Goal: Task Accomplishment & Management: Manage account settings

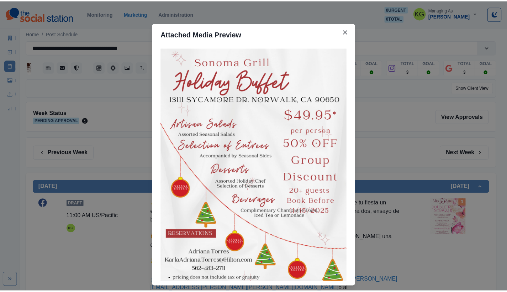
scroll to position [829, 0]
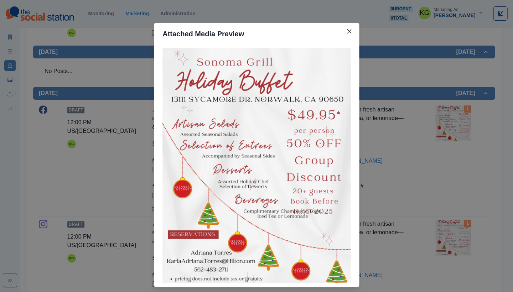
click at [350, 31] on button "Close" at bounding box center [348, 31] width 11 height 11
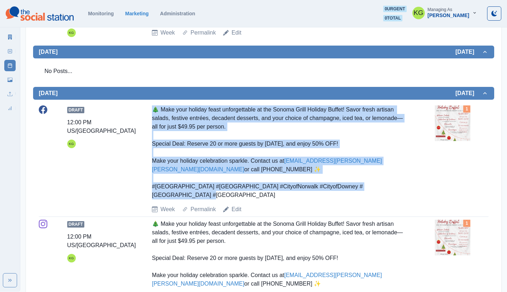
drag, startPoint x: 228, startPoint y: 57, endPoint x: 411, endPoint y: 129, distance: 196.6
click at [411, 129] on div "Draft 12:00 PM US/Pacific KG 🎄 Make your holiday feast unforgettable at the Son…" at bounding box center [264, 159] width 450 height 108
copy div "🎄 Make your holiday feast unforgettable at the Sonoma Grill Holiday Buffet! Sav…"
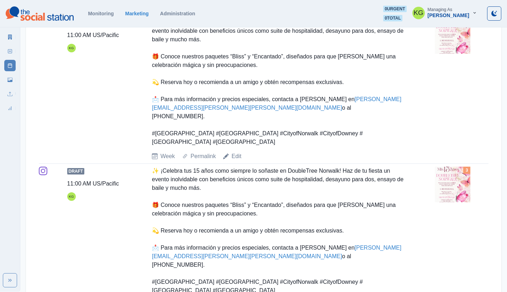
scroll to position [17, 0]
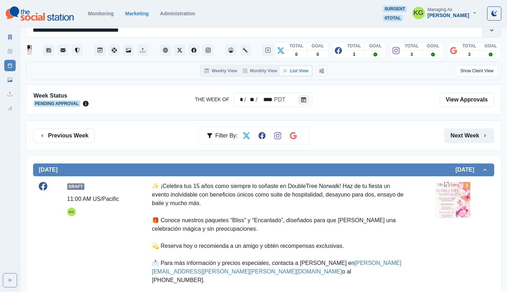
click at [470, 137] on button "Next Week" at bounding box center [469, 136] width 49 height 14
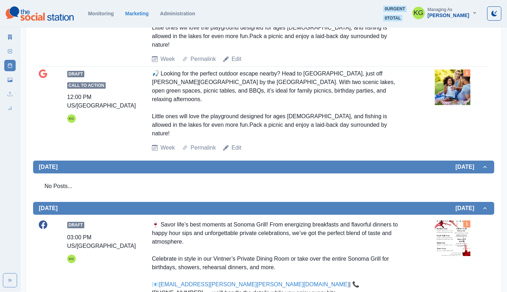
scroll to position [398, 0]
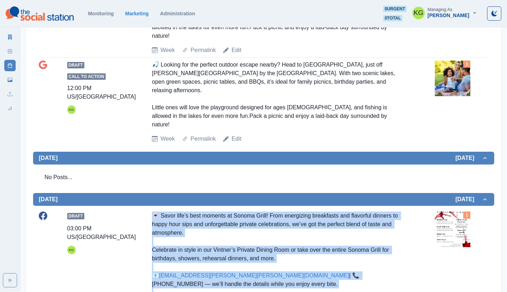
drag, startPoint x: 200, startPoint y: 168, endPoint x: 412, endPoint y: 248, distance: 225.9
click at [412, 248] on div "Draft 03:00 PM US/Pacific KG 🍷 Savor life’s best moments at Sonoma Grill! From …" at bounding box center [264, 270] width 450 height 117
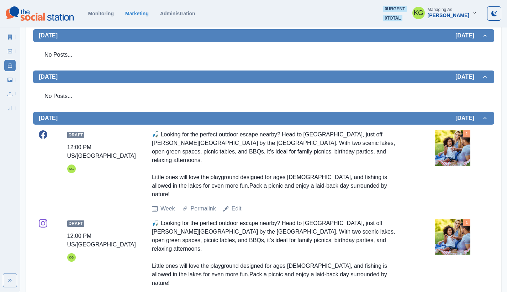
scroll to position [0, 0]
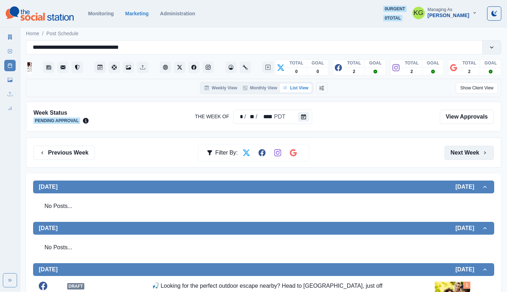
click at [470, 149] on button "Next Week" at bounding box center [469, 153] width 49 height 14
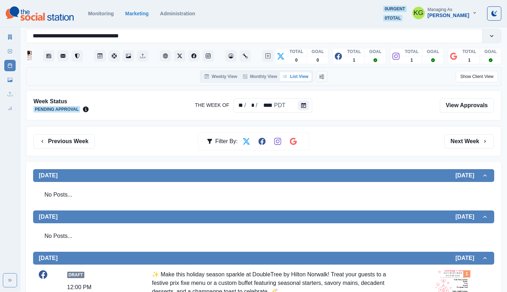
scroll to position [202, 0]
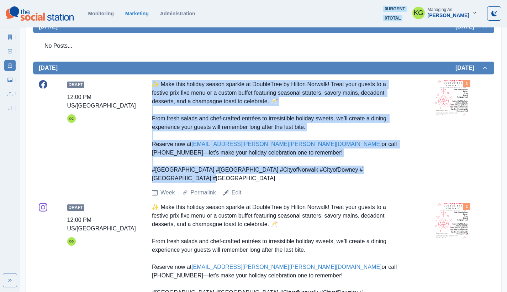
drag, startPoint x: 151, startPoint y: 83, endPoint x: 406, endPoint y: 167, distance: 268.5
click at [406, 167] on div "Draft 12:00 PM US/Pacific KG ✨ Make this holiday season sparkle at DoubleTree b…" at bounding box center [264, 138] width 450 height 117
copy div "✨ Make this holiday season sparkle at DoubleTree by Hilton Norwalk! Treat your …"
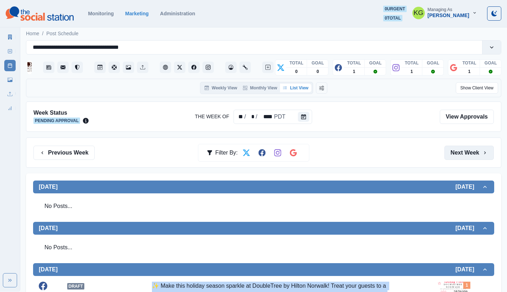
click at [458, 153] on button "Next Week" at bounding box center [469, 153] width 49 height 14
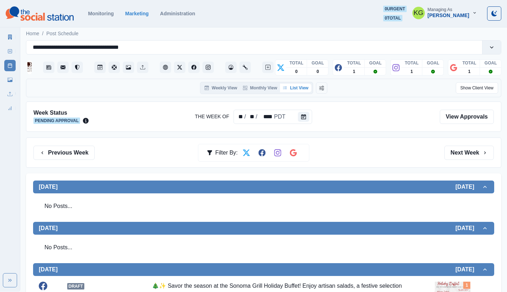
scroll to position [217, 0]
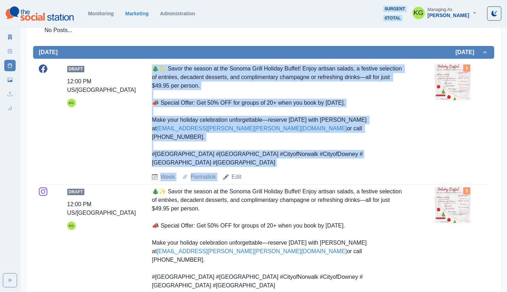
drag, startPoint x: 147, startPoint y: 69, endPoint x: 416, endPoint y: 146, distance: 279.3
click at [416, 146] on div "Draft 12:00 PM US/Pacific KG 🎄✨ Savor the season at the Sonoma Grill Holiday Bu…" at bounding box center [264, 122] width 450 height 117
click at [407, 131] on div "Draft 12:00 PM US/Pacific KG 🎄✨ Savor the season at the Sonoma Grill Holiday Bu…" at bounding box center [264, 122] width 450 height 117
drag, startPoint x: 409, startPoint y: 149, endPoint x: 151, endPoint y: 67, distance: 271.0
click at [151, 67] on div "Draft 12:00 PM US/Pacific KG 🎄✨ Savor the season at the Sonoma Grill Holiday Bu…" at bounding box center [264, 122] width 450 height 117
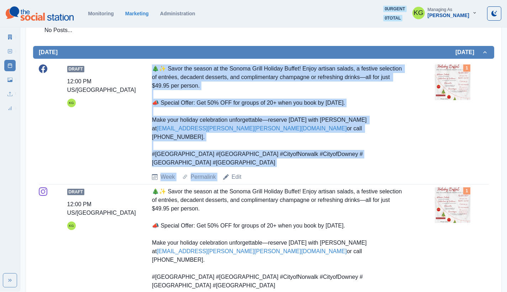
drag, startPoint x: 234, startPoint y: 82, endPoint x: 410, endPoint y: 146, distance: 186.6
click at [412, 140] on div "Draft 12:00 PM US/Pacific KG 🎄✨ Savor the season at the Sonoma Grill Holiday Bu…" at bounding box center [264, 122] width 450 height 117
click at [417, 142] on div "Draft 12:00 PM US/Pacific KG 🎄✨ Savor the season at the Sonoma Grill Holiday Bu…" at bounding box center [264, 122] width 450 height 117
drag, startPoint x: 151, startPoint y: 68, endPoint x: 405, endPoint y: 142, distance: 264.2
click at [405, 142] on div "Draft 12:00 PM US/Pacific KG 🎄✨ Savor the season at the Sonoma Grill Holiday Bu…" at bounding box center [264, 122] width 450 height 117
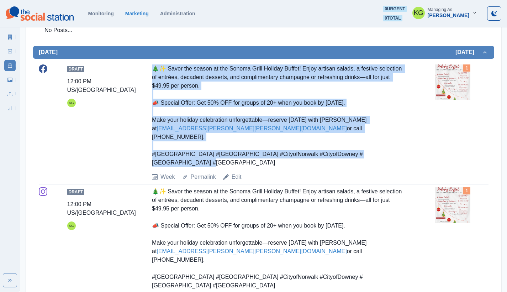
copy div "🎄✨ Savor the season at the Sonoma Grill Holiday Buffet! Enjoy artisan salads, a…"
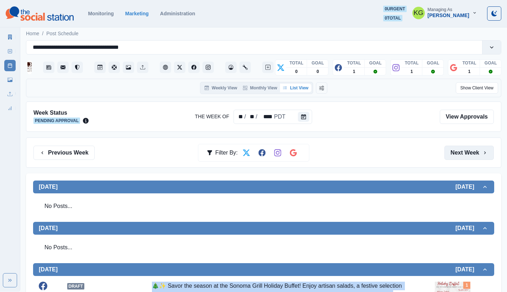
click at [470, 155] on button "Next Week" at bounding box center [469, 153] width 49 height 14
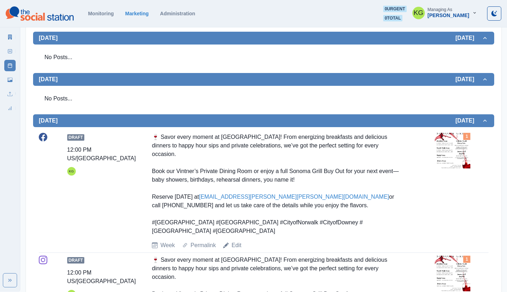
scroll to position [234, 0]
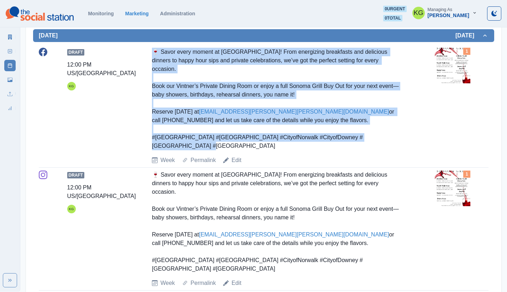
drag, startPoint x: 161, startPoint y: 52, endPoint x: 416, endPoint y: 125, distance: 265.3
click at [416, 125] on div "Draft 12:00 PM US/Pacific KG 🍷 Savor every moment at Sonoma Grill! From energiz…" at bounding box center [264, 106] width 450 height 117
copy div "🍷 Savor every moment at Sonoma Grill! From energizing breakfasts and delicious …"
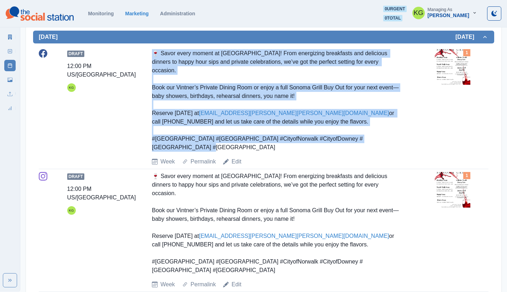
scroll to position [0, 0]
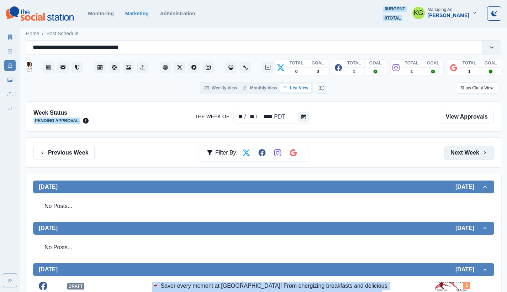
click at [467, 152] on button "Next Week" at bounding box center [469, 153] width 49 height 14
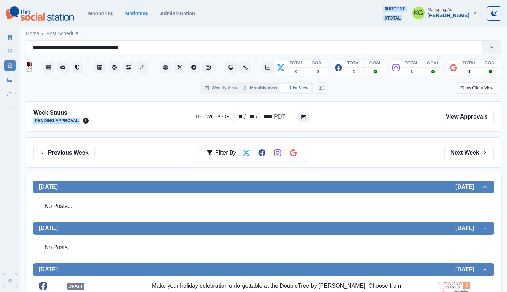
scroll to position [143, 0]
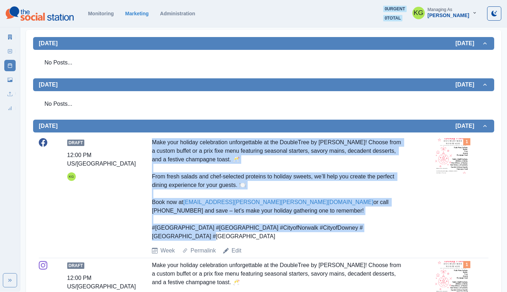
drag, startPoint x: 162, startPoint y: 142, endPoint x: 410, endPoint y: 226, distance: 262.0
click at [410, 226] on div "Draft 12:00 PM US/Pacific KG Make your holiday celebration unforgettable at the…" at bounding box center [264, 196] width 450 height 123
copy div "Make your holiday celebration unforgettable at the DoubleTree by Hilton Norwalk…"
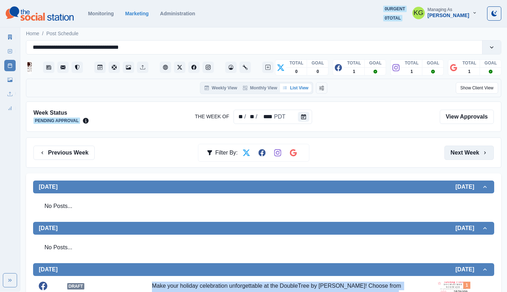
click at [475, 149] on button "Next Week" at bounding box center [469, 153] width 49 height 14
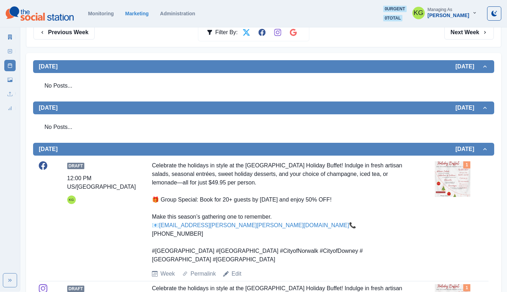
scroll to position [156, 0]
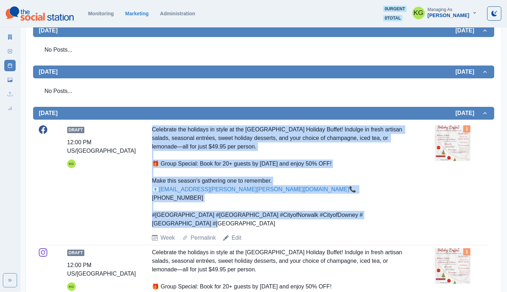
drag, startPoint x: 149, startPoint y: 127, endPoint x: 407, endPoint y: 216, distance: 273.2
click at [407, 216] on div "Draft 12:00 PM US/Pacific KG Celebrate the holidays in style at the Sonoma Gril…" at bounding box center [264, 183] width 450 height 117
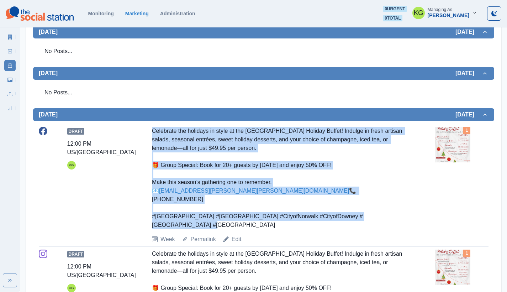
scroll to position [0, 0]
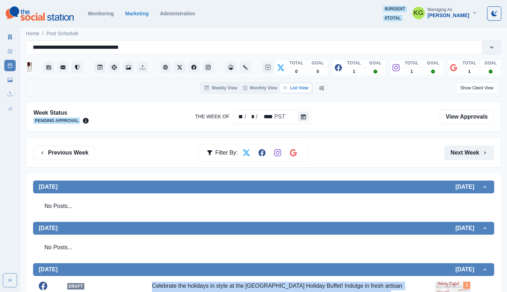
click at [475, 148] on button "Next Week" at bounding box center [469, 153] width 49 height 14
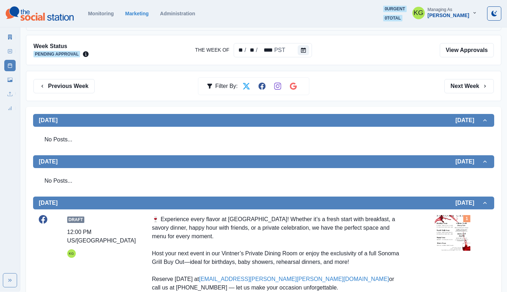
scroll to position [127, 0]
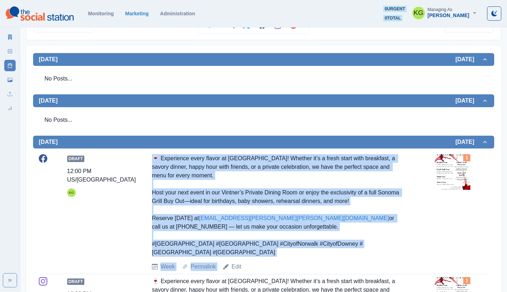
drag, startPoint x: 156, startPoint y: 155, endPoint x: 419, endPoint y: 239, distance: 276.5
click at [419, 239] on div "Draft 12:00 PM US/Pacific KG 🍷 Experience every flavor at Sonoma Grill! Whether…" at bounding box center [264, 212] width 450 height 117
click at [425, 228] on div "Draft 12:00 PM US/Pacific KG 🍷 Experience every flavor at Sonoma Grill! Whether…" at bounding box center [264, 212] width 450 height 117
drag, startPoint x: 381, startPoint y: 241, endPoint x: 154, endPoint y: 161, distance: 241.1
click at [154, 161] on div "Draft 12:00 PM US/Pacific KG 🍷 Experience every flavor at Sonoma Grill! Whether…" at bounding box center [264, 212] width 450 height 117
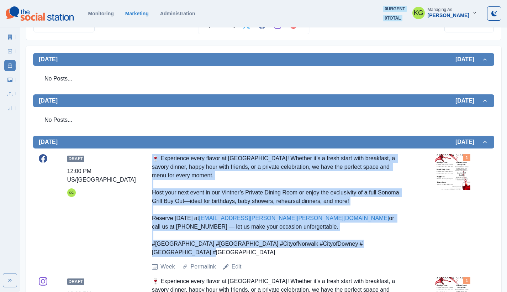
copy div "🍷 Experience every flavor at Sonoma Grill! Whether it’s a fresh start with brea…"
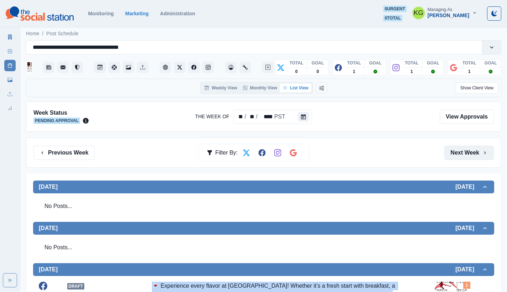
click at [483, 149] on button "Next Week" at bounding box center [469, 153] width 49 height 14
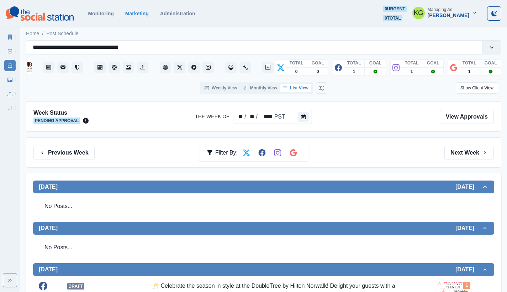
scroll to position [150, 0]
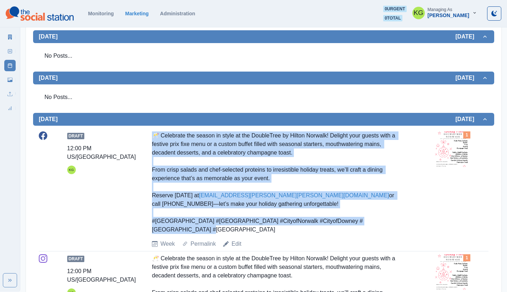
drag, startPoint x: 195, startPoint y: 141, endPoint x: 377, endPoint y: 204, distance: 192.9
click at [412, 221] on div "Draft 12:00 PM US/Pacific KG 🥂 Celebrate the season in style at the DoubleTree …" at bounding box center [264, 189] width 450 height 117
copy div "🥂 Celebrate the season in style at the DoubleTree by Hilton Norwalk! Delight yo…"
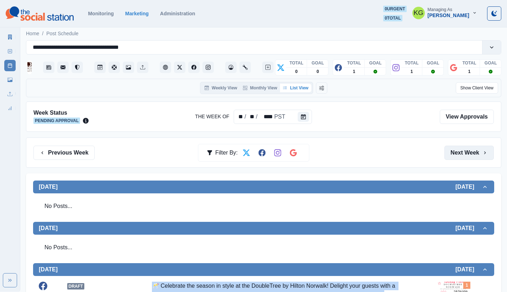
click at [478, 159] on button "Next Week" at bounding box center [469, 153] width 49 height 14
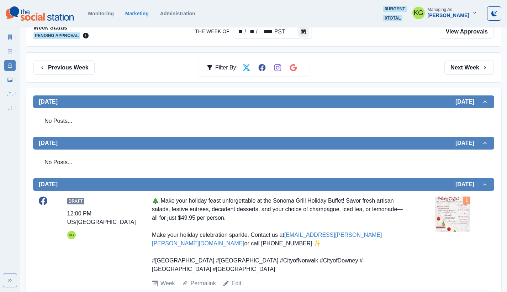
scroll to position [156, 0]
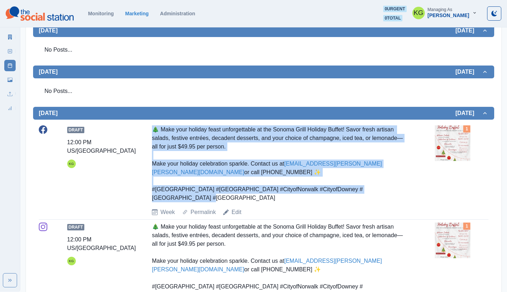
drag, startPoint x: 170, startPoint y: 130, endPoint x: 412, endPoint y: 189, distance: 248.7
click at [412, 189] on div "Draft 12:00 PM US/Pacific KG 🎄 Make your holiday feast unforgettable at the Son…" at bounding box center [264, 170] width 450 height 91
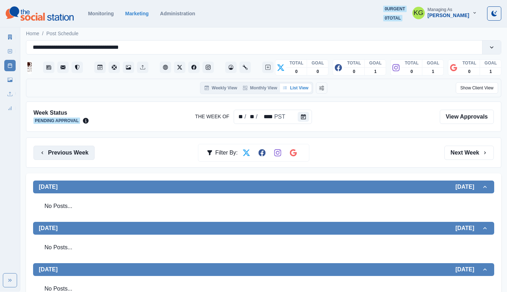
click at [60, 155] on button "Previous Week" at bounding box center [63, 153] width 61 height 14
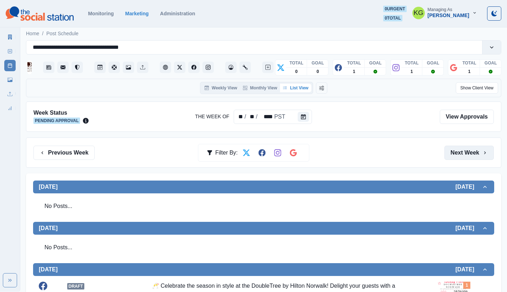
click at [456, 152] on button "Next Week" at bounding box center [469, 153] width 49 height 14
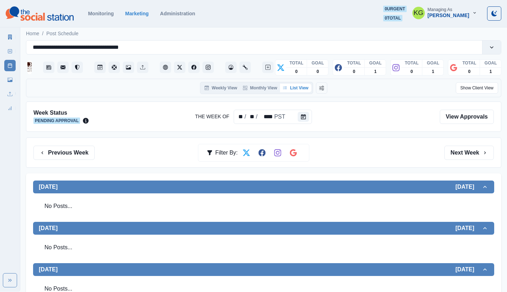
scroll to position [12, 0]
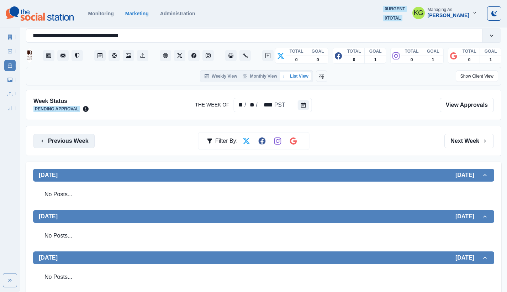
click at [75, 141] on button "Previous Week" at bounding box center [63, 141] width 61 height 14
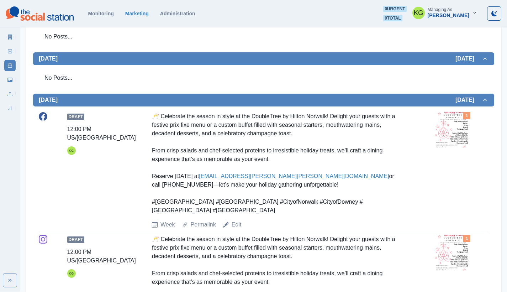
scroll to position [99, 0]
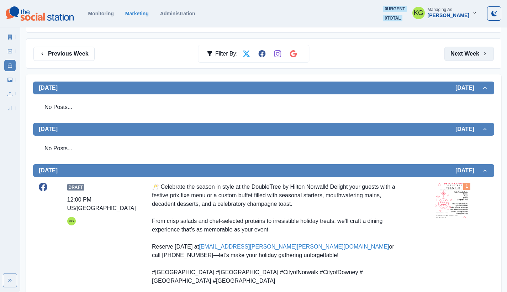
click at [464, 59] on button "Next Week" at bounding box center [469, 54] width 49 height 14
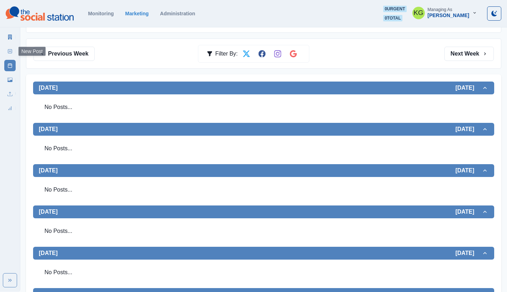
click at [5, 53] on link "New Post" at bounding box center [9, 51] width 11 height 11
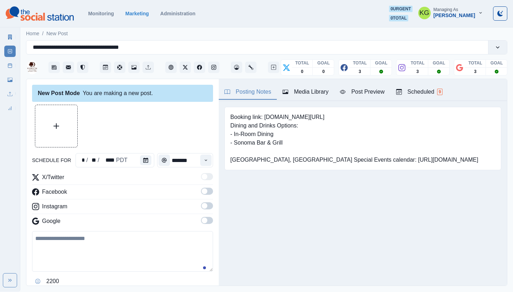
click at [309, 92] on div "Media Library" at bounding box center [305, 92] width 46 height 9
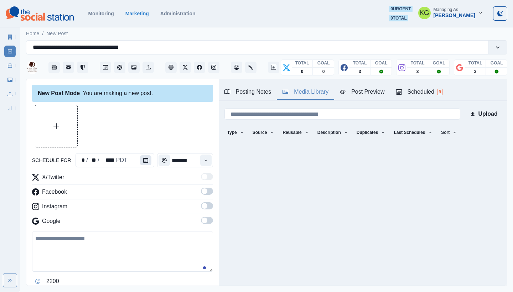
click at [143, 158] on icon "Calendar" at bounding box center [145, 160] width 5 height 5
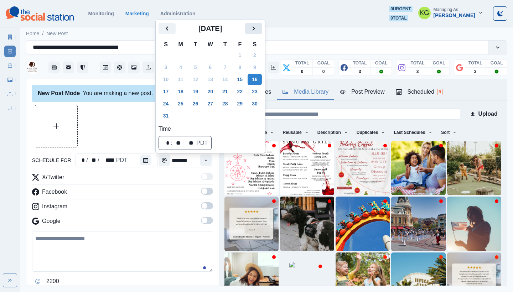
click at [257, 32] on icon "Next" at bounding box center [253, 28] width 9 height 9
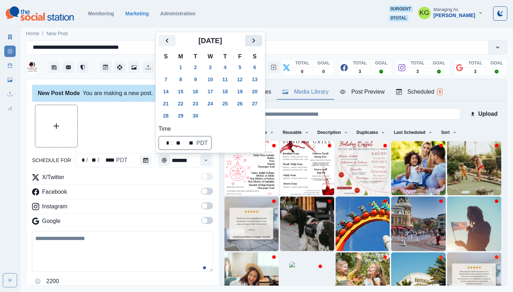
click at [255, 43] on icon "Next" at bounding box center [253, 40] width 9 height 9
click at [245, 41] on h2 "[DATE]" at bounding box center [210, 40] width 69 height 9
click at [257, 40] on icon "Next" at bounding box center [253, 40] width 9 height 9
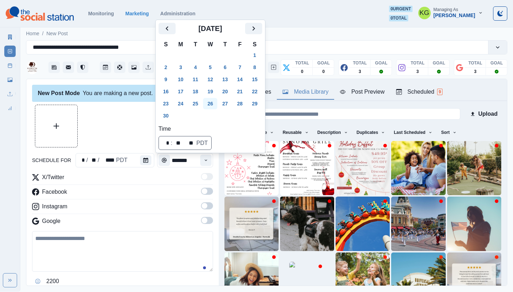
click at [213, 101] on button "26" at bounding box center [210, 103] width 14 height 11
click at [96, 118] on div at bounding box center [122, 126] width 181 height 43
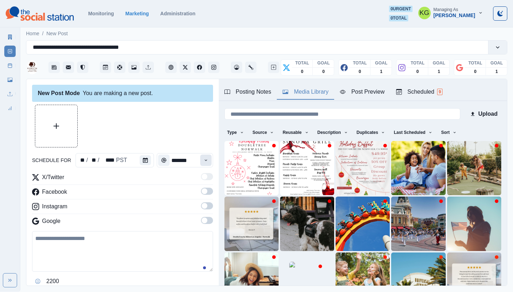
click at [203, 162] on icon "Time" at bounding box center [205, 160] width 5 height 5
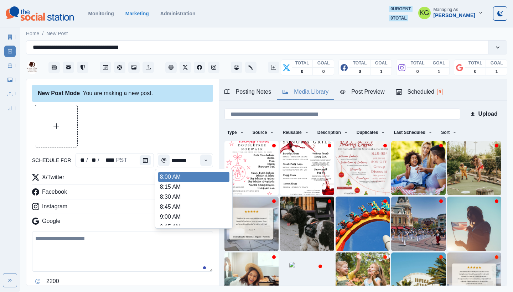
scroll to position [143, 0]
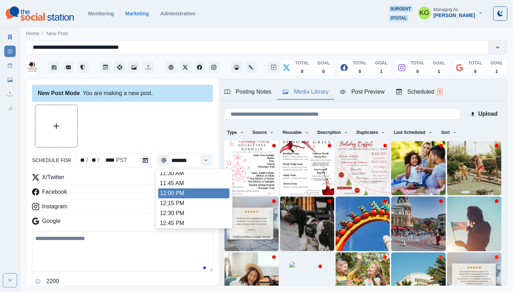
click at [183, 190] on li "12:00 PM" at bounding box center [193, 193] width 71 height 10
type input "********"
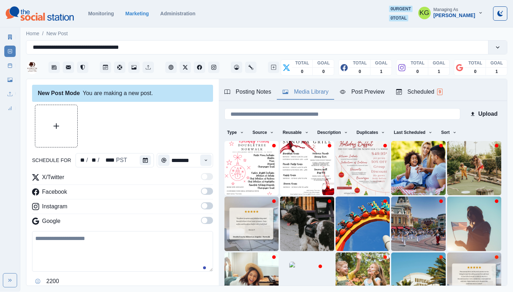
click at [201, 219] on span at bounding box center [207, 220] width 12 height 7
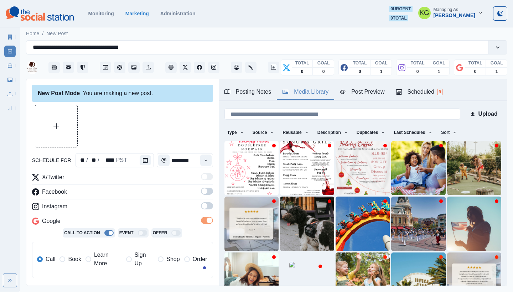
click at [202, 206] on span at bounding box center [205, 206] width 6 height 6
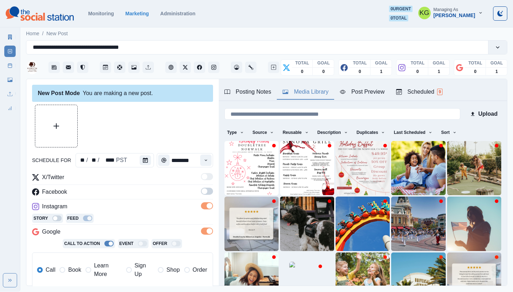
click at [202, 190] on span at bounding box center [205, 191] width 6 height 6
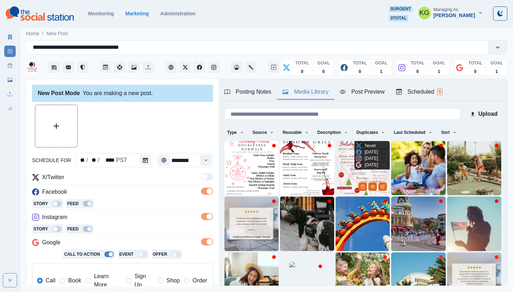
click at [347, 168] on img at bounding box center [362, 168] width 54 height 54
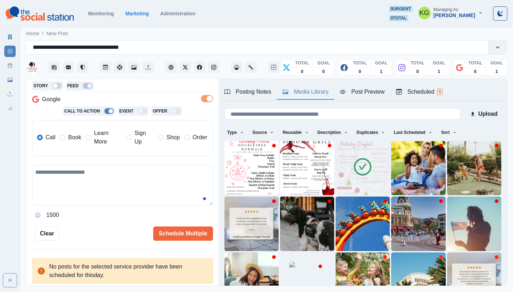
click at [118, 171] on textarea at bounding box center [122, 185] width 181 height 41
paste textarea "**********"
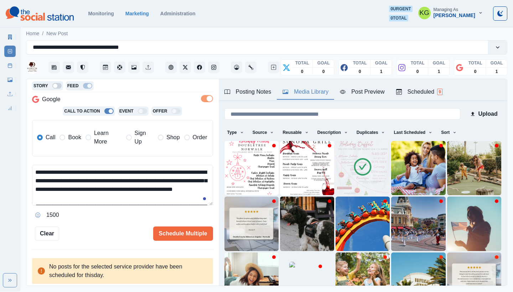
scroll to position [77, 0]
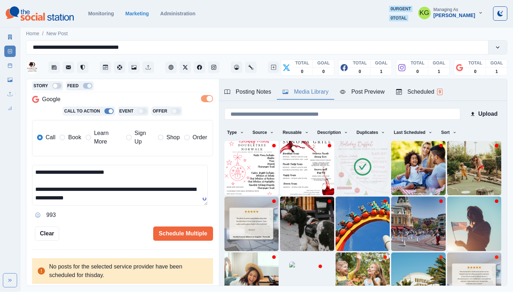
click at [63, 135] on span at bounding box center [62, 138] width 6 height 6
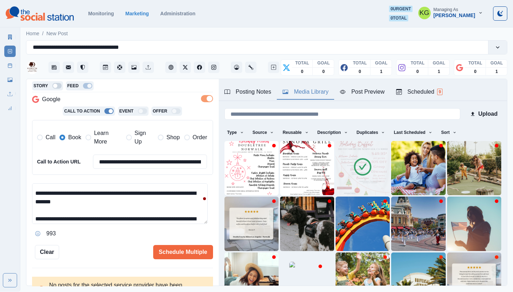
scroll to position [2, 0]
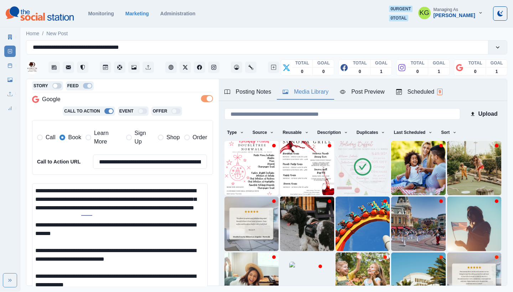
click at [192, 292] on html "**********" at bounding box center [256, 146] width 513 height 292
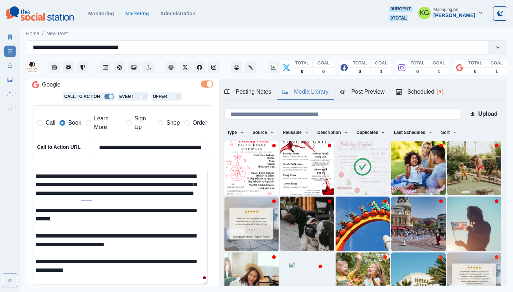
drag, startPoint x: 105, startPoint y: 219, endPoint x: 25, endPoint y: 213, distance: 80.3
click at [25, 213] on main "**********" at bounding box center [266, 159] width 492 height 266
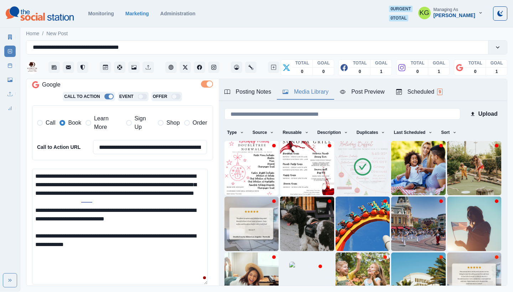
scroll to position [237, 0]
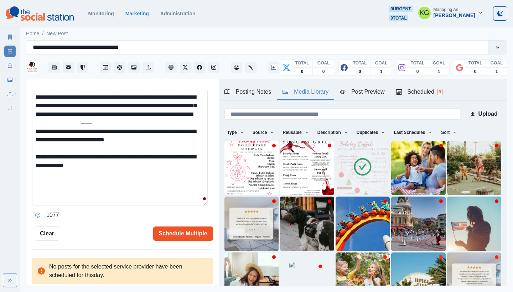
type textarea "**********"
click at [185, 232] on button "Schedule Multiple" at bounding box center [183, 233] width 60 height 14
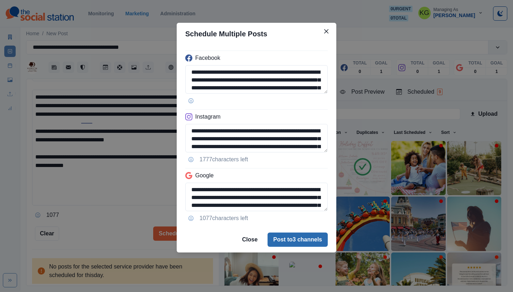
click at [293, 235] on button "Post to 3 channels" at bounding box center [297, 240] width 60 height 14
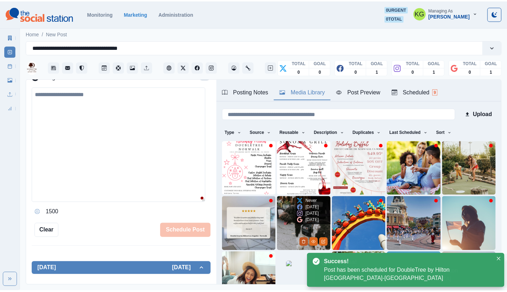
scroll to position [119, 0]
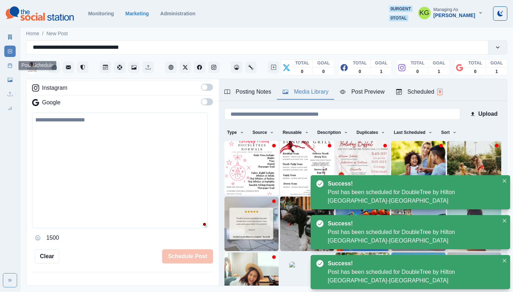
click at [14, 61] on link "Post Schedule" at bounding box center [9, 65] width 11 height 11
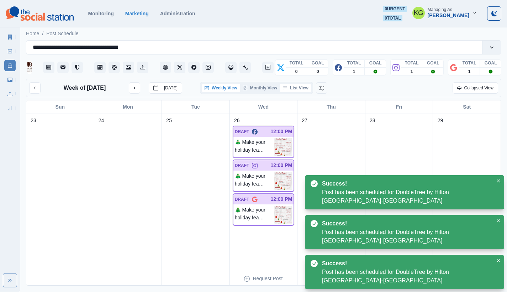
click at [302, 90] on button "List View" at bounding box center [295, 88] width 31 height 9
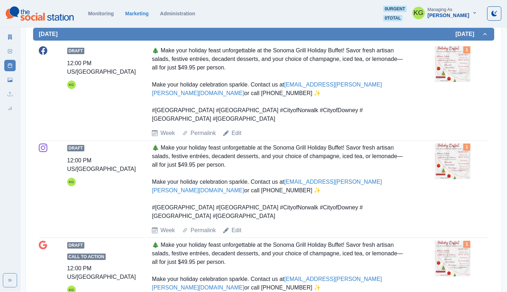
scroll to position [1, 0]
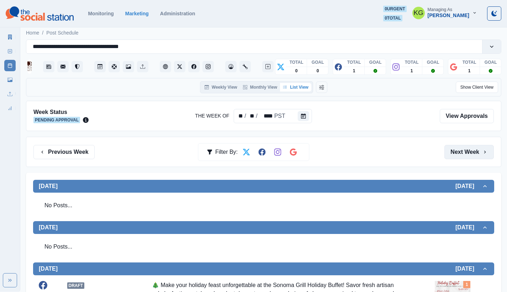
click at [473, 148] on button "Next Week" at bounding box center [469, 152] width 49 height 14
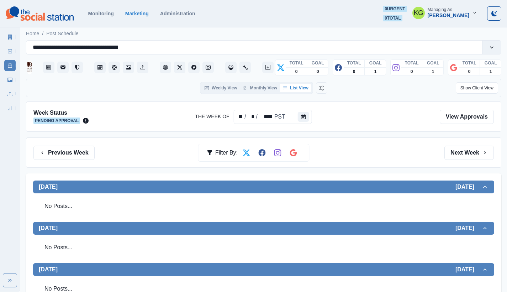
scroll to position [5, 0]
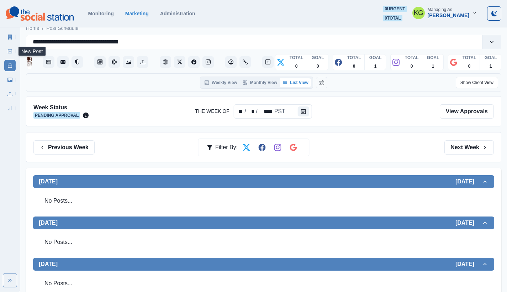
click at [8, 52] on icon at bounding box center [9, 51] width 5 height 5
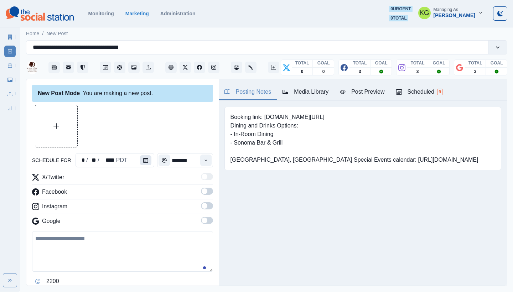
click at [148, 162] on button "Calendar" at bounding box center [145, 160] width 11 height 10
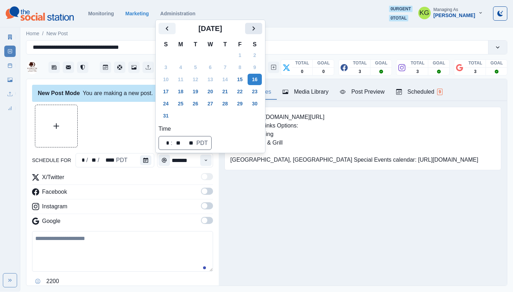
click at [258, 23] on button "Next" at bounding box center [253, 28] width 17 height 11
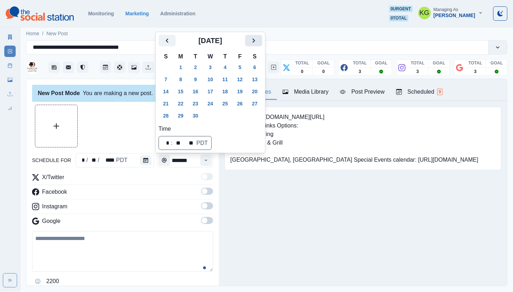
click at [257, 40] on icon "Next" at bounding box center [253, 40] width 9 height 9
click at [258, 38] on icon "Next" at bounding box center [253, 40] width 9 height 9
click at [258, 31] on icon "Next" at bounding box center [253, 28] width 9 height 9
click at [214, 69] on button "3" at bounding box center [210, 67] width 14 height 11
click at [120, 106] on div at bounding box center [122, 126] width 181 height 43
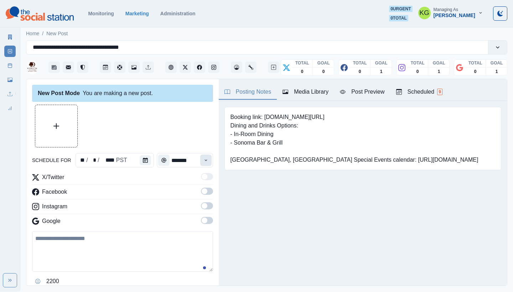
click at [203, 160] on icon "Time" at bounding box center [205, 160] width 5 height 5
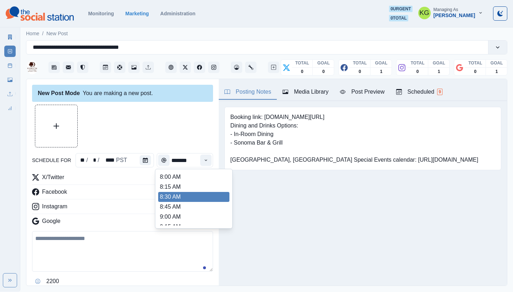
scroll to position [132, 0]
click at [177, 201] on li "12:00 PM" at bounding box center [193, 205] width 71 height 10
type input "********"
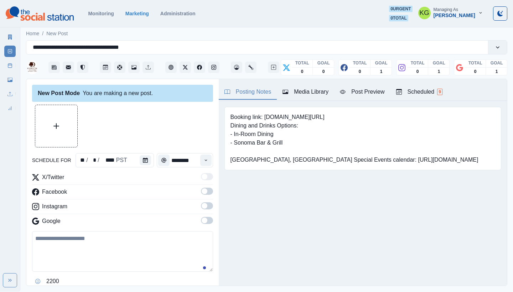
click at [203, 223] on span at bounding box center [207, 220] width 12 height 7
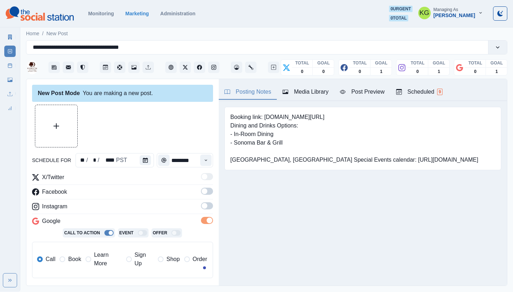
drag, startPoint x: 202, startPoint y: 211, endPoint x: 203, endPoint y: 206, distance: 5.2
click at [202, 211] on label at bounding box center [207, 207] width 12 height 11
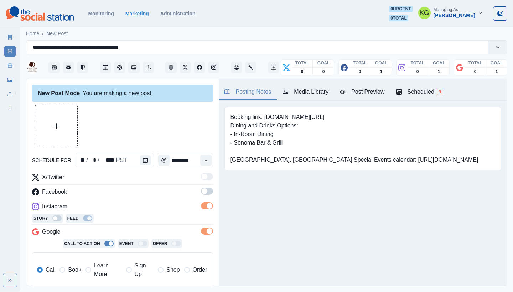
click at [201, 188] on span at bounding box center [207, 191] width 12 height 7
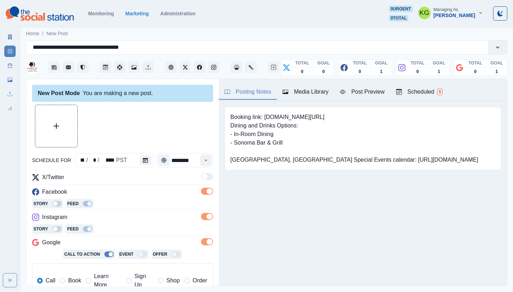
click at [69, 277] on span "Book" at bounding box center [74, 280] width 13 height 9
click at [317, 87] on button "Media Library" at bounding box center [305, 92] width 57 height 15
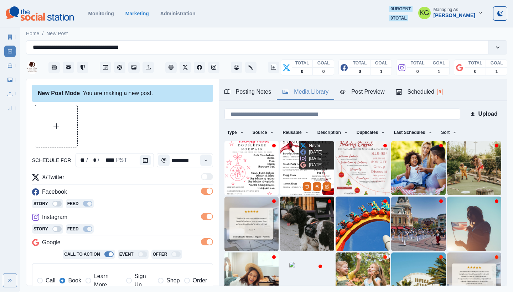
click at [286, 153] on img at bounding box center [307, 168] width 54 height 54
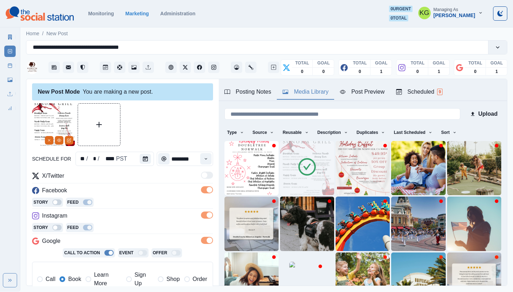
scroll to position [162, 0]
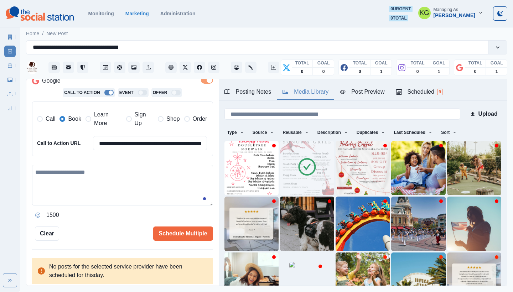
click at [89, 192] on textarea at bounding box center [122, 185] width 181 height 41
paste textarea "**********"
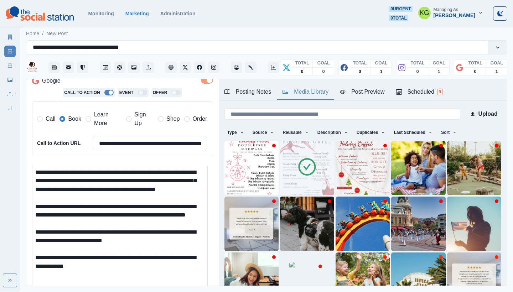
scroll to position [0, 0]
click at [180, 292] on html "**********" at bounding box center [256, 146] width 513 height 292
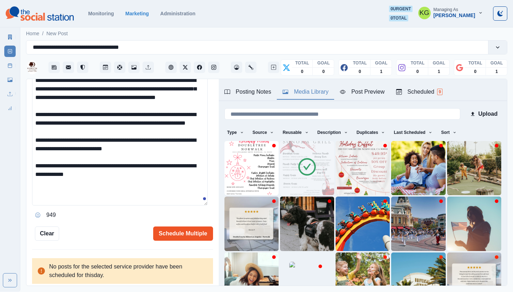
type textarea "**********"
click at [174, 228] on button "Schedule Multiple" at bounding box center [183, 233] width 60 height 14
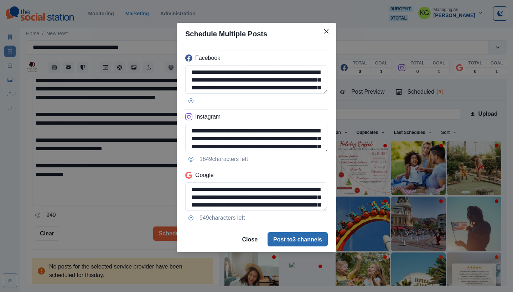
click at [297, 239] on button "Post to 3 channels" at bounding box center [297, 239] width 60 height 14
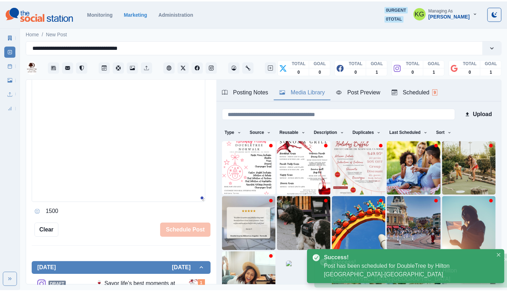
scroll to position [135, 0]
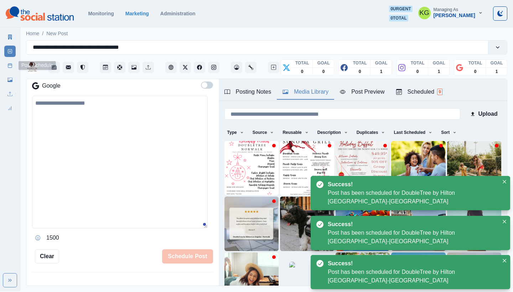
click at [7, 68] on link "Post Schedule" at bounding box center [9, 65] width 11 height 11
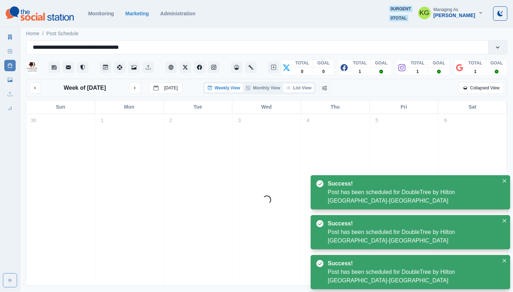
click at [302, 88] on button "List View" at bounding box center [298, 88] width 31 height 9
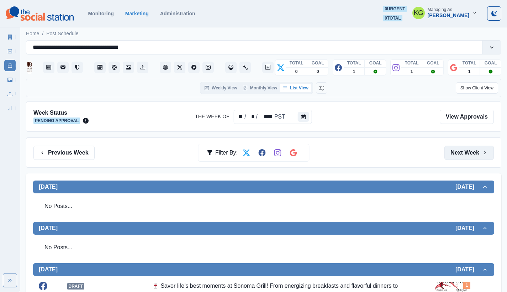
click at [465, 151] on button "Next Week" at bounding box center [469, 153] width 49 height 14
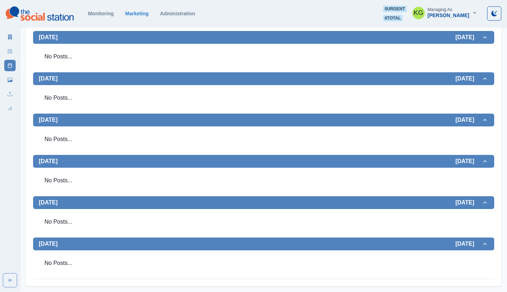
scroll to position [189, 0]
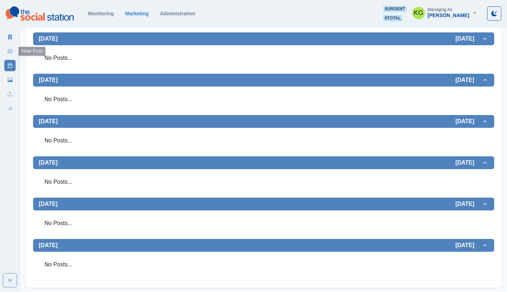
click at [6, 55] on link "New Post" at bounding box center [9, 51] width 11 height 11
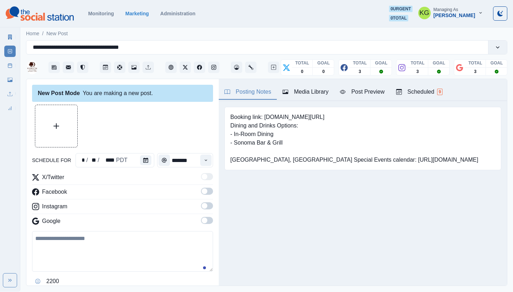
click at [304, 87] on button "Media Library" at bounding box center [305, 92] width 57 height 15
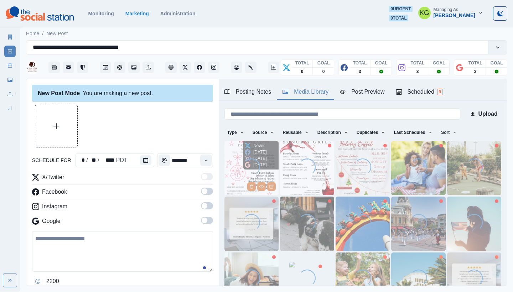
click at [247, 147] on icon at bounding box center [248, 145] width 6 height 5
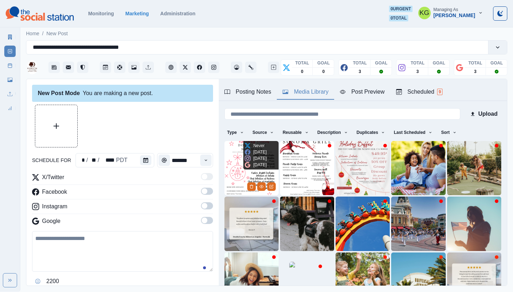
click at [232, 147] on img at bounding box center [251, 168] width 54 height 54
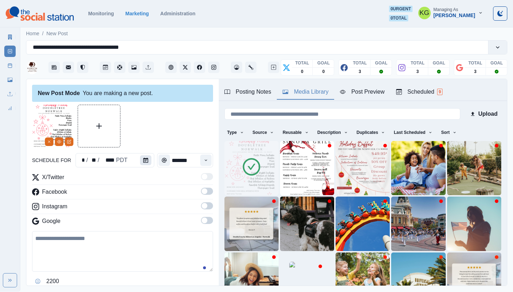
click at [146, 160] on icon "Calendar" at bounding box center [145, 160] width 5 height 5
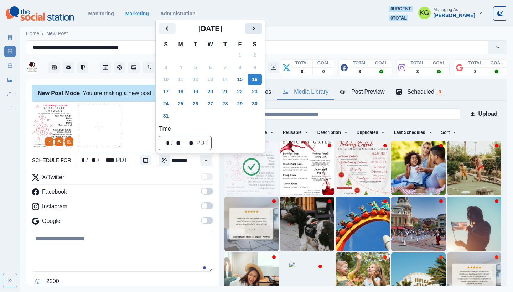
click at [258, 31] on icon "Next" at bounding box center [253, 28] width 9 height 9
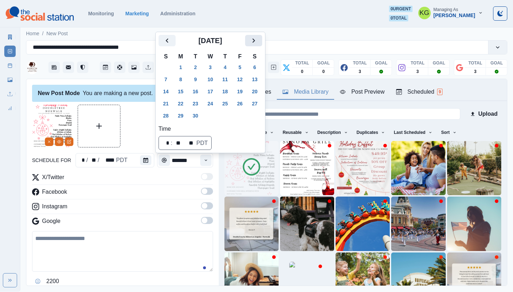
click at [257, 38] on icon "Next" at bounding box center [253, 40] width 9 height 9
click at [258, 38] on icon "Next" at bounding box center [253, 40] width 9 height 9
click at [258, 31] on icon "Next" at bounding box center [253, 28] width 9 height 9
click at [210, 80] on button "10" at bounding box center [210, 79] width 14 height 11
click at [105, 101] on div "New Post Mode You are making a new post." at bounding box center [122, 93] width 181 height 17
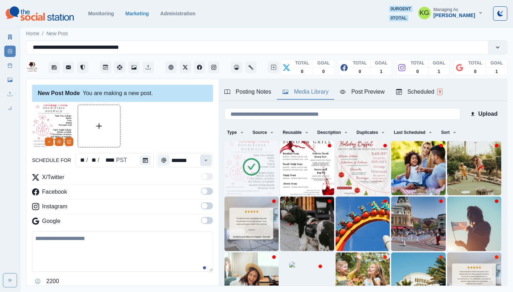
click at [203, 162] on icon "Time" at bounding box center [205, 160] width 5 height 5
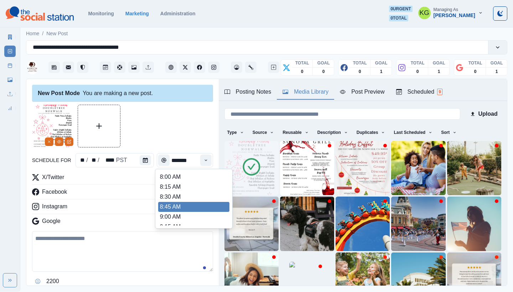
scroll to position [149, 0]
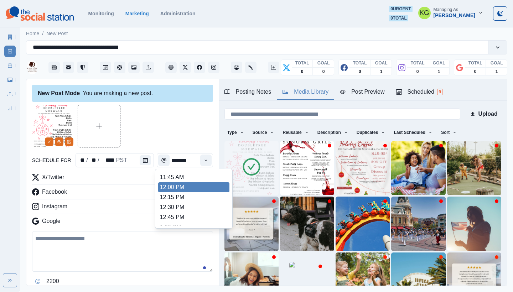
click at [178, 187] on li "12:00 PM" at bounding box center [193, 187] width 71 height 10
type input "********"
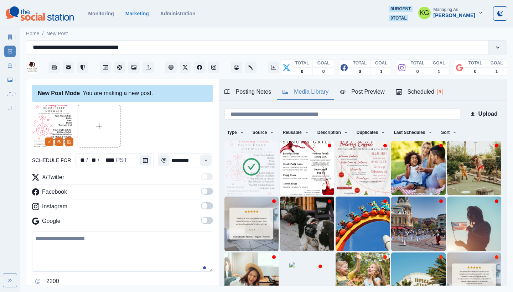
click at [201, 218] on span at bounding box center [207, 220] width 12 height 7
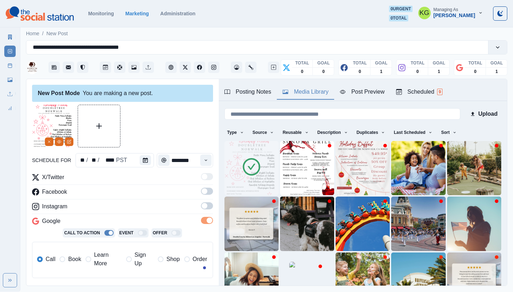
click at [202, 205] on span at bounding box center [207, 205] width 12 height 7
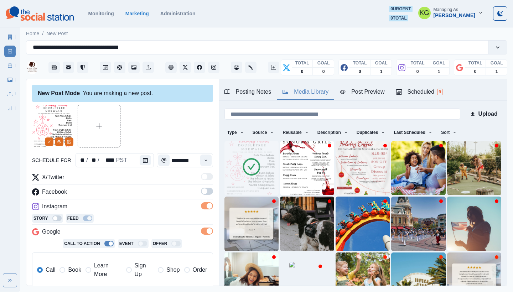
click at [202, 192] on span at bounding box center [205, 191] width 6 height 6
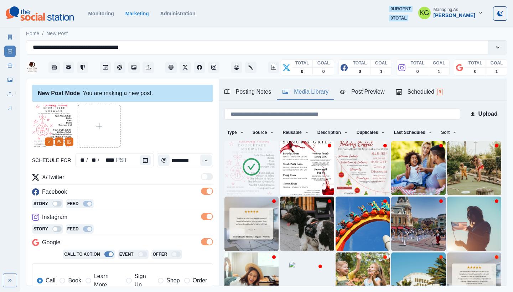
scroll to position [143, 0]
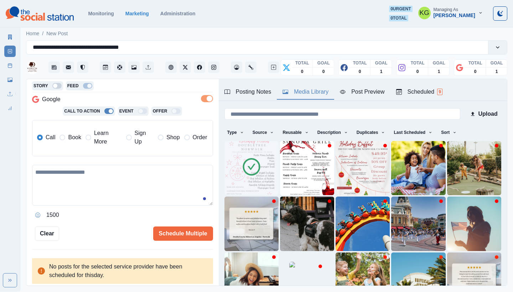
click at [70, 138] on span "Book" at bounding box center [74, 137] width 13 height 9
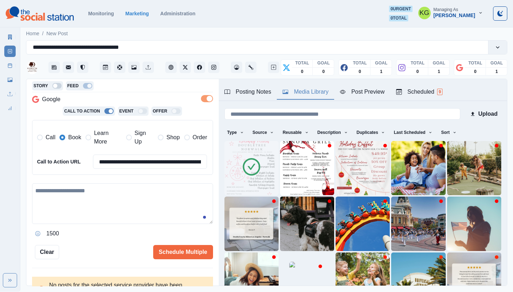
click at [109, 201] on textarea at bounding box center [122, 203] width 181 height 41
paste textarea "**********"
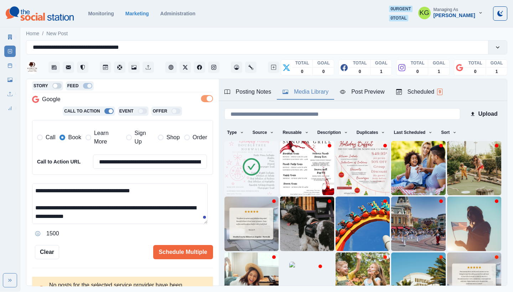
scroll to position [94, 0]
type textarea "**********"
click at [193, 246] on button "Schedule Multiple" at bounding box center [183, 252] width 60 height 14
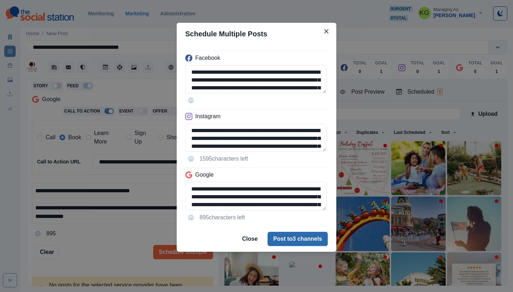
click at [310, 236] on button "Post to 3 channels" at bounding box center [297, 239] width 60 height 14
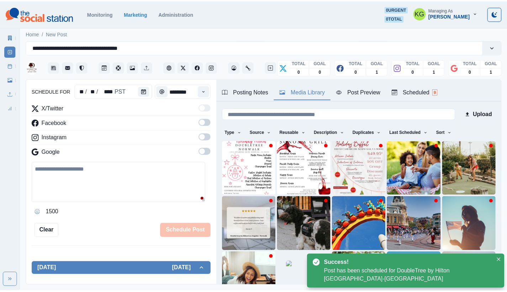
scroll to position [43, 0]
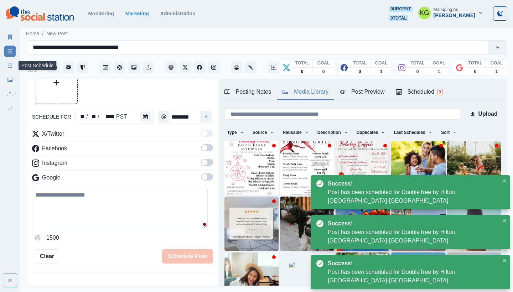
click at [9, 69] on link "Post Schedule" at bounding box center [9, 65] width 11 height 11
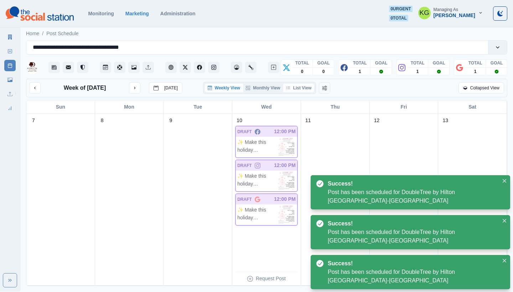
click at [304, 88] on button "List View" at bounding box center [298, 88] width 31 height 9
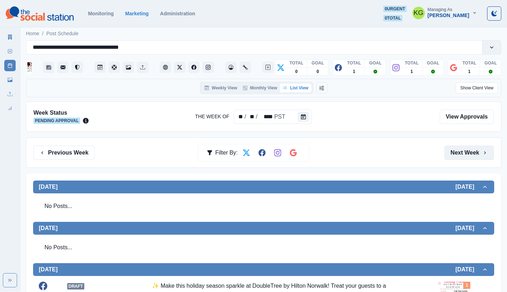
click at [466, 146] on button "Next Week" at bounding box center [469, 153] width 49 height 14
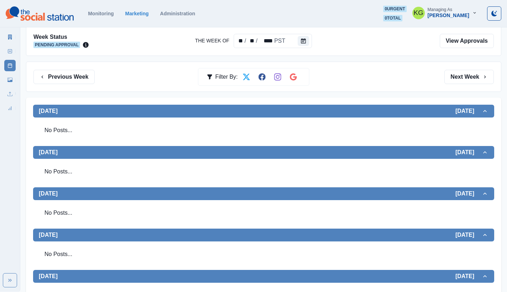
scroll to position [153, 0]
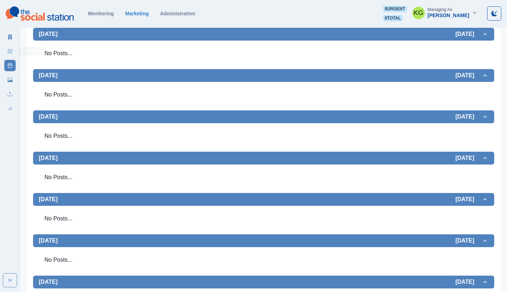
click at [10, 49] on rect at bounding box center [10, 51] width 4 height 4
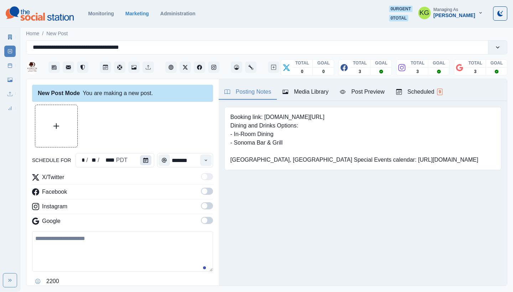
click at [143, 164] on button "Calendar" at bounding box center [145, 160] width 11 height 10
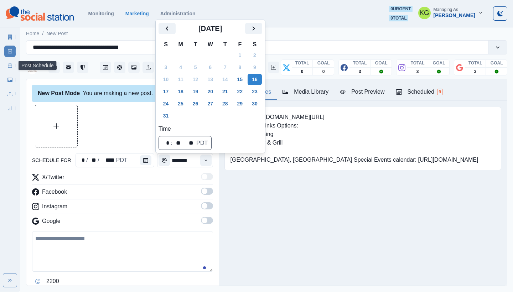
click at [11, 69] on link "Post Schedule" at bounding box center [9, 65] width 11 height 11
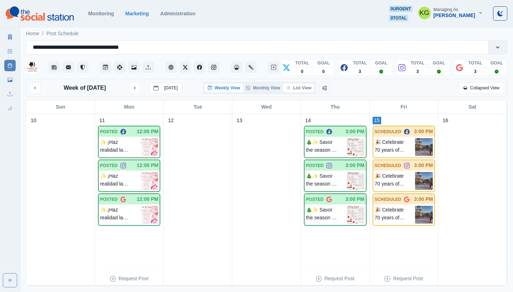
click at [301, 89] on button "List View" at bounding box center [298, 88] width 31 height 9
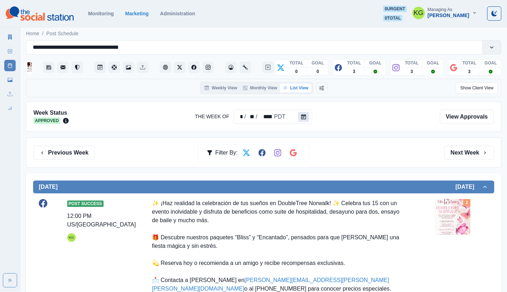
click at [307, 116] on button "Calendar" at bounding box center [303, 117] width 11 height 10
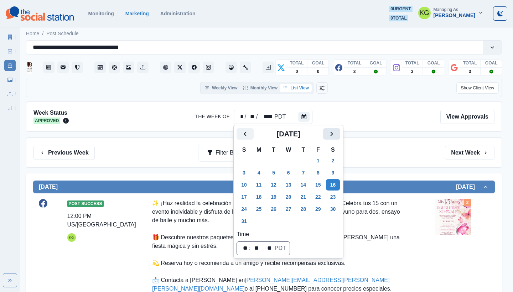
click at [336, 137] on icon "Next" at bounding box center [331, 134] width 9 height 9
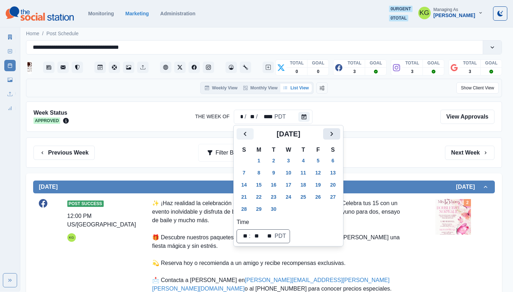
click at [336, 137] on icon "Next" at bounding box center [331, 134] width 9 height 9
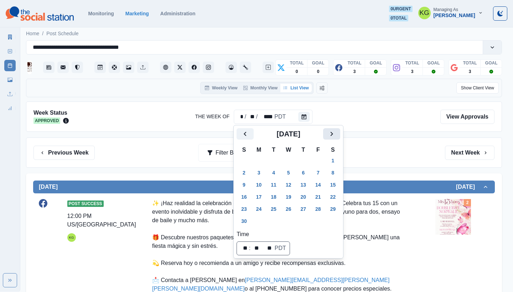
click at [336, 137] on icon "Next" at bounding box center [331, 134] width 9 height 9
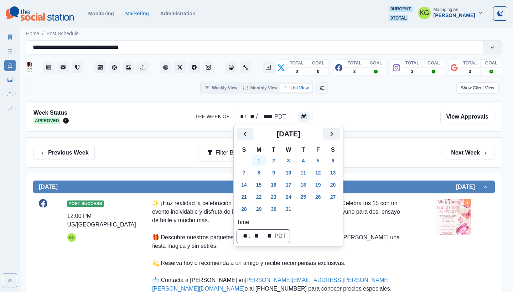
click at [256, 156] on button "1" at bounding box center [259, 160] width 14 height 11
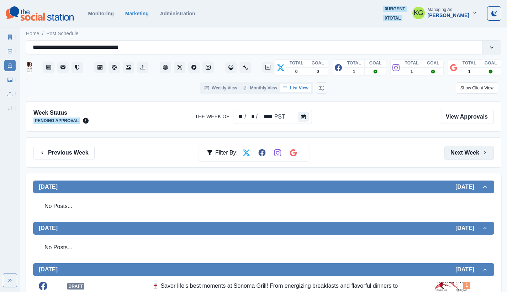
click at [464, 160] on button "Next Week" at bounding box center [469, 153] width 49 height 14
click at [463, 151] on button "Next Week" at bounding box center [469, 153] width 49 height 14
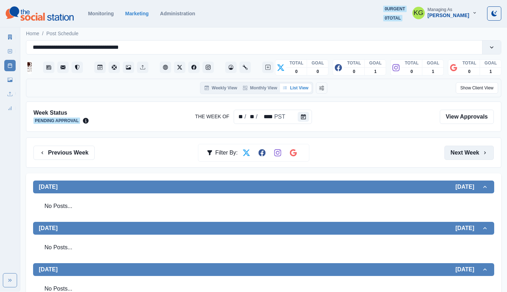
scroll to position [191, 0]
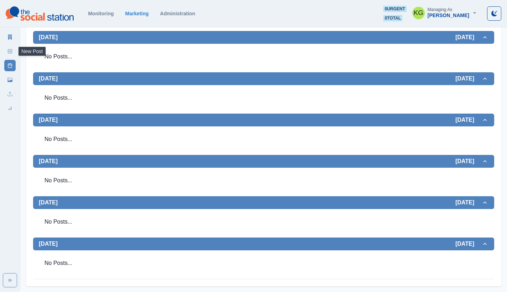
click at [6, 53] on link "New Post" at bounding box center [9, 51] width 11 height 11
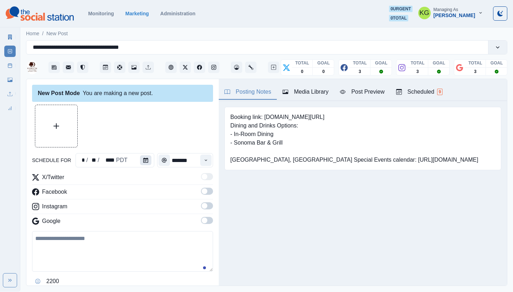
click at [140, 160] on button "Calendar" at bounding box center [145, 160] width 11 height 10
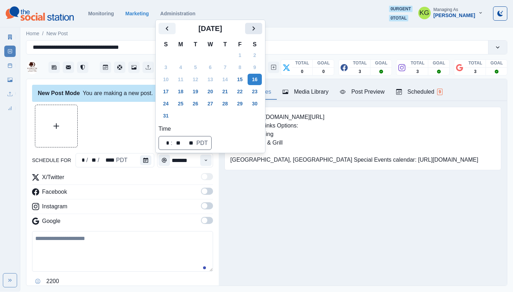
click at [256, 30] on icon "Next" at bounding box center [253, 28] width 9 height 9
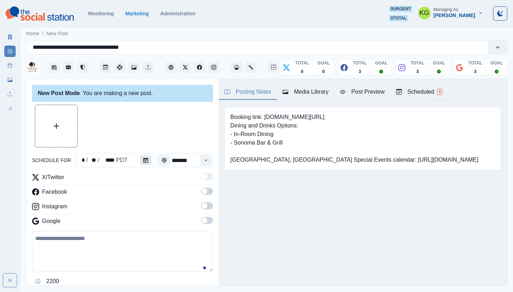
click at [140, 158] on button "Calendar" at bounding box center [145, 160] width 11 height 10
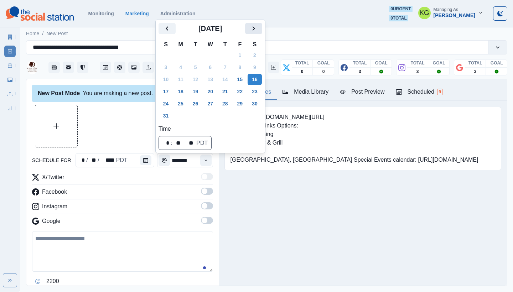
click at [255, 27] on icon "Next" at bounding box center [253, 28] width 2 height 4
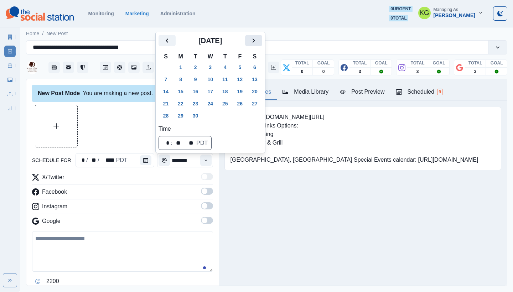
click at [258, 38] on icon "Next" at bounding box center [253, 40] width 9 height 9
click at [258, 40] on icon "Next" at bounding box center [253, 40] width 9 height 9
click at [258, 28] on icon "Next" at bounding box center [253, 28] width 9 height 9
click at [216, 90] on button "17" at bounding box center [210, 91] width 14 height 11
click at [116, 115] on div at bounding box center [122, 126] width 181 height 43
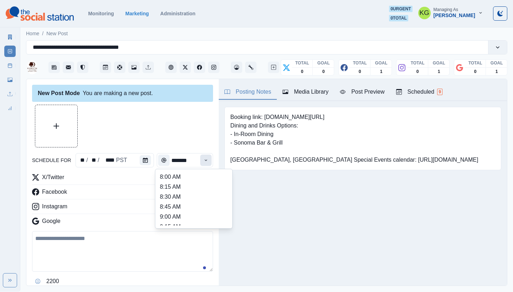
click at [200, 160] on button "Time" at bounding box center [205, 160] width 11 height 11
click at [174, 215] on li "12:00 PM" at bounding box center [193, 215] width 71 height 10
type input "********"
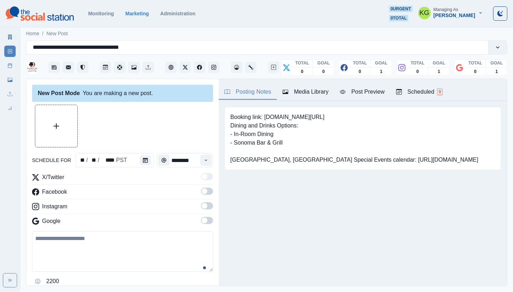
drag, startPoint x: 202, startPoint y: 220, endPoint x: 202, endPoint y: 206, distance: 14.2
click at [202, 220] on span at bounding box center [207, 220] width 12 height 7
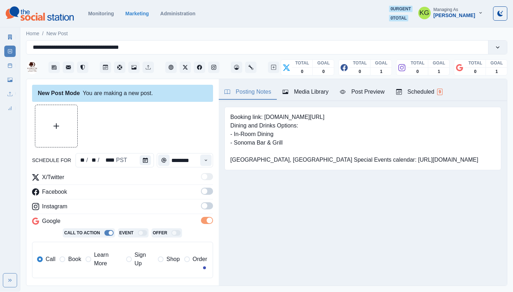
click at [202, 204] on span at bounding box center [205, 206] width 6 height 6
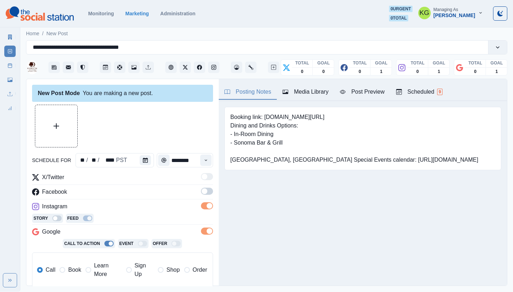
click at [202, 190] on span at bounding box center [205, 191] width 6 height 6
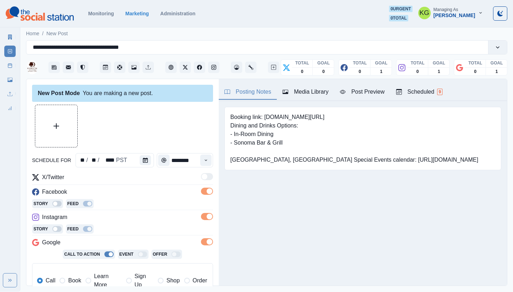
click at [60, 278] on label "Book" at bounding box center [69, 280] width 21 height 17
click at [312, 88] on div "Media Library" at bounding box center [305, 92] width 46 height 9
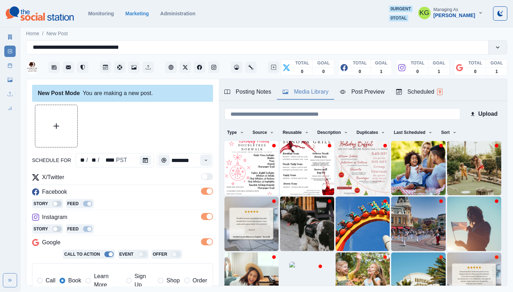
scroll to position [64, 0]
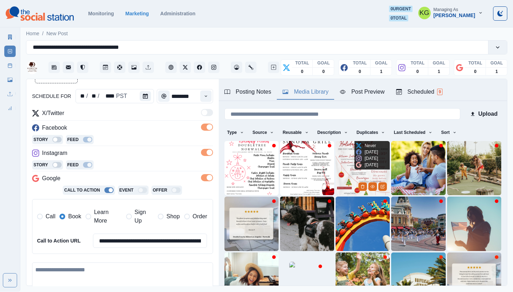
click at [335, 172] on img at bounding box center [362, 168] width 54 height 54
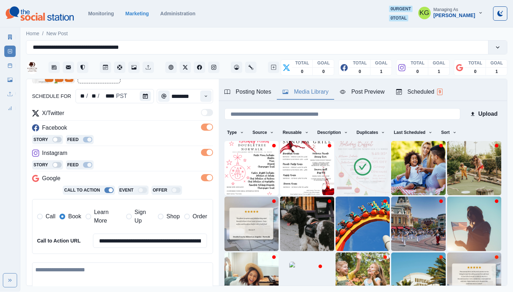
scroll to position [162, 0]
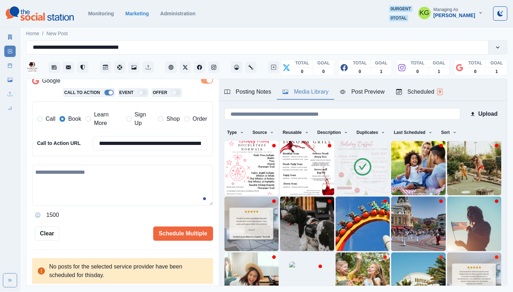
click at [87, 170] on textarea at bounding box center [122, 185] width 181 height 41
paste textarea "**********"
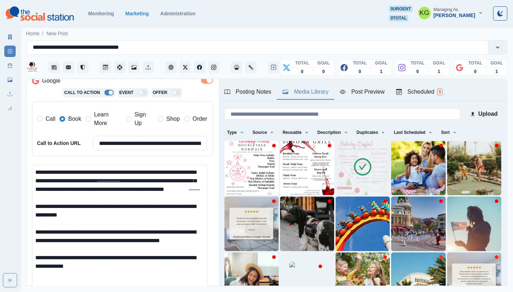
scroll to position [0, 0]
click at [192, 292] on html "**********" at bounding box center [256, 146] width 513 height 292
drag, startPoint x: 94, startPoint y: 218, endPoint x: 26, endPoint y: 214, distance: 68.5
click at [26, 214] on div "**********" at bounding box center [266, 182] width 481 height 207
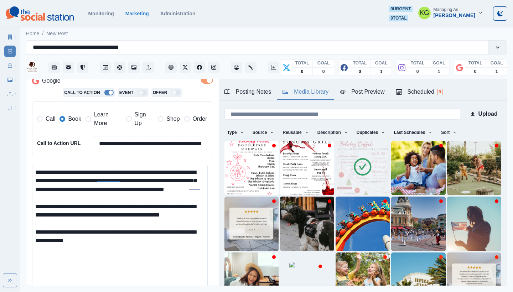
scroll to position [251, 0]
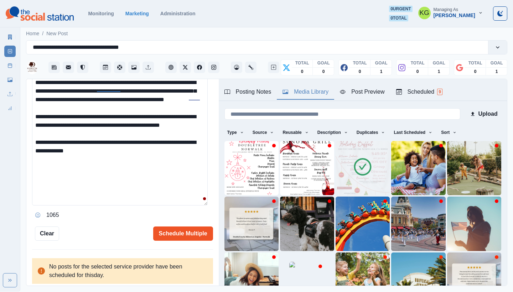
type textarea "**********"
click at [166, 227] on button "Schedule Multiple" at bounding box center [183, 233] width 60 height 14
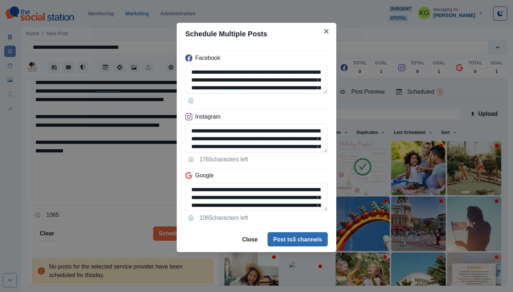
click at [309, 237] on button "Post to 3 channels" at bounding box center [297, 239] width 60 height 14
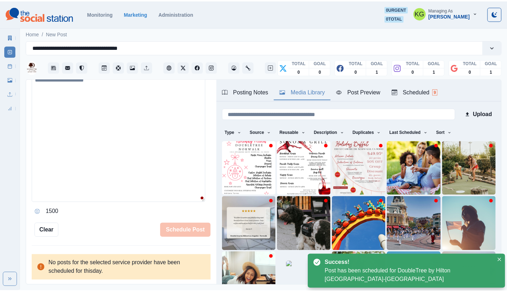
scroll to position [133, 0]
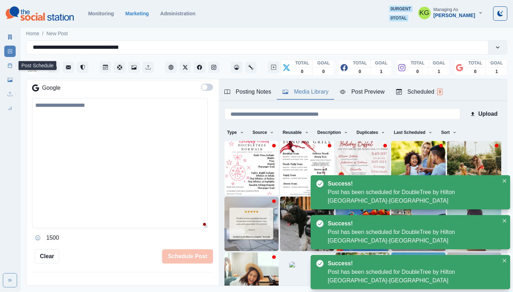
click at [7, 66] on icon at bounding box center [9, 65] width 5 height 5
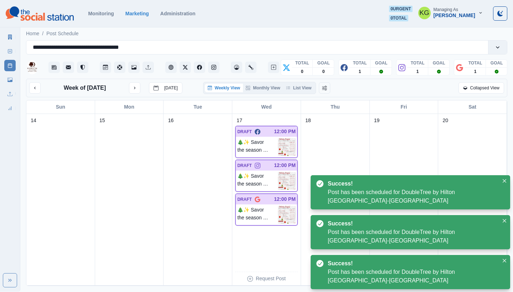
click at [303, 92] on div "Weekly View Monthly View List View" at bounding box center [259, 88] width 113 height 12
click at [303, 91] on button "List View" at bounding box center [298, 88] width 31 height 9
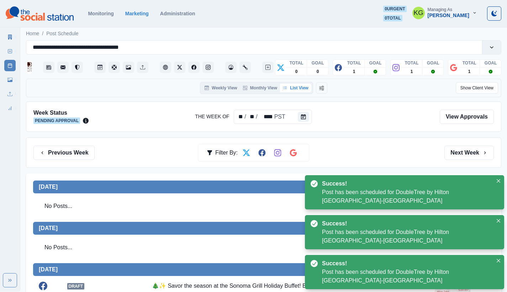
scroll to position [234, 0]
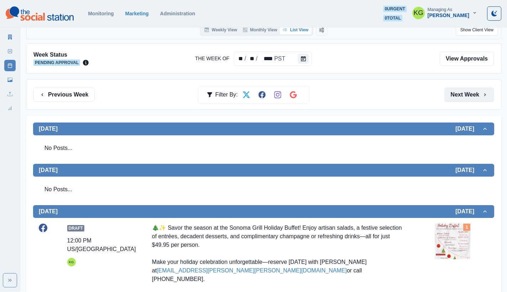
click at [471, 94] on button "Next Week" at bounding box center [469, 95] width 49 height 14
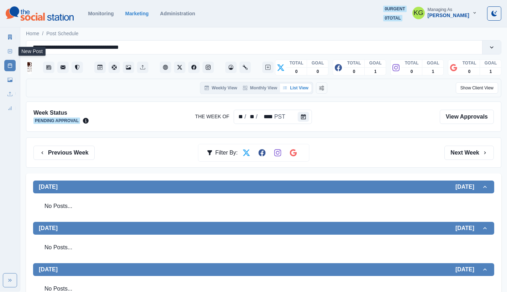
click at [6, 54] on link "New Post" at bounding box center [9, 51] width 11 height 11
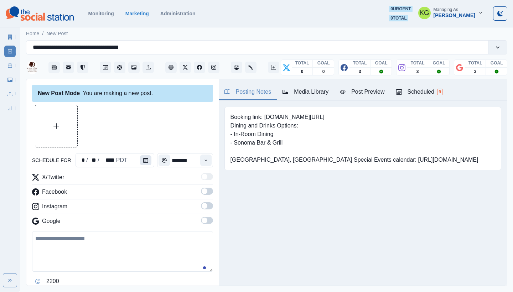
click at [146, 160] on icon "Calendar" at bounding box center [145, 160] width 5 height 5
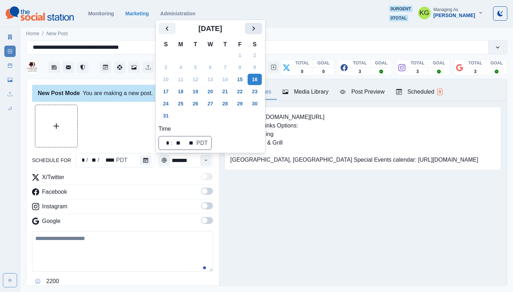
click at [258, 33] on icon "Next" at bounding box center [253, 28] width 9 height 9
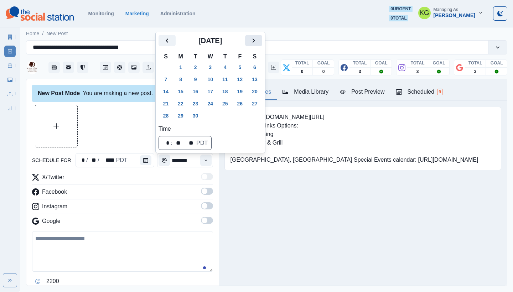
click at [258, 38] on icon "Next" at bounding box center [253, 40] width 9 height 9
click at [257, 43] on icon "Next" at bounding box center [253, 40] width 9 height 9
click at [257, 30] on icon "Next" at bounding box center [253, 28] width 9 height 9
click at [195, 104] on button "23" at bounding box center [195, 103] width 14 height 11
click at [180, 106] on button "22" at bounding box center [180, 103] width 14 height 11
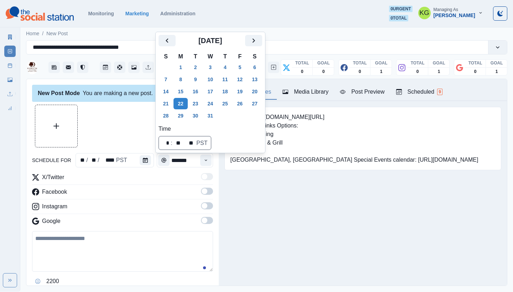
click at [262, 198] on div "Booking link: www.bit.ly/3I4wu7K Dining and Drinks Options: - In-Room Dining - …" at bounding box center [363, 149] width 288 height 97
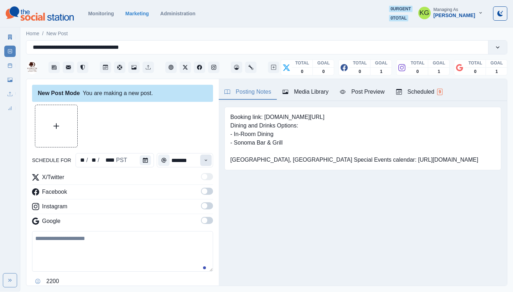
click at [203, 160] on icon "Time" at bounding box center [205, 160] width 5 height 5
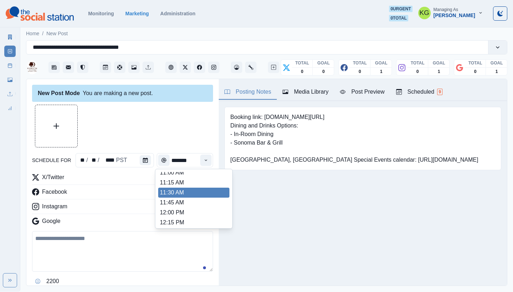
scroll to position [125, 0]
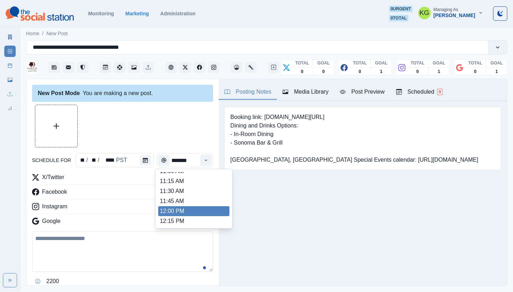
click at [178, 210] on li "12:00 PM" at bounding box center [193, 211] width 71 height 10
type input "********"
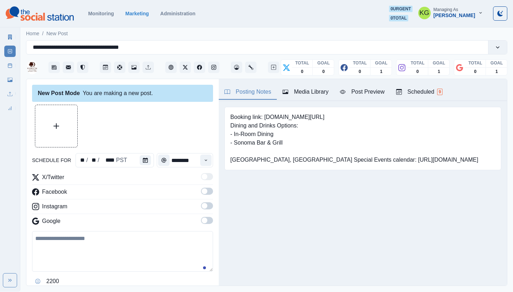
click at [202, 221] on span at bounding box center [207, 220] width 12 height 7
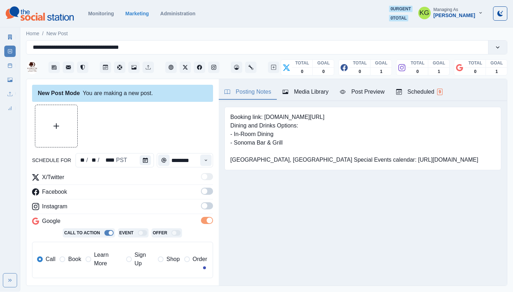
click at [202, 208] on span at bounding box center [207, 205] width 12 height 7
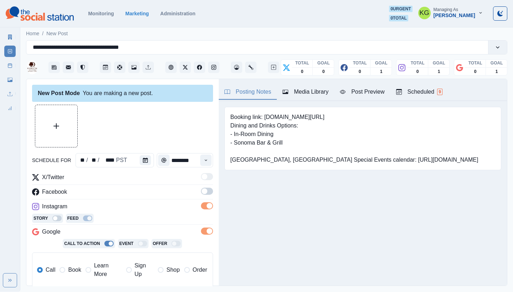
click at [202, 190] on span at bounding box center [205, 191] width 6 height 6
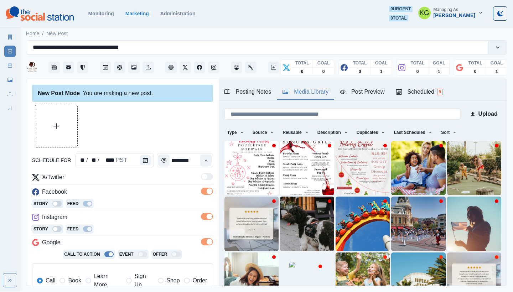
click at [297, 94] on div "Media Library" at bounding box center [305, 92] width 46 height 9
click at [291, 152] on img at bounding box center [307, 168] width 54 height 54
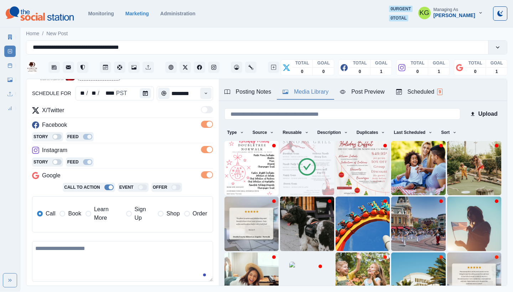
drag, startPoint x: 65, startPoint y: 212, endPoint x: 72, endPoint y: 222, distance: 12.2
click at [65, 212] on label "Book" at bounding box center [69, 213] width 21 height 17
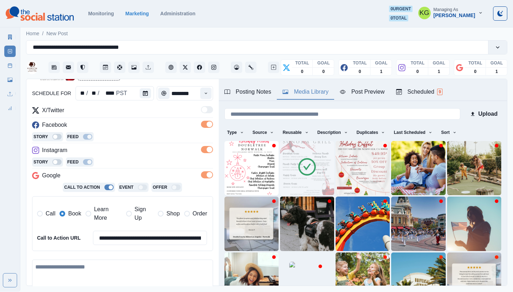
scroll to position [162, 0]
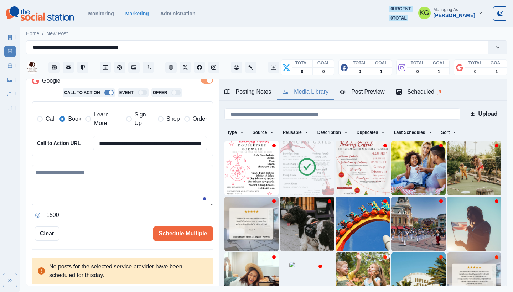
click at [123, 181] on textarea at bounding box center [122, 185] width 181 height 41
paste textarea "**********"
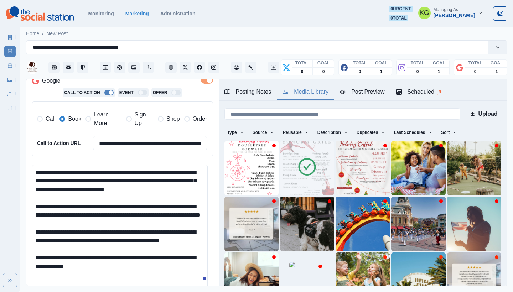
scroll to position [0, 0]
click at [187, 292] on html "**********" at bounding box center [256, 146] width 513 height 292
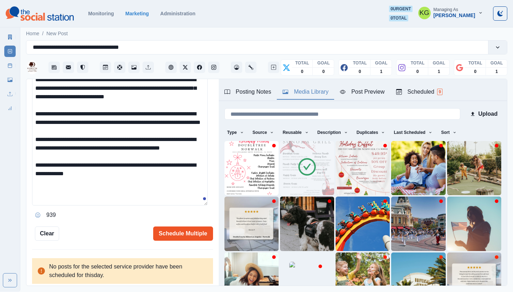
type textarea "**********"
click at [182, 227] on button "Schedule Multiple" at bounding box center [183, 233] width 60 height 14
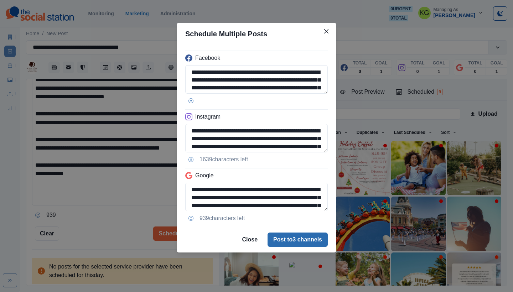
click at [281, 239] on button "Post to 3 channels" at bounding box center [297, 240] width 60 height 14
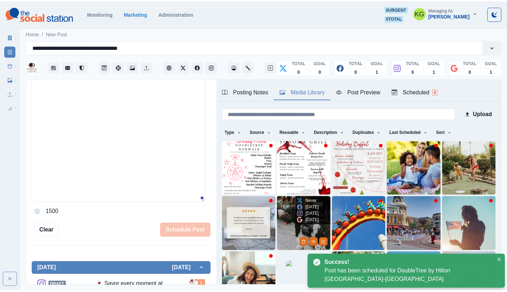
scroll to position [136, 0]
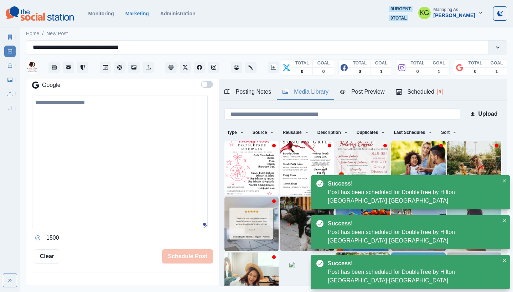
click at [3, 65] on div "Marketing Summary New Post Post Schedule Media Library Uploads Review Summary" at bounding box center [10, 70] width 20 height 85
click at [7, 67] on link "Post Schedule" at bounding box center [9, 65] width 11 height 11
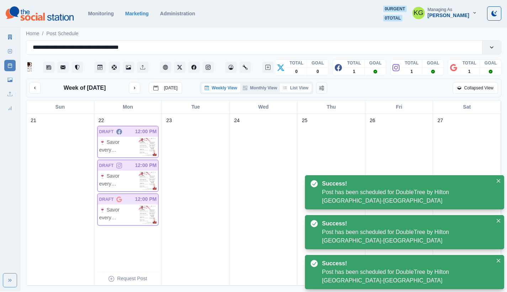
click at [298, 88] on button "List View" at bounding box center [295, 88] width 31 height 9
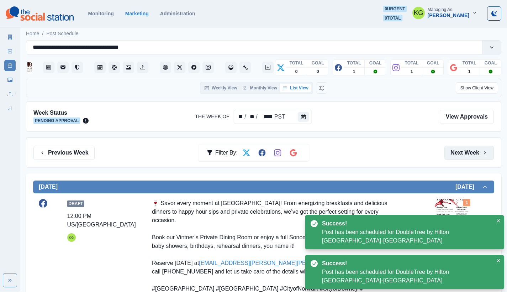
click at [466, 153] on button "Next Week" at bounding box center [469, 153] width 49 height 14
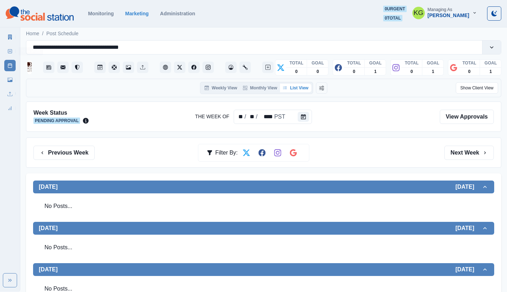
click at [10, 51] on line at bounding box center [10, 52] width 0 height 2
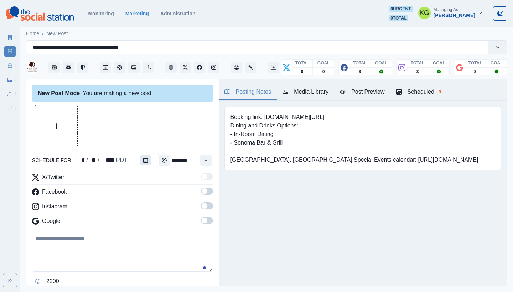
click at [148, 158] on button "Calendar" at bounding box center [145, 160] width 11 height 10
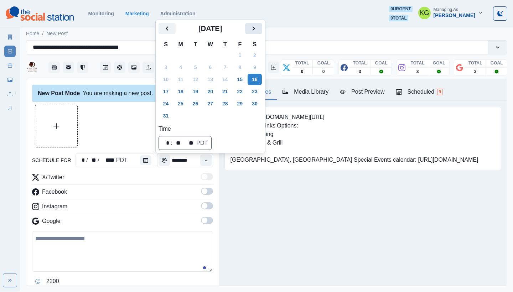
click at [258, 24] on icon "Next" at bounding box center [253, 28] width 9 height 9
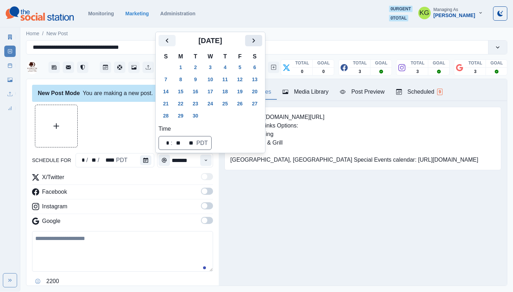
click at [258, 37] on icon "Next" at bounding box center [253, 40] width 9 height 9
click at [257, 46] on button "Next" at bounding box center [253, 40] width 17 height 11
click at [258, 31] on icon "Next" at bounding box center [253, 28] width 9 height 9
click at [182, 115] on button "29" at bounding box center [180, 115] width 14 height 11
click at [89, 118] on div at bounding box center [122, 126] width 181 height 43
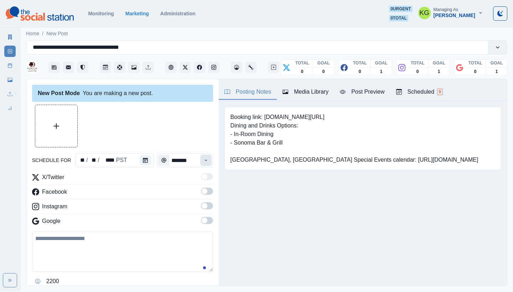
click at [200, 158] on button "Time" at bounding box center [205, 160] width 11 height 11
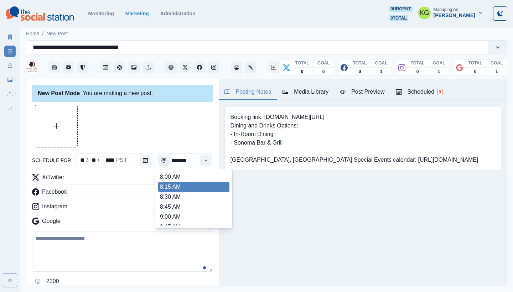
scroll to position [127, 0]
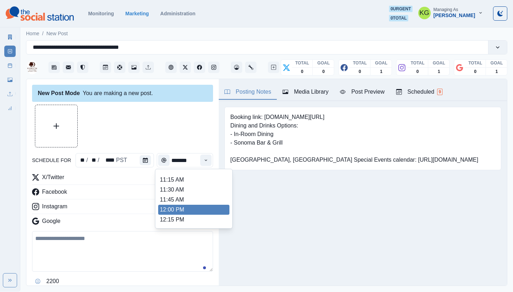
click at [177, 211] on li "12:00 PM" at bounding box center [193, 210] width 71 height 10
type input "********"
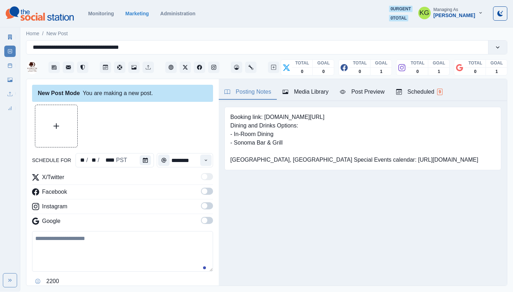
click at [204, 220] on span at bounding box center [207, 220] width 12 height 7
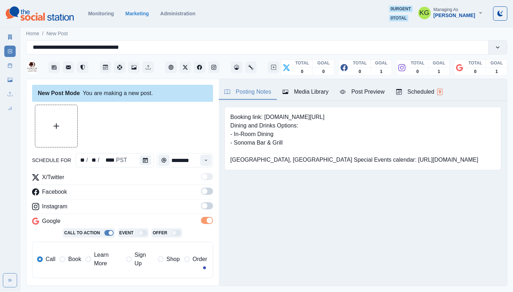
click at [202, 207] on span at bounding box center [205, 206] width 6 height 6
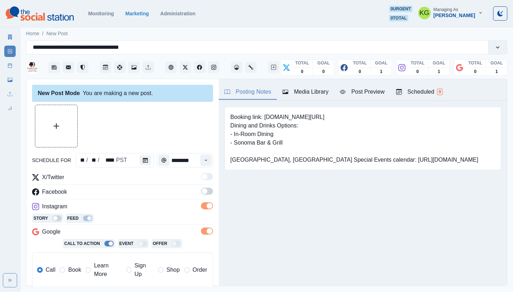
click at [201, 188] on span at bounding box center [207, 191] width 12 height 7
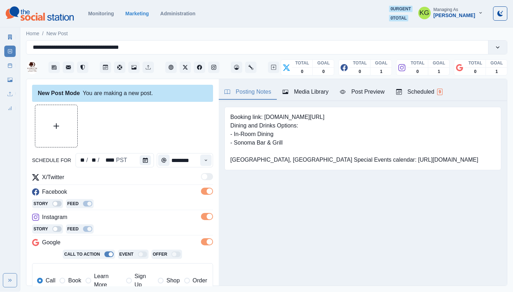
click at [312, 94] on div "Media Library" at bounding box center [305, 92] width 46 height 9
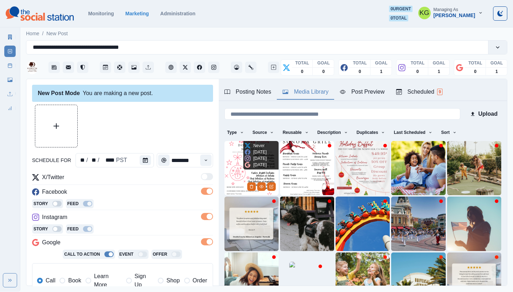
click at [236, 155] on img at bounding box center [251, 168] width 54 height 54
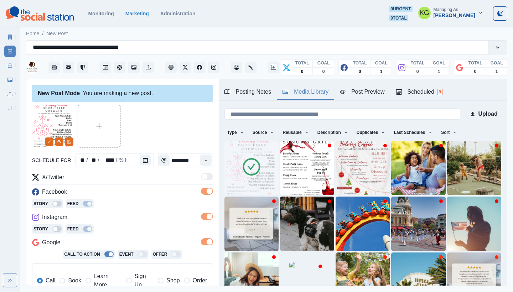
scroll to position [143, 0]
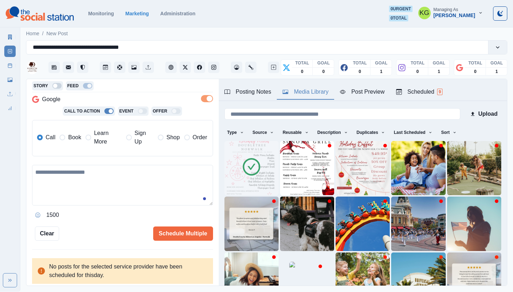
click at [71, 139] on span "Book" at bounding box center [74, 137] width 13 height 9
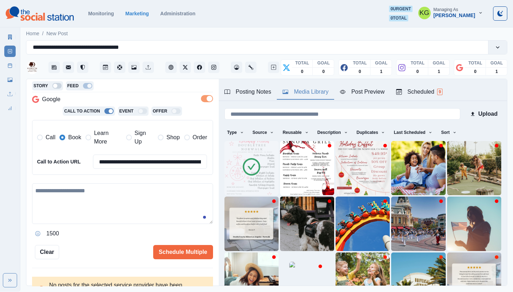
click at [104, 189] on textarea at bounding box center [122, 203] width 181 height 41
paste textarea "**********"
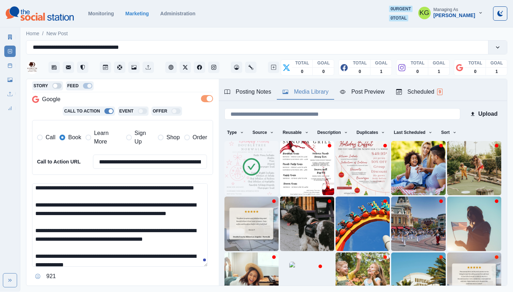
scroll to position [20, 0]
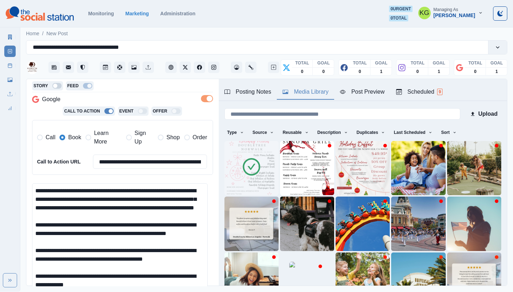
click at [201, 292] on html "**********" at bounding box center [256, 146] width 513 height 292
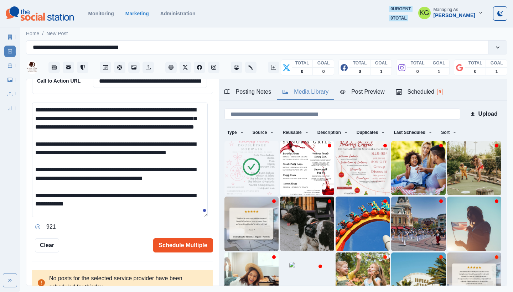
type textarea "**********"
click at [195, 243] on button "Schedule Multiple" at bounding box center [183, 245] width 60 height 14
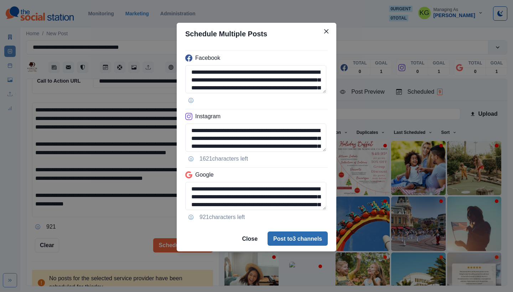
click at [288, 237] on button "Post to 3 channels" at bounding box center [297, 238] width 60 height 14
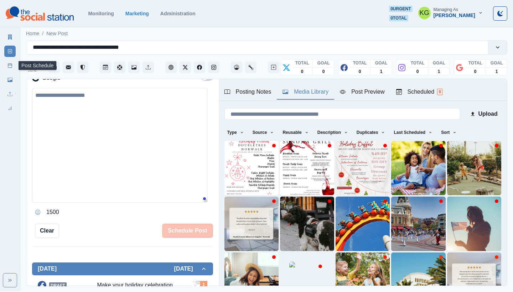
click at [8, 63] on link "Post Schedule" at bounding box center [9, 65] width 11 height 11
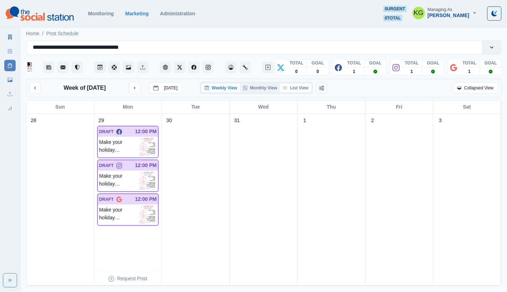
click at [306, 90] on button "List View" at bounding box center [295, 88] width 31 height 9
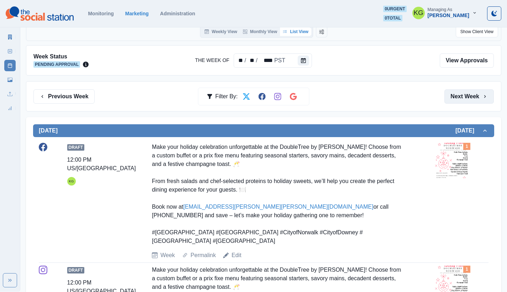
click at [471, 95] on button "Next Week" at bounding box center [469, 96] width 49 height 14
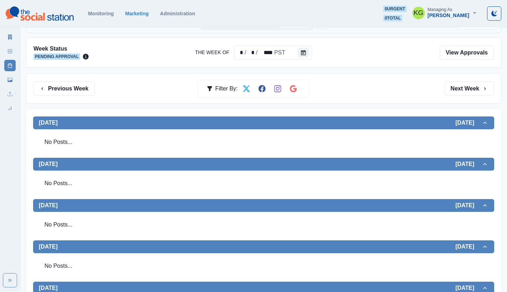
scroll to position [117, 0]
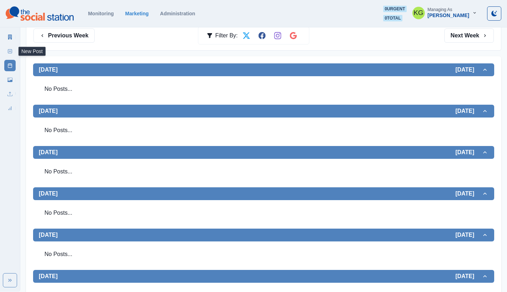
click at [5, 49] on link "New Post" at bounding box center [9, 51] width 11 height 11
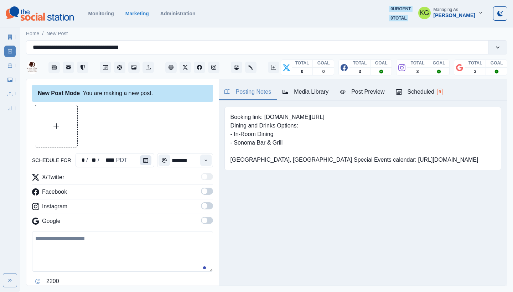
click at [140, 157] on button "Calendar" at bounding box center [145, 160] width 11 height 10
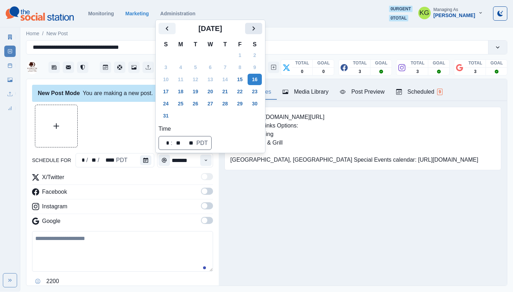
click at [257, 31] on icon "Next" at bounding box center [253, 28] width 9 height 9
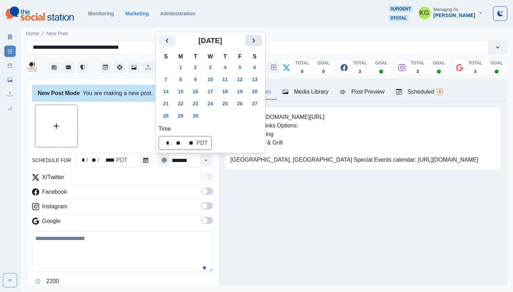
click at [258, 43] on icon "Next" at bounding box center [253, 40] width 9 height 9
click at [258, 44] on icon "Next" at bounding box center [253, 40] width 9 height 9
click at [258, 30] on icon "Next" at bounding box center [253, 28] width 9 height 9
click at [258, 36] on icon "Next" at bounding box center [253, 40] width 9 height 9
click at [215, 76] on button "7" at bounding box center [210, 79] width 14 height 11
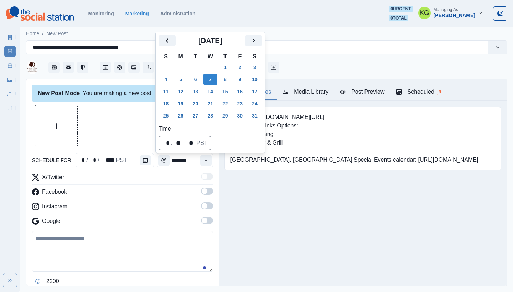
click at [120, 125] on div at bounding box center [122, 126] width 181 height 43
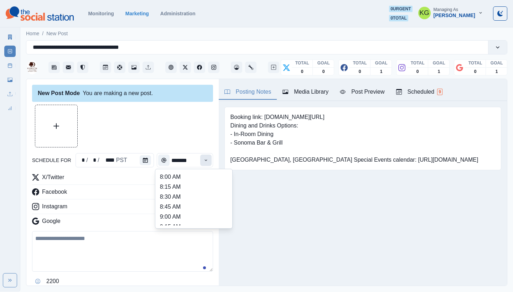
click at [200, 164] on button "Time" at bounding box center [205, 160] width 11 height 11
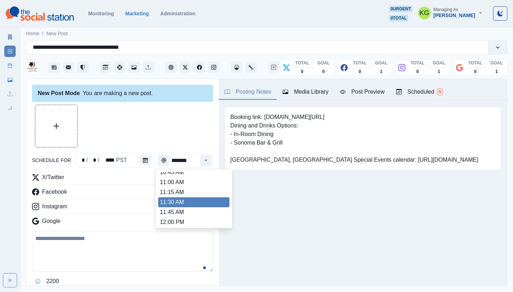
scroll to position [128, 0]
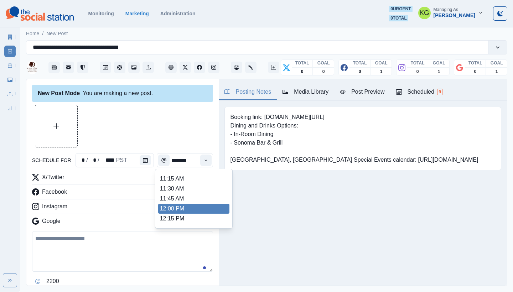
click at [181, 205] on li "12:00 PM" at bounding box center [193, 209] width 71 height 10
type input "********"
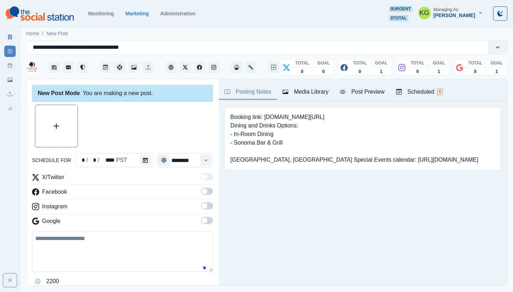
click at [204, 221] on span at bounding box center [207, 220] width 12 height 7
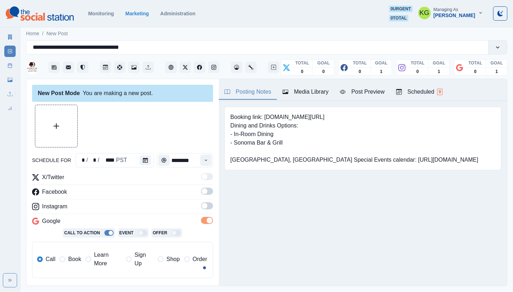
click at [203, 210] on label at bounding box center [207, 207] width 12 height 11
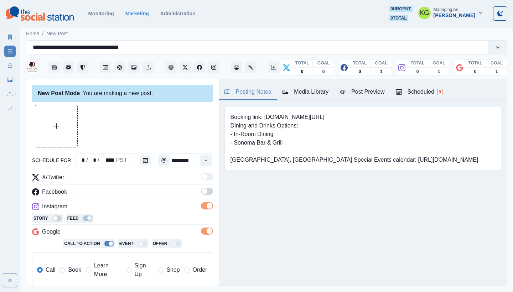
click at [202, 193] on span at bounding box center [205, 191] width 6 height 6
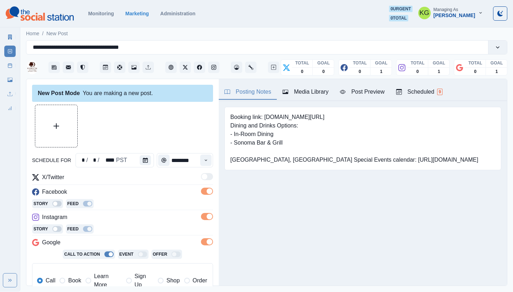
click at [310, 88] on div "Media Library" at bounding box center [305, 92] width 46 height 9
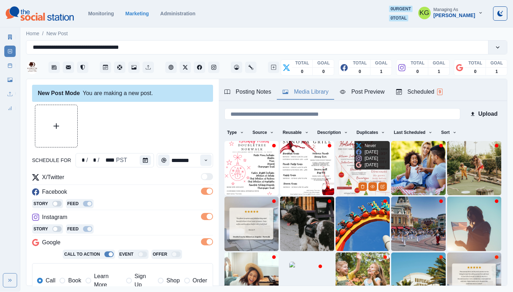
click at [344, 150] on img at bounding box center [362, 168] width 54 height 54
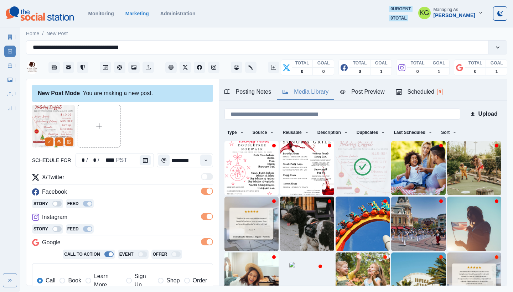
scroll to position [143, 0]
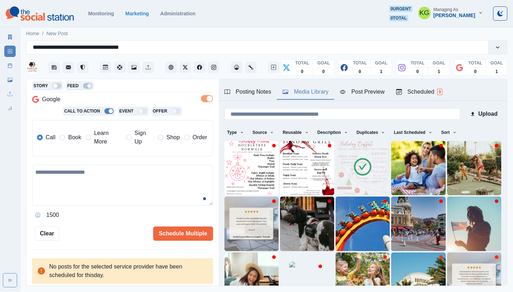
click at [130, 190] on textarea at bounding box center [122, 185] width 181 height 41
paste textarea "**********"
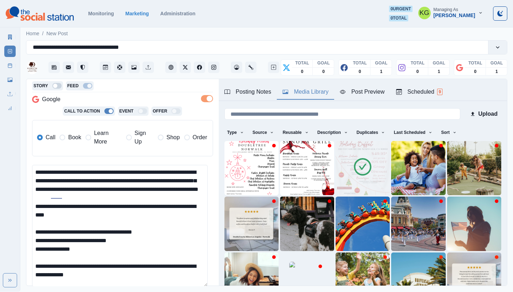
scroll to position [0, 0]
click at [198, 292] on html "**********" at bounding box center [256, 146] width 513 height 292
drag, startPoint x: 116, startPoint y: 224, endPoint x: 28, endPoint y: 210, distance: 88.6
click at [28, 210] on div "**********" at bounding box center [122, 182] width 192 height 207
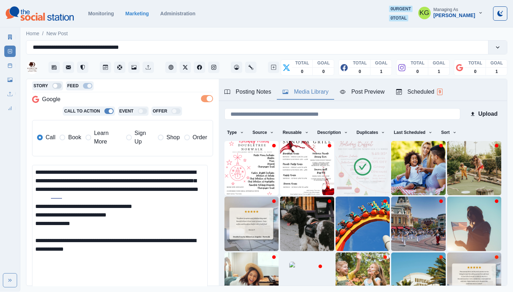
type textarea "**********"
click at [63, 134] on label "Book" at bounding box center [69, 137] width 21 height 17
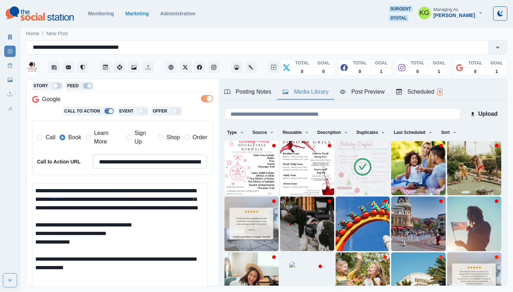
scroll to position [254, 0]
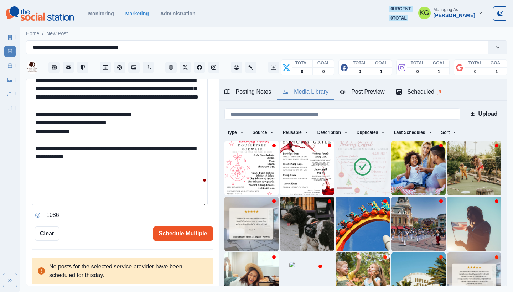
click at [170, 230] on button "Schedule Multiple" at bounding box center [183, 233] width 60 height 14
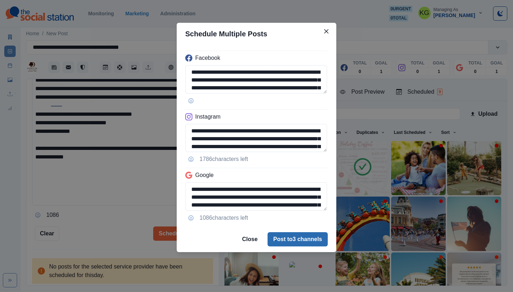
click at [295, 239] on button "Post to 3 channels" at bounding box center [297, 239] width 60 height 14
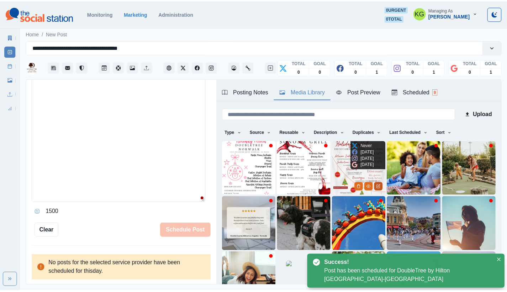
scroll to position [136, 0]
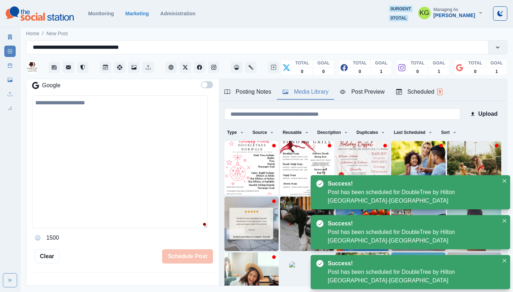
click at [6, 67] on link "Post Schedule" at bounding box center [9, 65] width 11 height 11
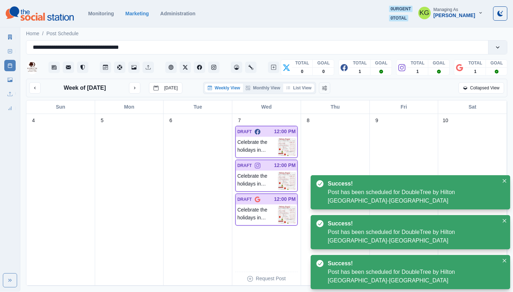
click at [302, 88] on button "List View" at bounding box center [298, 88] width 31 height 9
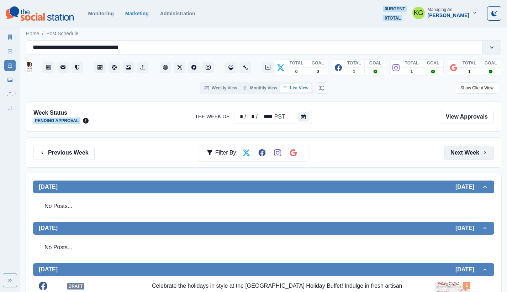
click at [469, 155] on button "Next Week" at bounding box center [469, 153] width 49 height 14
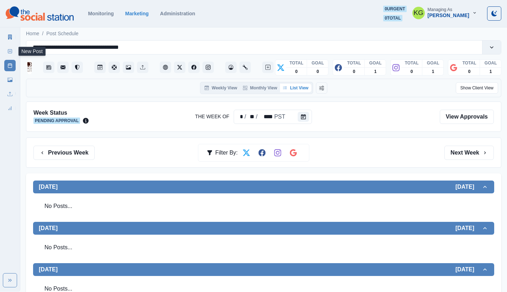
click at [10, 53] on rect at bounding box center [10, 51] width 4 height 4
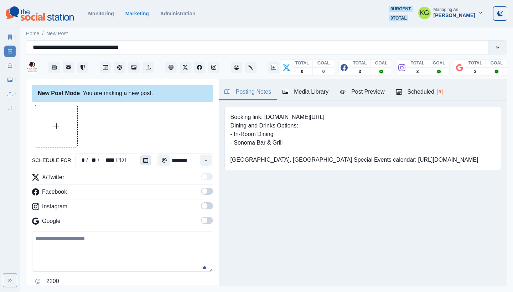
click at [148, 163] on button "Calendar" at bounding box center [145, 160] width 11 height 10
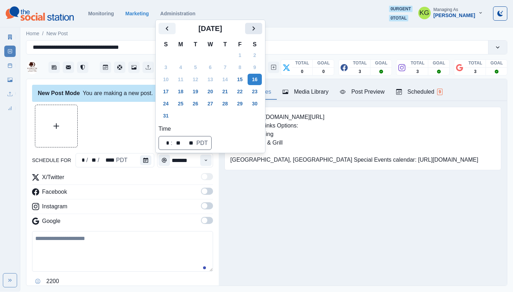
click at [258, 31] on icon "Next" at bounding box center [253, 28] width 9 height 9
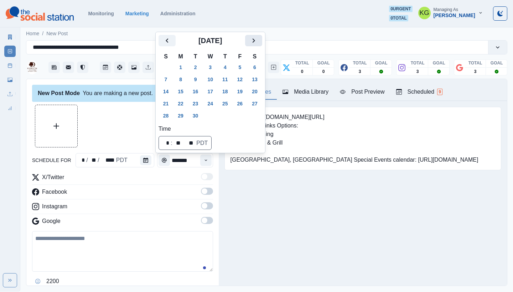
click at [255, 42] on icon "Next" at bounding box center [253, 40] width 2 height 4
click at [258, 31] on icon "Next" at bounding box center [253, 28] width 9 height 9
click at [258, 42] on icon "Next" at bounding box center [253, 40] width 9 height 9
click at [213, 92] on button "14" at bounding box center [210, 91] width 14 height 11
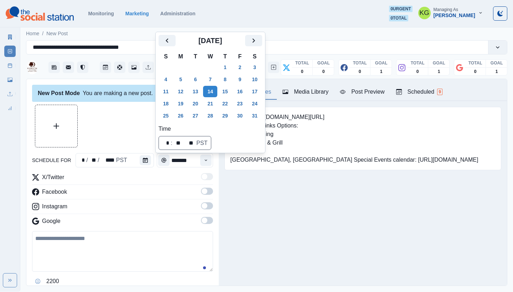
click at [253, 236] on div "Posting Notes Media Library Post Preview Scheduled 9 Booking link: www.bit.ly/3…" at bounding box center [363, 182] width 288 height 207
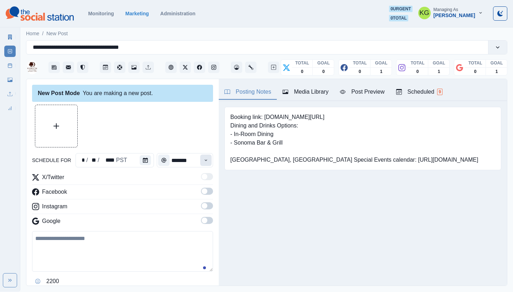
click at [200, 162] on button "Time" at bounding box center [205, 160] width 11 height 11
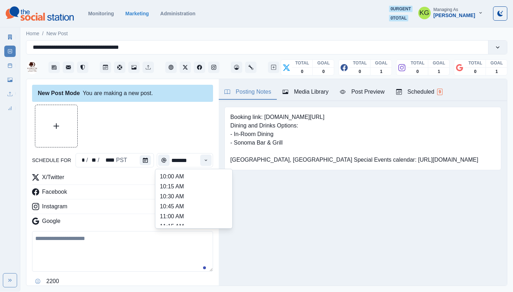
scroll to position [137, 0]
click at [182, 199] on li "12:00 PM" at bounding box center [193, 199] width 71 height 10
type input "********"
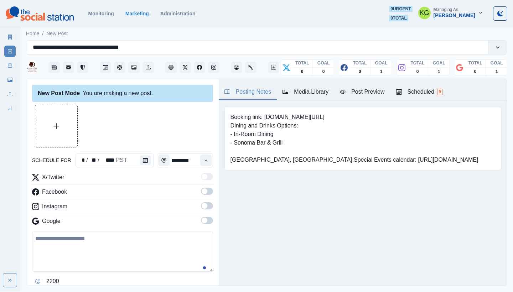
drag, startPoint x: 204, startPoint y: 223, endPoint x: 203, endPoint y: 213, distance: 10.8
click at [204, 223] on span at bounding box center [207, 220] width 12 height 7
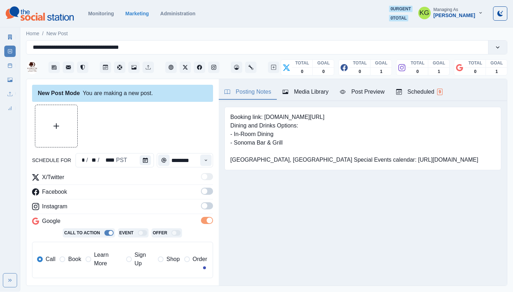
click at [202, 210] on label at bounding box center [207, 207] width 12 height 11
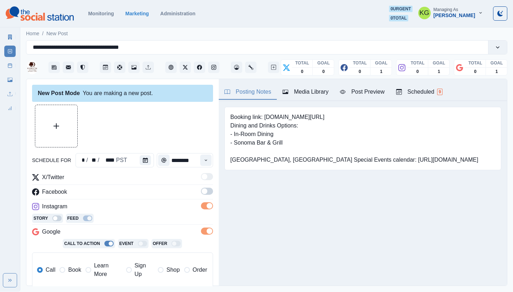
click at [202, 191] on span at bounding box center [207, 191] width 12 height 7
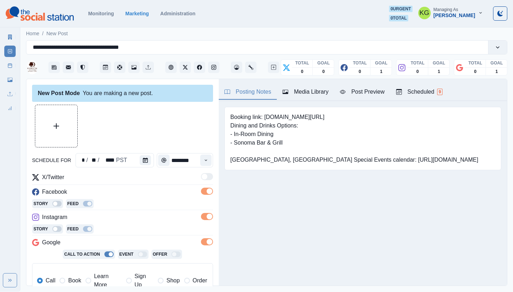
click at [291, 96] on div "Media Library" at bounding box center [305, 92] width 46 height 9
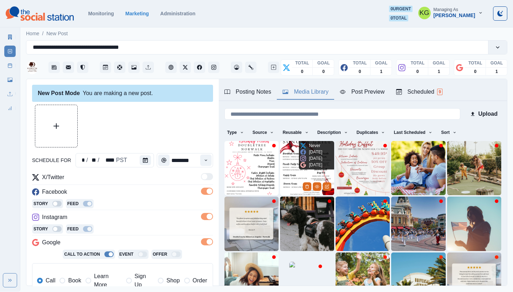
click at [284, 167] on img at bounding box center [307, 168] width 54 height 54
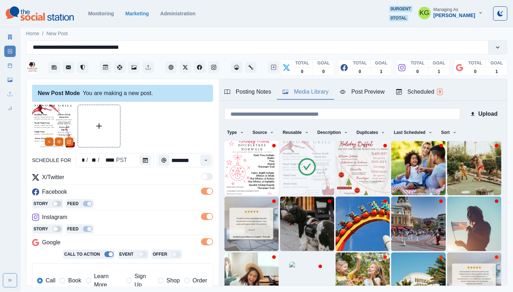
scroll to position [143, 0]
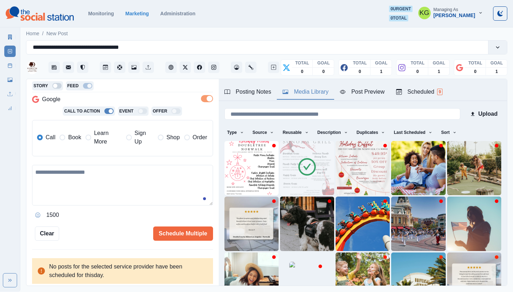
click at [71, 142] on label "Book" at bounding box center [69, 137] width 21 height 17
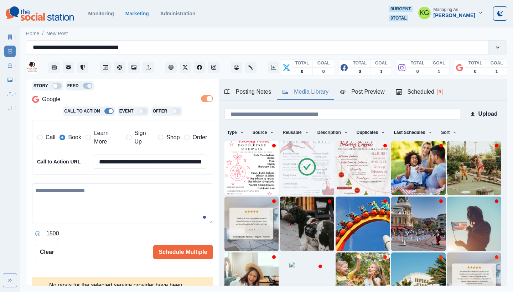
click at [96, 194] on textarea at bounding box center [122, 203] width 181 height 41
paste textarea "**********"
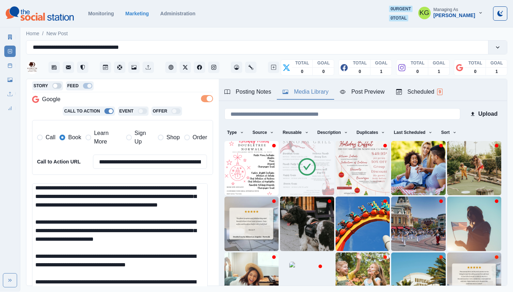
scroll to position [11, 0]
click at [180, 292] on html "**********" at bounding box center [256, 146] width 513 height 292
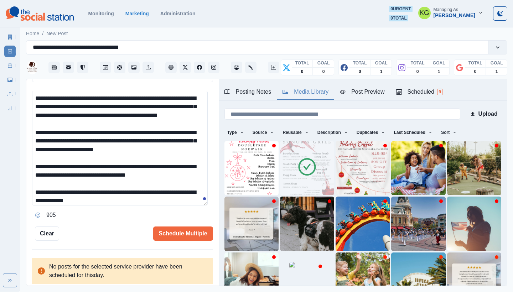
scroll to position [11, 0]
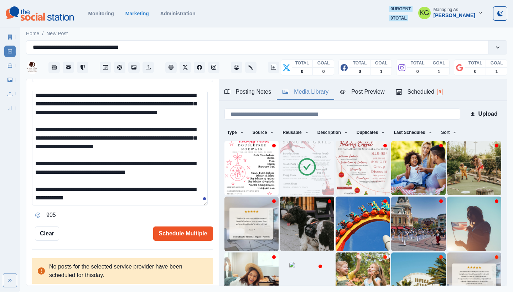
type textarea "**********"
click at [170, 226] on button "Schedule Multiple" at bounding box center [183, 233] width 60 height 14
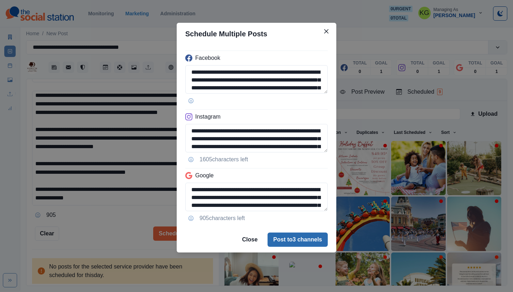
click at [282, 234] on button "Post to 3 channels" at bounding box center [297, 240] width 60 height 14
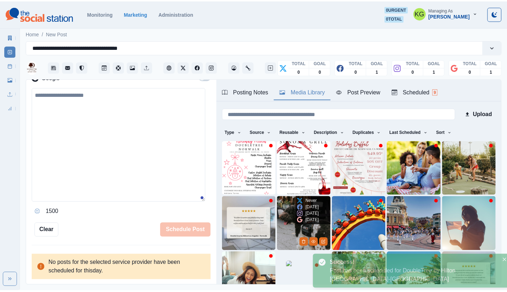
scroll to position [0, 0]
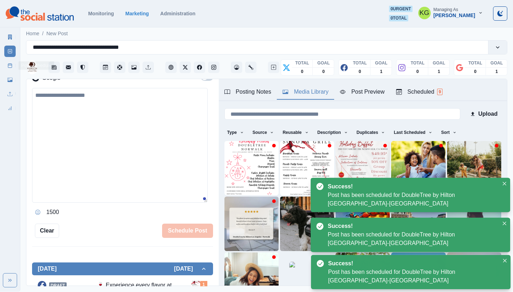
click at [5, 66] on link "Post Schedule" at bounding box center [9, 65] width 11 height 11
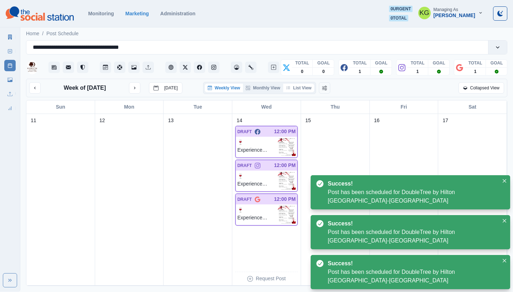
click at [301, 88] on button "List View" at bounding box center [298, 88] width 31 height 9
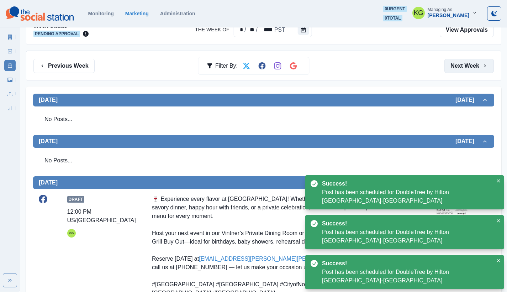
scroll to position [20, 0]
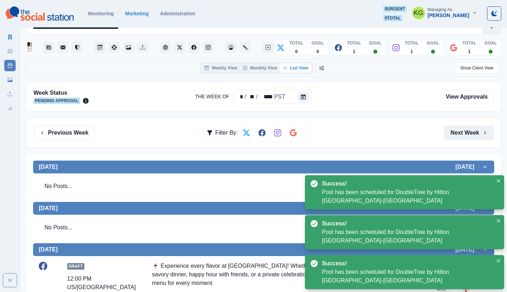
click at [465, 130] on button "Next Week" at bounding box center [469, 133] width 49 height 14
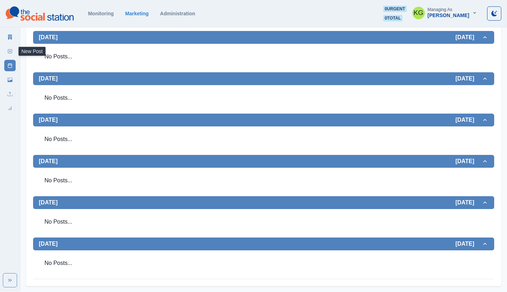
click at [9, 50] on icon at bounding box center [9, 51] width 5 height 5
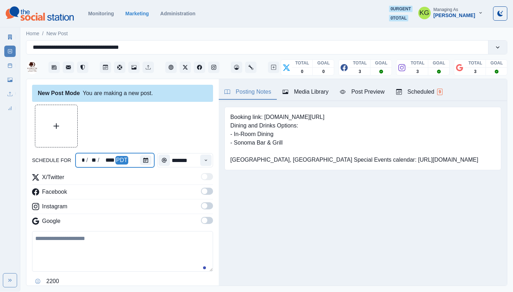
click at [150, 159] on div at bounding box center [147, 160] width 14 height 14
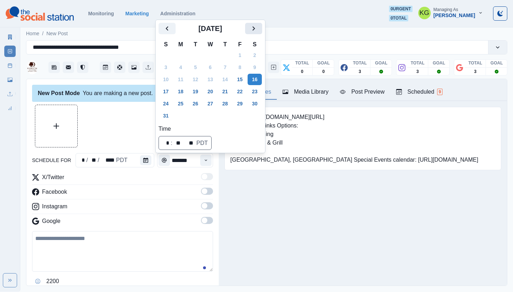
click at [258, 31] on icon "Next" at bounding box center [253, 28] width 9 height 9
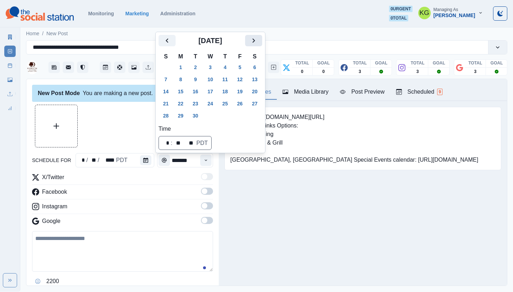
click at [258, 37] on icon "Next" at bounding box center [253, 40] width 9 height 9
click at [258, 40] on icon "Next" at bounding box center [253, 40] width 9 height 9
click at [258, 32] on icon "Next" at bounding box center [253, 28] width 9 height 9
click at [258, 38] on icon "Next" at bounding box center [253, 40] width 9 height 9
click at [212, 101] on button "21" at bounding box center [210, 103] width 14 height 11
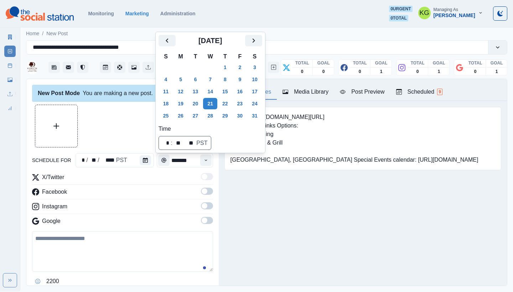
click at [249, 244] on div "Posting Notes Media Library Post Preview Scheduled 9 Booking link: www.bit.ly/3…" at bounding box center [363, 182] width 288 height 207
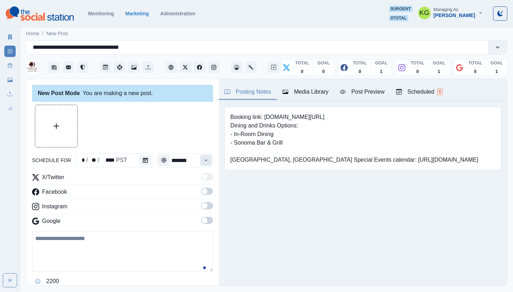
click at [203, 161] on icon "Time" at bounding box center [205, 160] width 5 height 5
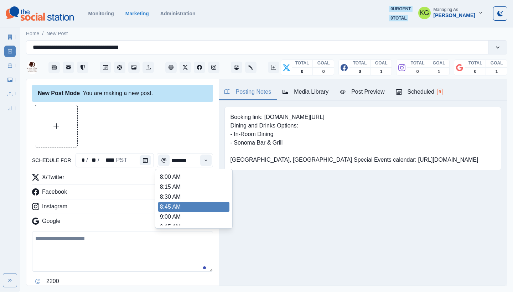
scroll to position [139, 0]
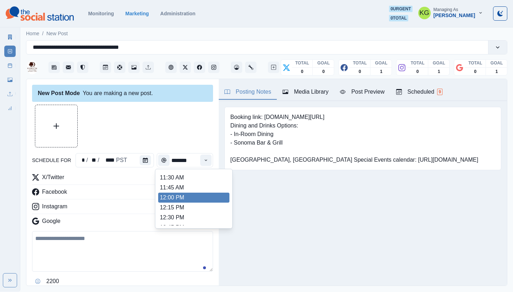
click at [187, 195] on li "12:00 PM" at bounding box center [193, 198] width 71 height 10
type input "********"
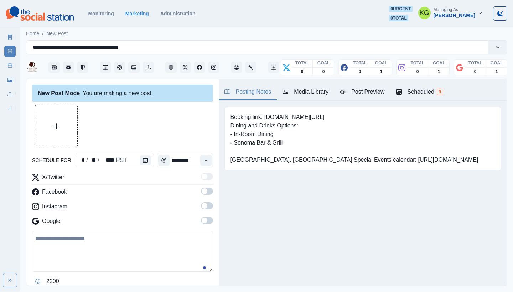
click at [202, 221] on span at bounding box center [205, 221] width 6 height 6
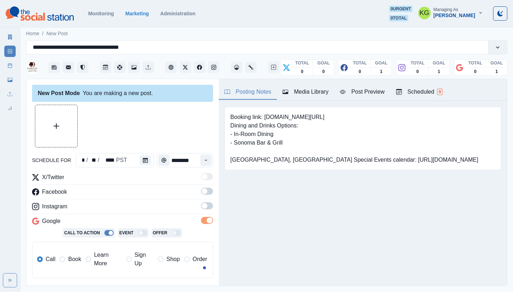
click at [202, 207] on span at bounding box center [205, 206] width 6 height 6
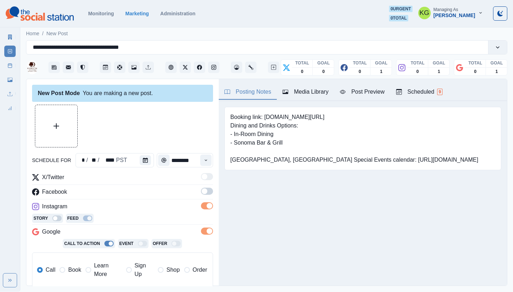
click at [202, 193] on span at bounding box center [205, 191] width 6 height 6
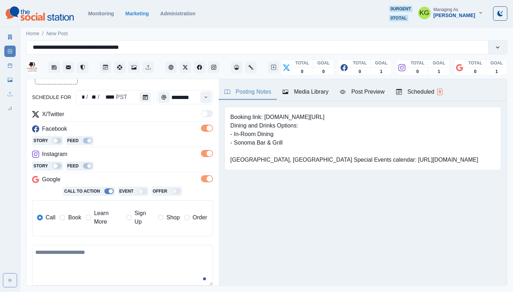
scroll to position [125, 0]
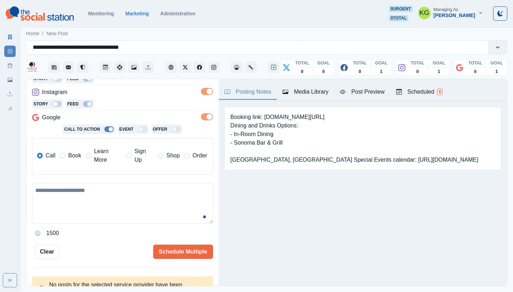
click at [72, 156] on span "Book" at bounding box center [74, 155] width 13 height 9
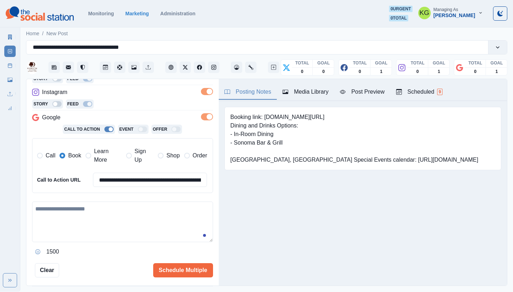
click at [102, 202] on textarea at bounding box center [122, 222] width 181 height 41
paste textarea "**********"
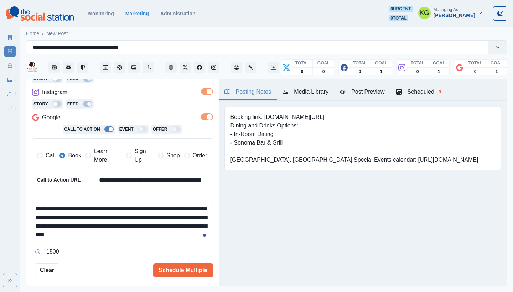
scroll to position [85, 0]
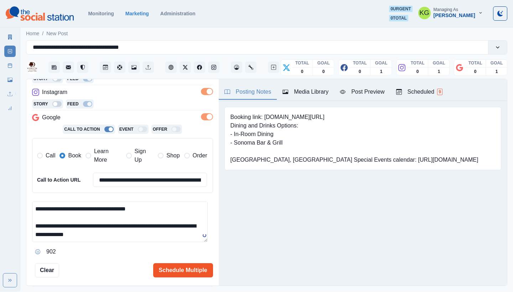
type textarea "**********"
click at [198, 265] on button "Schedule Multiple" at bounding box center [183, 270] width 60 height 14
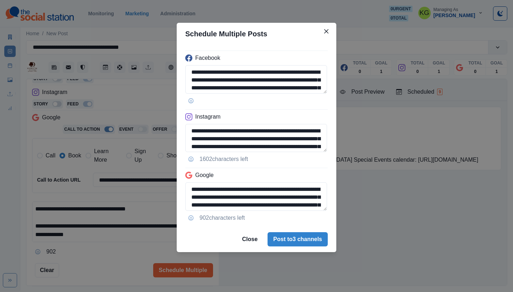
click at [292, 250] on footer "Close Post to 3 channels" at bounding box center [257, 239] width 160 height 26
click at [294, 240] on button "Post to 3 channels" at bounding box center [297, 239] width 60 height 14
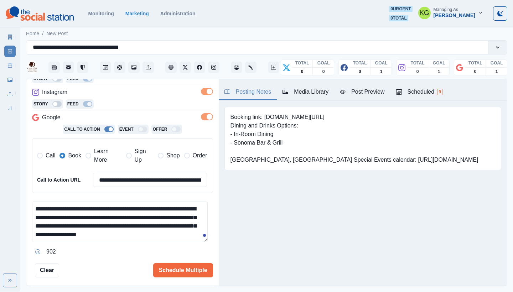
scroll to position [0, 0]
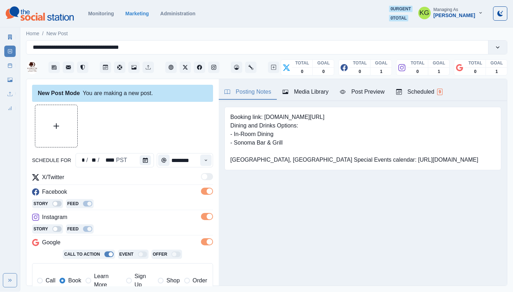
click at [322, 87] on button "Media Library" at bounding box center [305, 92] width 57 height 15
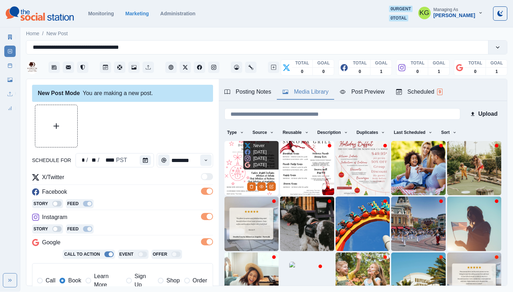
click at [234, 144] on img at bounding box center [251, 168] width 54 height 54
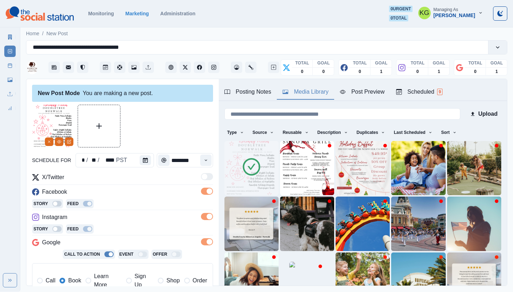
scroll to position [162, 0]
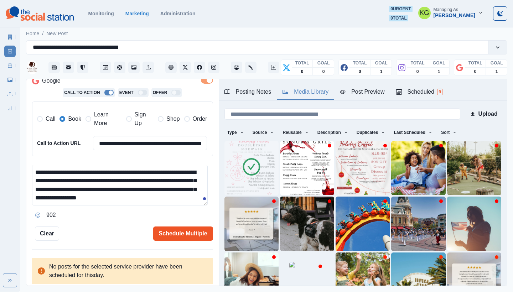
click at [193, 230] on button "Schedule Multiple" at bounding box center [183, 233] width 60 height 14
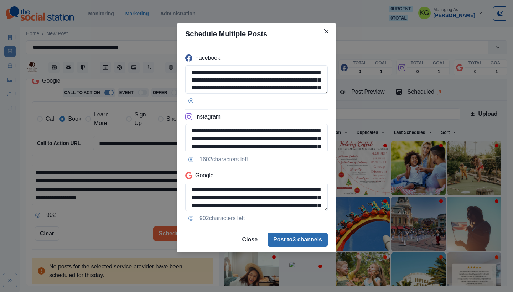
click at [285, 234] on button "Post to 3 channels" at bounding box center [297, 240] width 60 height 14
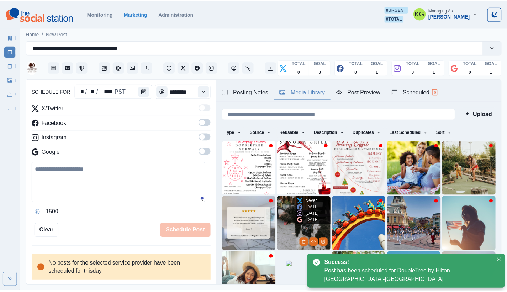
scroll to position [43, 0]
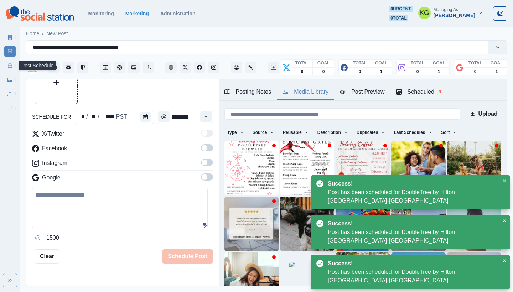
click at [9, 67] on icon at bounding box center [9, 65] width 5 height 5
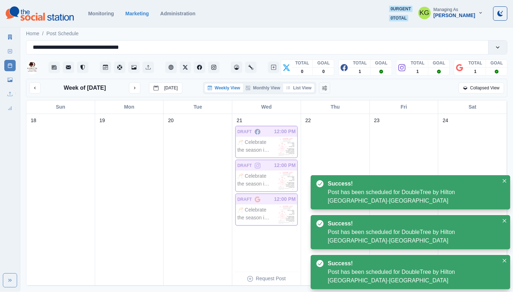
click at [307, 90] on button "List View" at bounding box center [298, 88] width 31 height 9
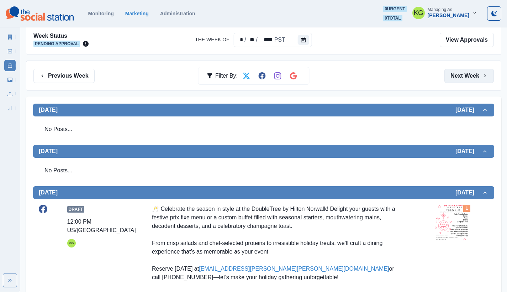
click at [469, 75] on button "Next Week" at bounding box center [469, 76] width 49 height 14
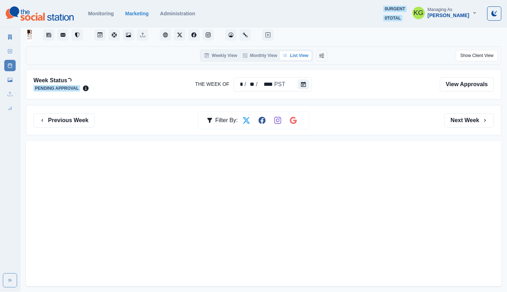
scroll to position [32, 0]
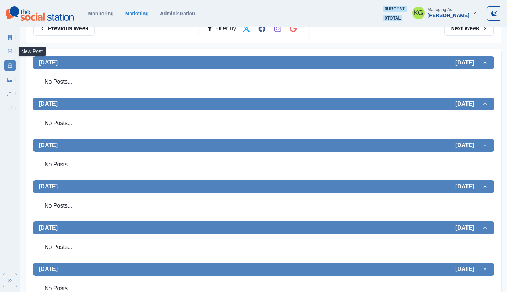
click at [8, 53] on icon at bounding box center [9, 51] width 5 height 5
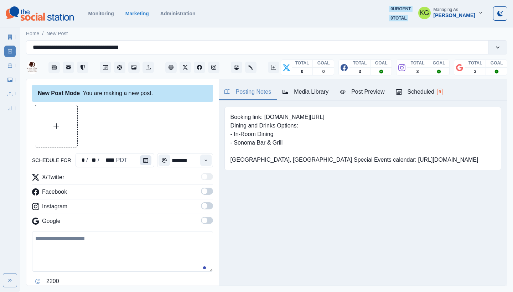
click at [140, 162] on button "Calendar" at bounding box center [145, 160] width 11 height 10
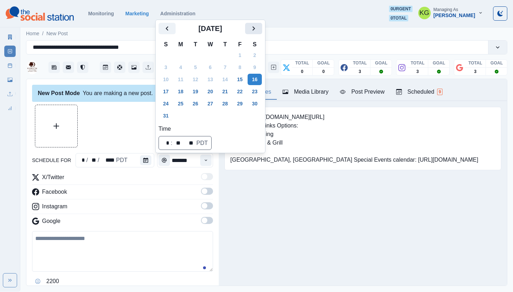
click at [258, 27] on icon "Next" at bounding box center [253, 28] width 9 height 9
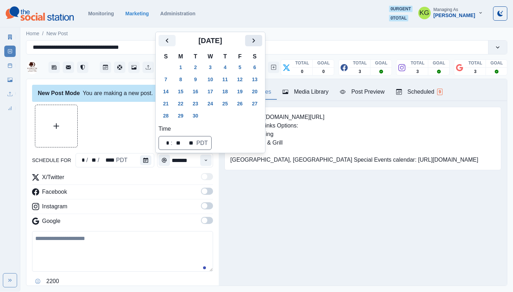
click at [258, 27] on div "Home / New Post" at bounding box center [266, 32] width 492 height 12
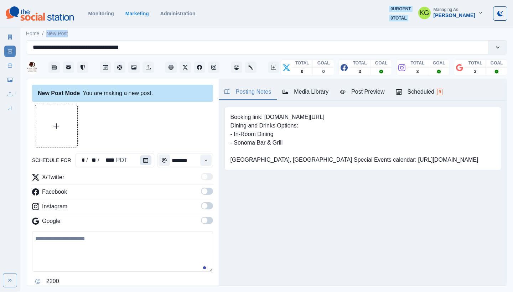
click at [144, 159] on button "Calendar" at bounding box center [145, 160] width 11 height 10
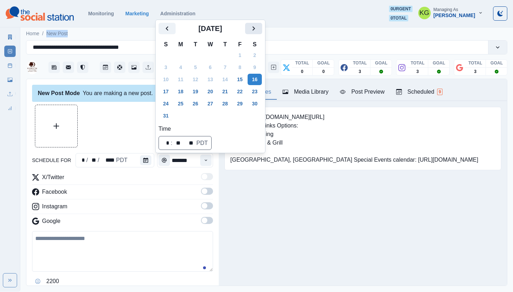
click at [258, 26] on icon "Next" at bounding box center [253, 28] width 9 height 9
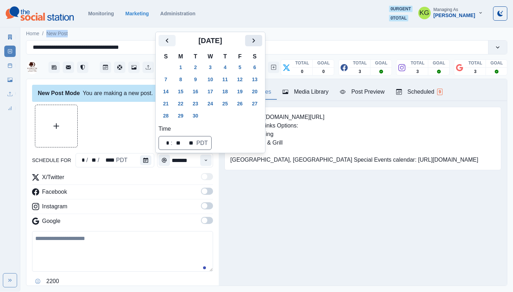
click at [262, 36] on button "Next" at bounding box center [253, 40] width 17 height 11
click at [258, 41] on icon "Next" at bounding box center [253, 40] width 9 height 9
click at [262, 31] on button "Next" at bounding box center [253, 28] width 17 height 11
click at [258, 41] on icon "Next" at bounding box center [253, 40] width 9 height 9
click at [212, 116] on button "28" at bounding box center [210, 115] width 14 height 11
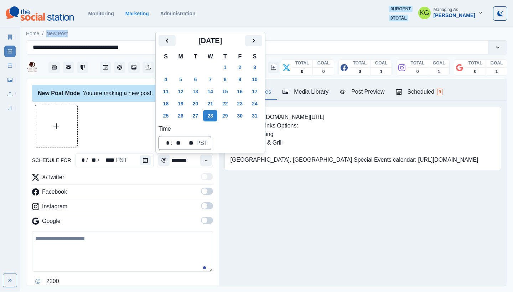
click at [244, 279] on div "Posting Notes Media Library Post Preview Scheduled 9 Booking link: www.bit.ly/3…" at bounding box center [363, 182] width 288 height 207
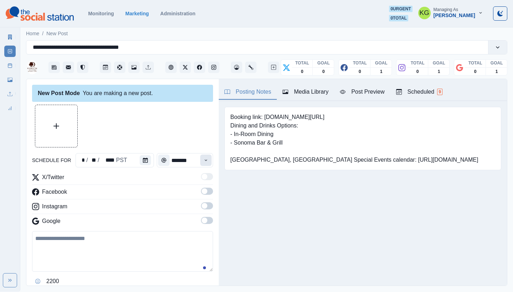
click at [200, 157] on button "Time" at bounding box center [205, 160] width 11 height 11
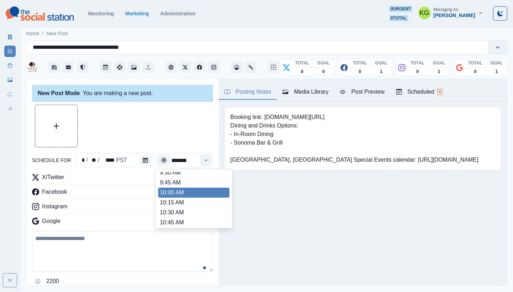
scroll to position [131, 0]
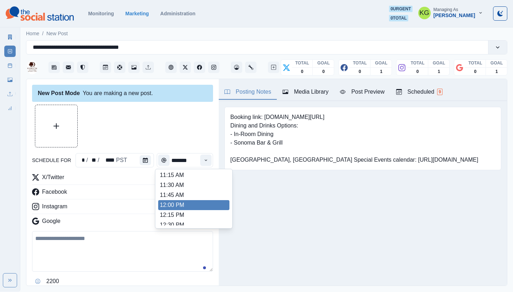
click at [182, 204] on li "12:00 PM" at bounding box center [193, 205] width 71 height 10
type input "********"
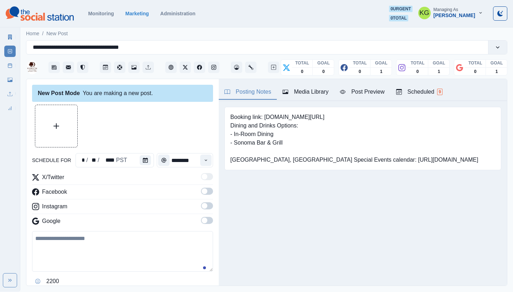
click at [202, 222] on span at bounding box center [205, 221] width 6 height 6
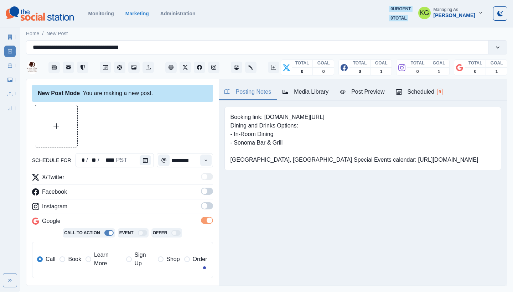
click at [202, 207] on span at bounding box center [205, 206] width 6 height 6
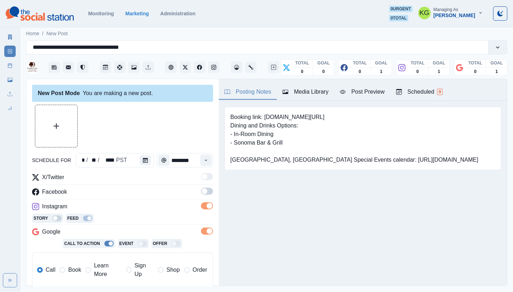
click at [202, 189] on span at bounding box center [207, 191] width 12 height 7
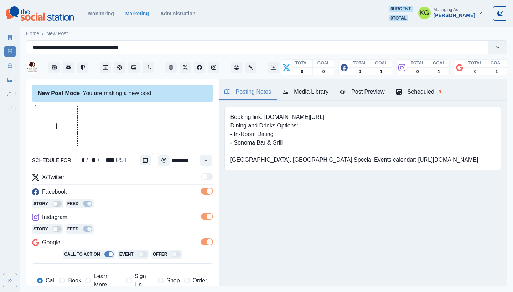
click at [306, 89] on div "Media Library" at bounding box center [305, 92] width 46 height 9
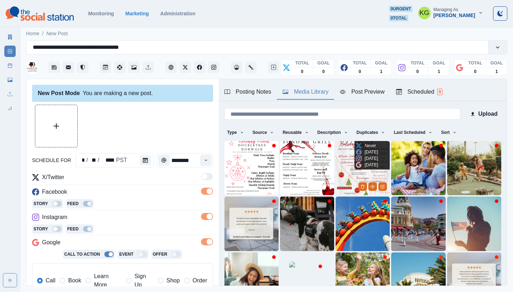
click at [348, 151] on img at bounding box center [362, 168] width 54 height 54
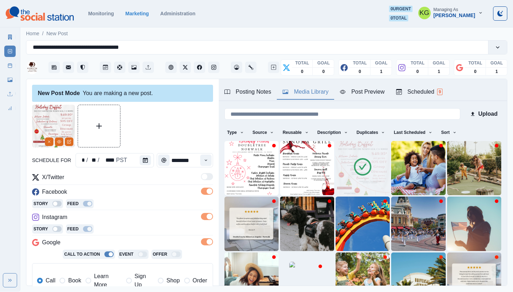
scroll to position [143, 0]
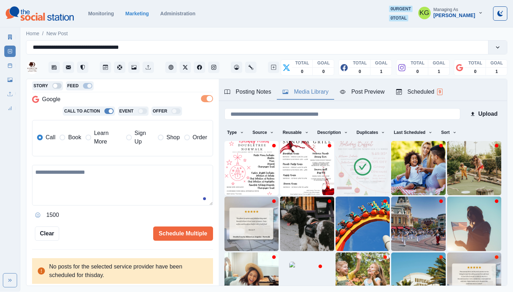
click at [74, 139] on span "Book" at bounding box center [74, 137] width 13 height 9
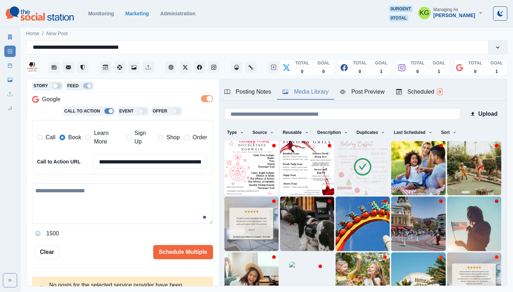
click at [92, 191] on textarea at bounding box center [122, 203] width 181 height 41
paste textarea "**********"
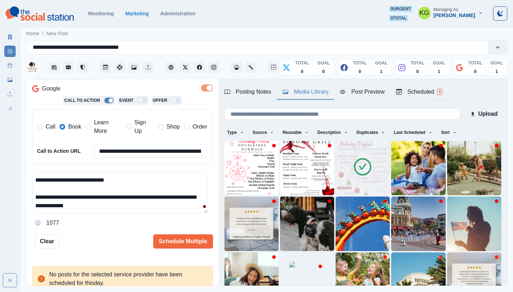
scroll to position [51, 0]
drag, startPoint x: 202, startPoint y: 208, endPoint x: 189, endPoint y: 292, distance: 84.7
click at [189, 292] on html "**********" at bounding box center [256, 146] width 513 height 292
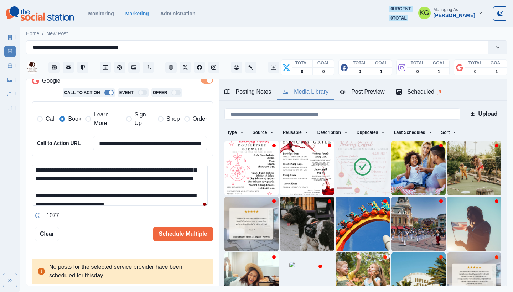
scroll to position [0, 0]
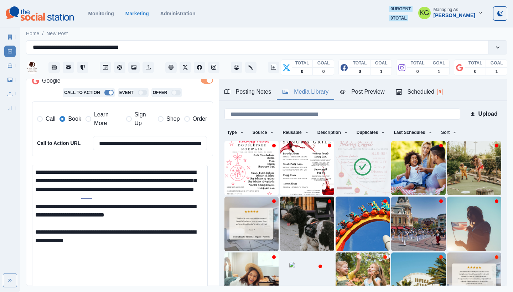
click at [185, 292] on html "**********" at bounding box center [256, 146] width 513 height 292
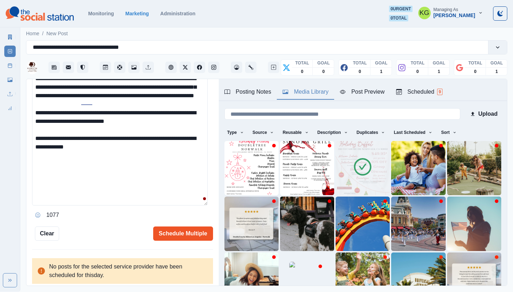
type textarea "**********"
click at [179, 226] on button "Schedule Multiple" at bounding box center [183, 233] width 60 height 14
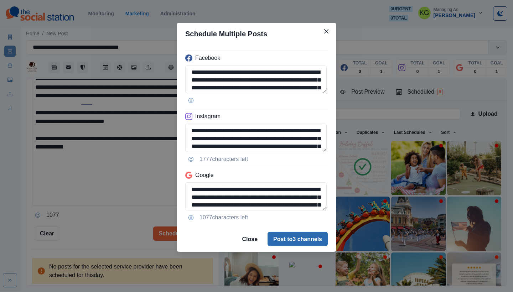
click at [298, 240] on button "Post to 3 channels" at bounding box center [297, 239] width 60 height 14
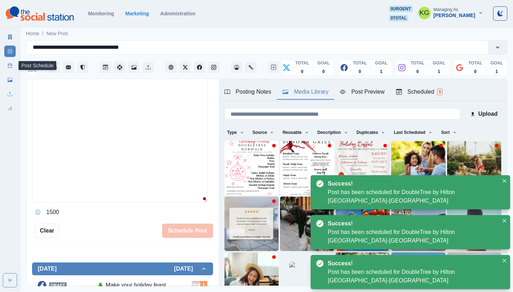
click at [8, 66] on icon at bounding box center [9, 65] width 5 height 5
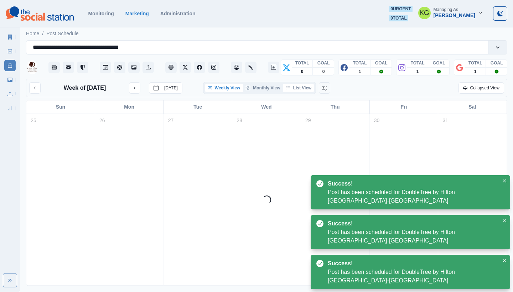
click at [298, 87] on button "List View" at bounding box center [298, 88] width 31 height 9
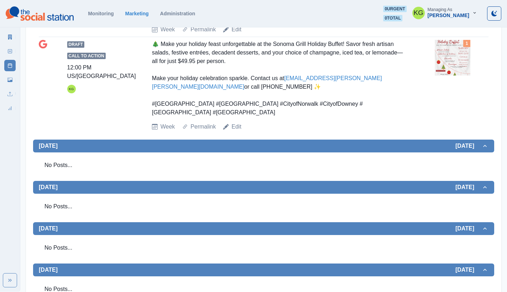
scroll to position [74, 0]
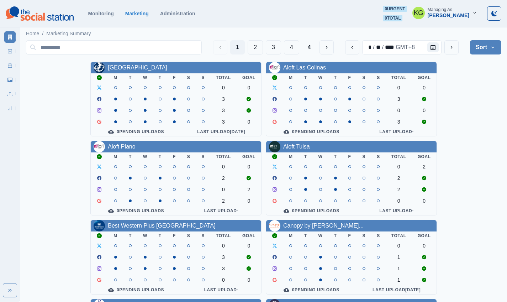
scroll to position [246, 0]
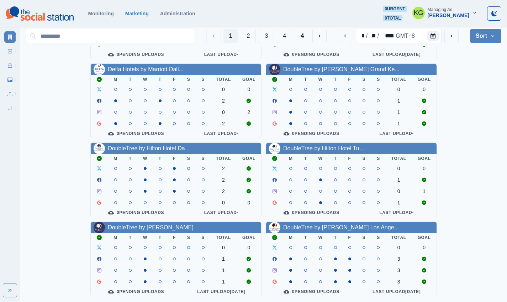
drag, startPoint x: 321, startPoint y: 143, endPoint x: 468, endPoint y: 105, distance: 151.7
click at [468, 108] on div "Allegria Hotel M T W T F S S Total Goal 0 0 3 3 3 0 0 Pending Uploads Last Uplo…" at bounding box center [264, 61] width 476 height 470
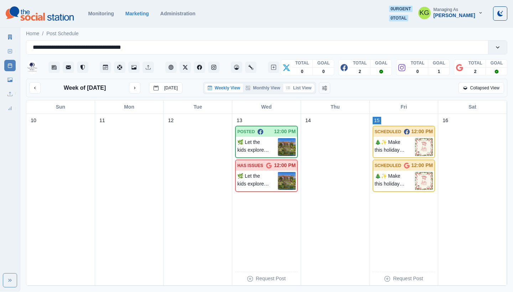
click at [301, 89] on button "List View" at bounding box center [298, 88] width 31 height 9
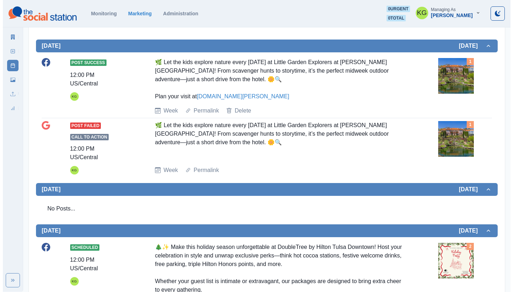
scroll to position [315, 0]
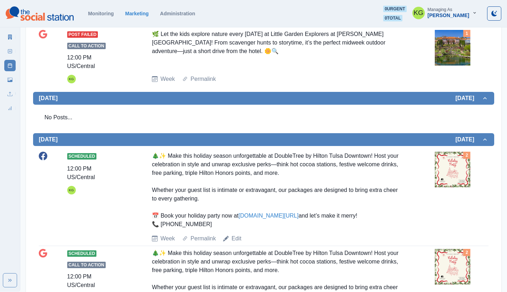
click at [455, 169] on img at bounding box center [453, 170] width 36 height 36
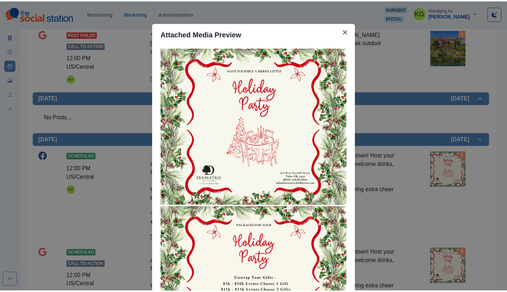
scroll to position [99, 0]
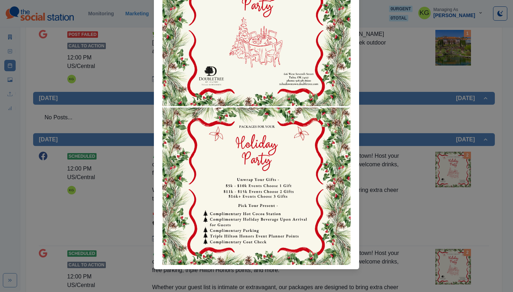
click at [421, 188] on div "Attached Media Preview" at bounding box center [256, 146] width 513 height 292
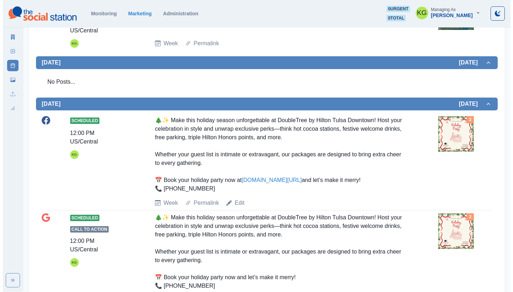
scroll to position [461, 0]
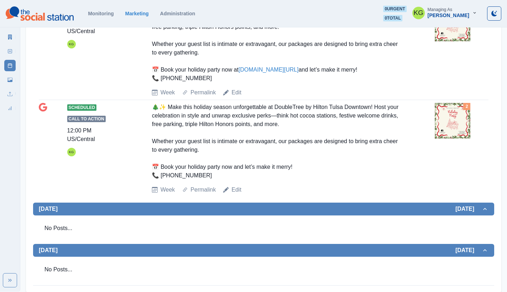
click at [457, 114] on img at bounding box center [453, 121] width 36 height 36
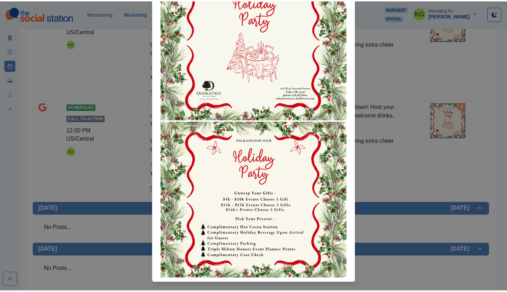
scroll to position [94, 0]
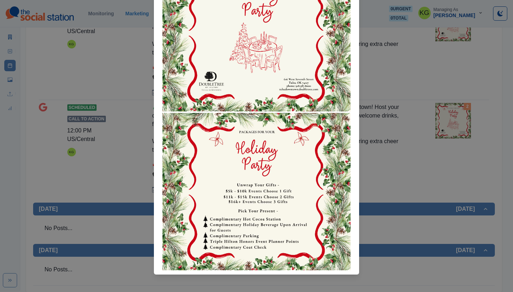
click at [397, 172] on div "Attached Media Preview" at bounding box center [256, 146] width 513 height 292
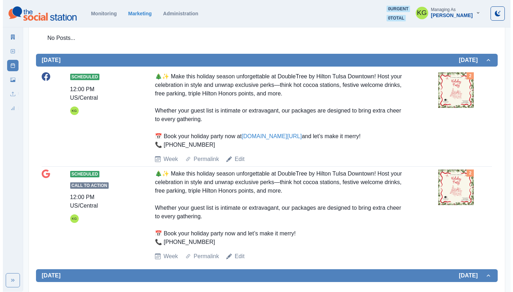
scroll to position [394, 0]
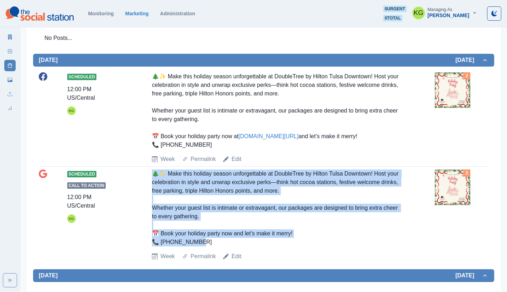
drag, startPoint x: 228, startPoint y: 236, endPoint x: 143, endPoint y: 165, distance: 110.5
click at [143, 169] on div "Scheduled Call to Action 12:00 PM US/Central KG 🎄✨ Make this holiday season unf…" at bounding box center [264, 214] width 450 height 91
copy div "🎄✨ Make this holiday season unforgettable at DoubleTree by Hilton Tulsa Downtow…"
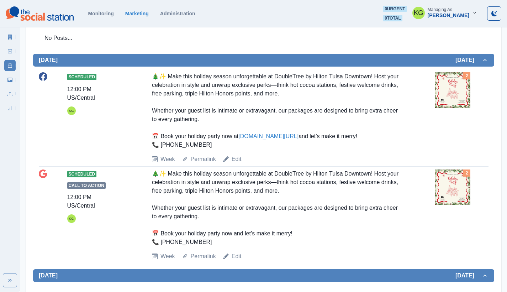
click at [445, 87] on img at bounding box center [453, 90] width 36 height 36
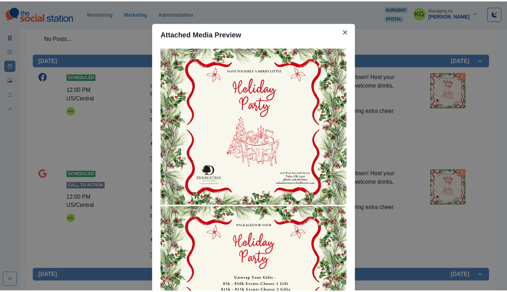
scroll to position [99, 0]
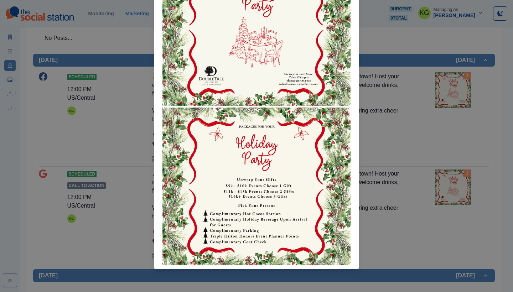
click at [402, 128] on div "Attached Media Preview" at bounding box center [256, 146] width 513 height 292
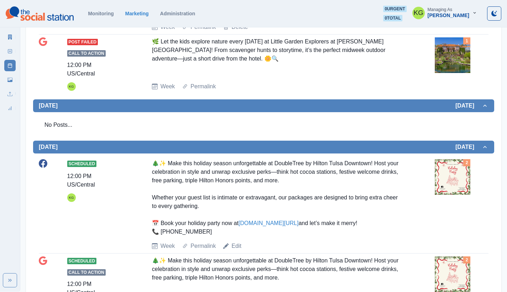
scroll to position [359, 0]
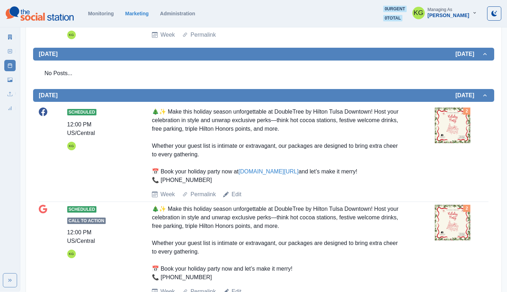
drag, startPoint x: 293, startPoint y: 165, endPoint x: 242, endPoint y: 167, distance: 50.9
click at [242, 167] on div "🎄✨ Make this holiday season unforgettable at DoubleTree by Hilton Tulsa Downtow…" at bounding box center [278, 146] width 252 height 77
copy div "🎄✨ Make this holiday season unforgettable at DoubleTree by Hilton Tulsa Downtow…"
click at [141, 108] on div "Scheduled 12:00 PM US/Central KG 🎄✨ Make this holiday season unforgettable at D…" at bounding box center [264, 153] width 450 height 91
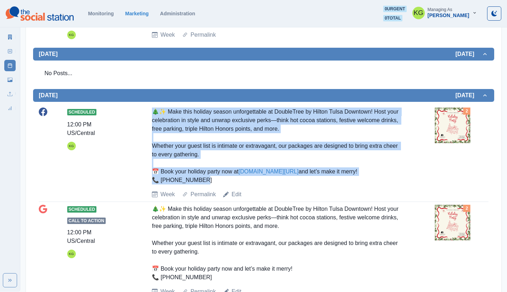
drag, startPoint x: 143, startPoint y: 103, endPoint x: 378, endPoint y: 169, distance: 244.5
click at [378, 169] on div "Scheduled 12:00 PM US/Central KG 🎄✨ Make this holiday season unforgettable at D…" at bounding box center [264, 153] width 450 height 91
copy div "🎄✨ Make this holiday season unforgettable at DoubleTree by Hilton Tulsa Downtow…"
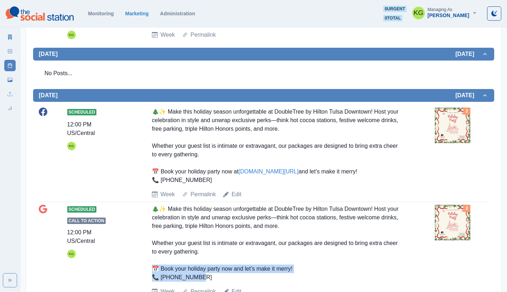
drag, startPoint x: 151, startPoint y: 261, endPoint x: 197, endPoint y: 271, distance: 46.6
click at [197, 271] on div "Scheduled Call to Action 12:00 PM US/Central KG 🎄✨ Make this holiday season unf…" at bounding box center [264, 250] width 450 height 91
copy div "Book your holiday party now and let’s make it merry! 📞 918.587.8000"
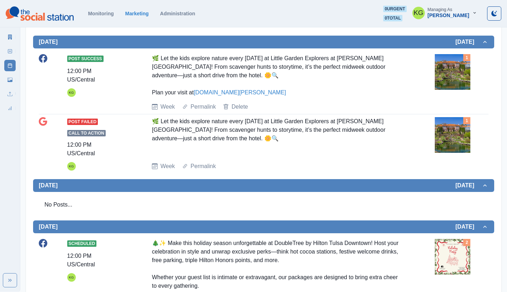
scroll to position [74, 0]
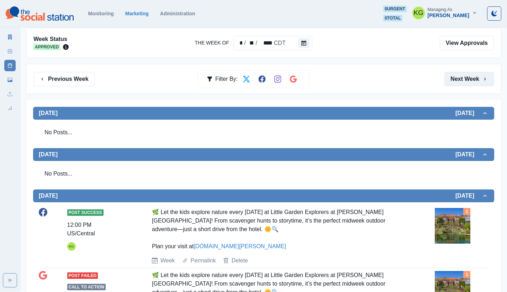
click at [470, 83] on button "Next Week" at bounding box center [469, 79] width 49 height 14
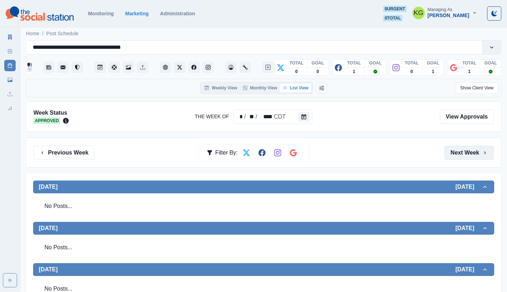
click at [471, 155] on button "Next Week" at bounding box center [469, 153] width 49 height 14
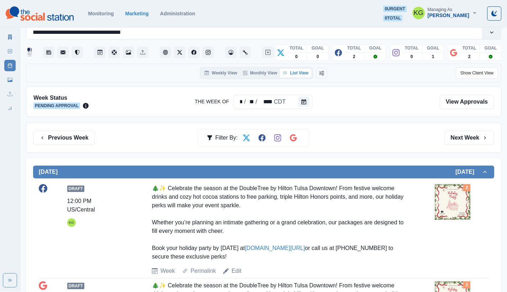
scroll to position [70, 0]
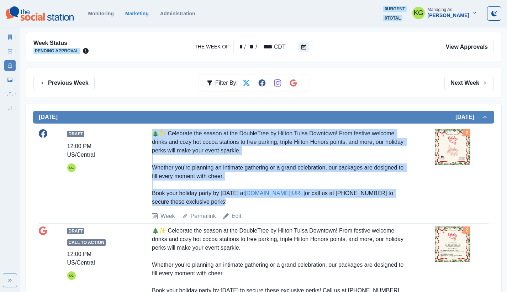
drag, startPoint x: 145, startPoint y: 131, endPoint x: 288, endPoint y: 199, distance: 158.3
click at [288, 199] on div "Draft 12:00 PM US/Central KG 🎄✨ Celebrate the season at the DoubleTree by Hilto…" at bounding box center [264, 174] width 450 height 91
copy div "🎄✨ Celebrate the season at the DoubleTree by Hilton Tulsa Downtown! From festiv…"
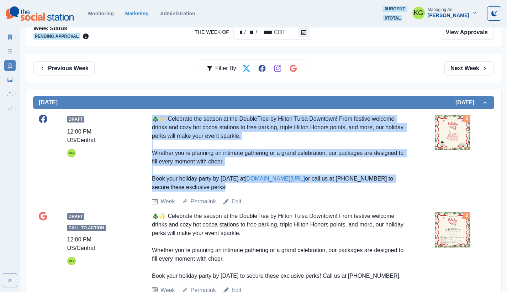
scroll to position [100, 0]
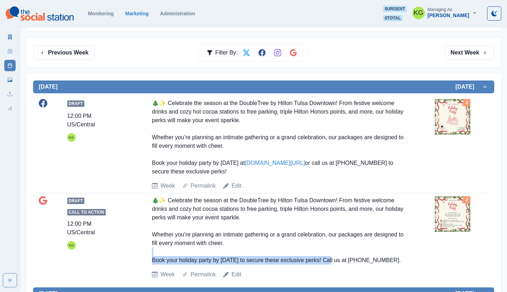
drag, startPoint x: 152, startPoint y: 255, endPoint x: 367, endPoint y: 248, distance: 214.8
click at [336, 256] on div "🎄✨ Celebrate the season at the DoubleTree by Hilton Tulsa Downtown! From festiv…" at bounding box center [278, 230] width 252 height 68
click at [407, 254] on div "Draft Call to Action 12:00 PM US/Central KG 🎄✨ Celebrate the season at the Doub…" at bounding box center [264, 237] width 450 height 83
drag, startPoint x: 403, startPoint y: 258, endPoint x: 153, endPoint y: 263, distance: 250.4
click at [153, 263] on div "Draft Call to Action 12:00 PM US/Central KG 🎄✨ Celebrate the season at the Doub…" at bounding box center [264, 237] width 450 height 83
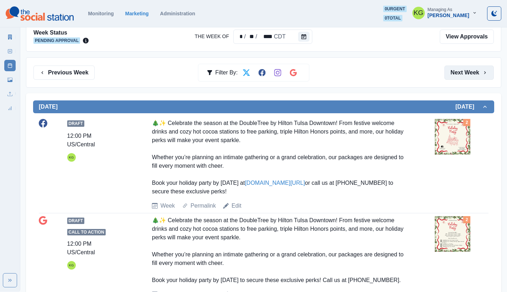
click at [469, 72] on button "Next Week" at bounding box center [469, 73] width 49 height 14
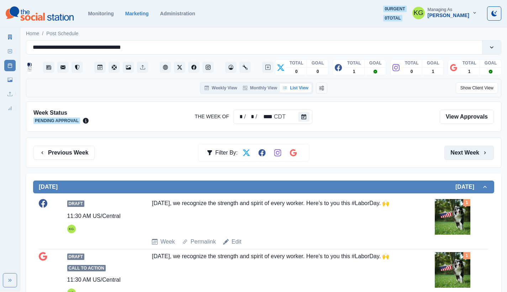
click at [464, 147] on button "Next Week" at bounding box center [469, 153] width 49 height 14
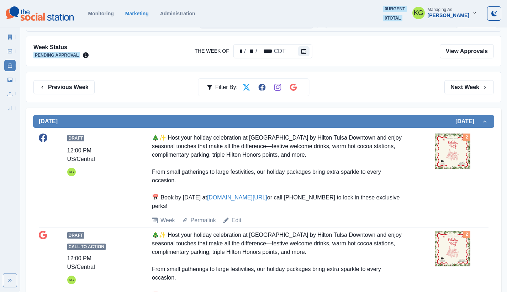
scroll to position [130, 0]
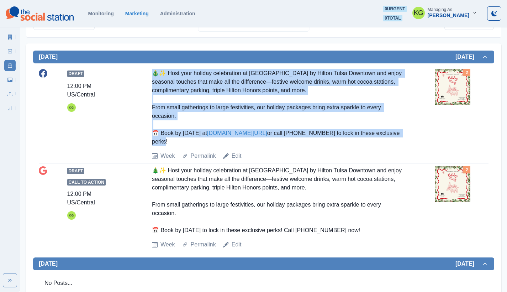
drag, startPoint x: 151, startPoint y: 72, endPoint x: 382, endPoint y: 141, distance: 241.4
click at [382, 141] on div "Draft 12:00 PM US/Central KG 🎄✨ Host your holiday celebration at DoubleTree by …" at bounding box center [264, 114] width 450 height 91
copy div "🎄✨ Host your holiday celebration at DoubleTree by Hilton Tulsa Downtown and enj…"
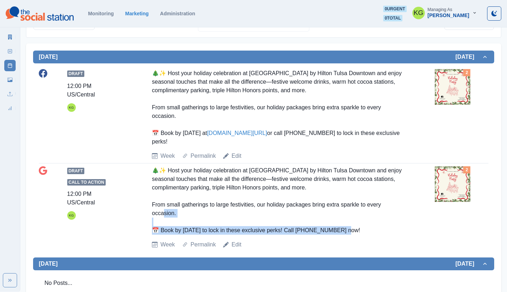
drag, startPoint x: 158, startPoint y: 229, endPoint x: 363, endPoint y: 235, distance: 204.8
click at [363, 235] on div "Draft Call to Action 12:00 PM US/Central KG 🎄✨ Host your holiday celebration at…" at bounding box center [264, 207] width 450 height 83
copy div "Book by October 31st to lock in these exclusive perks! Call 918.587.8000 now!"
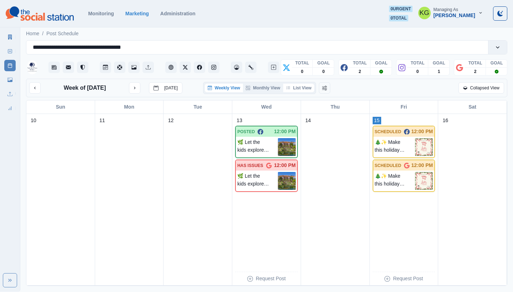
click at [302, 92] on button "List View" at bounding box center [298, 88] width 31 height 9
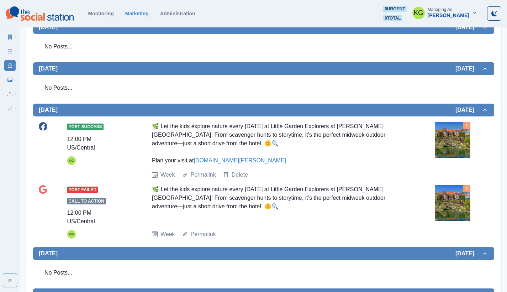
scroll to position [5, 0]
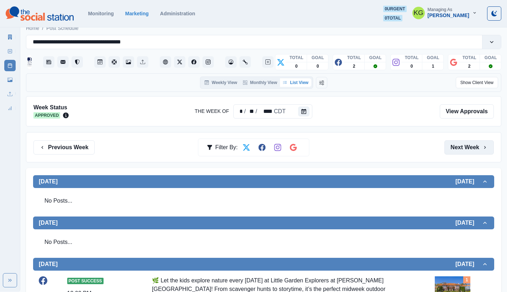
click at [464, 146] on button "Next Week" at bounding box center [469, 147] width 49 height 14
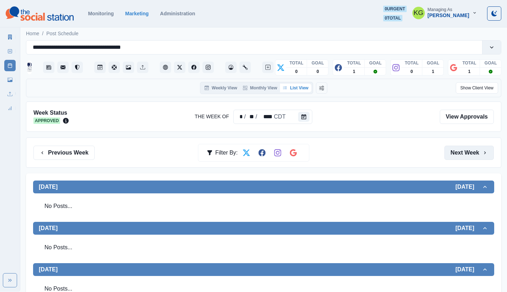
click at [464, 150] on button "Next Week" at bounding box center [469, 153] width 49 height 14
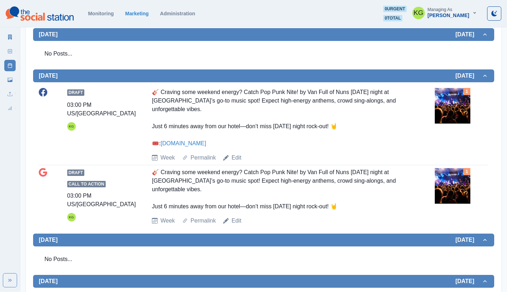
scroll to position [35, 0]
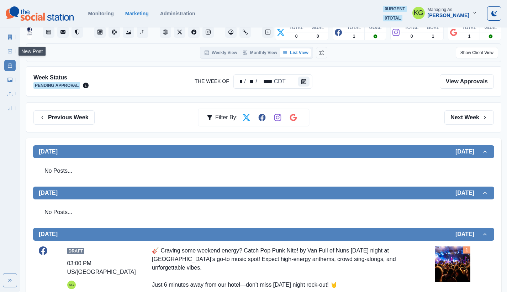
click at [10, 50] on icon at bounding box center [9, 51] width 5 height 5
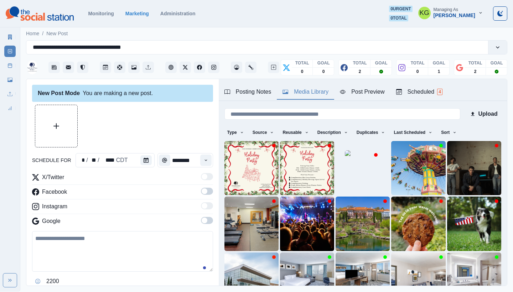
click at [312, 91] on div "Media Library" at bounding box center [305, 92] width 46 height 9
click at [229, 151] on img at bounding box center [251, 168] width 54 height 54
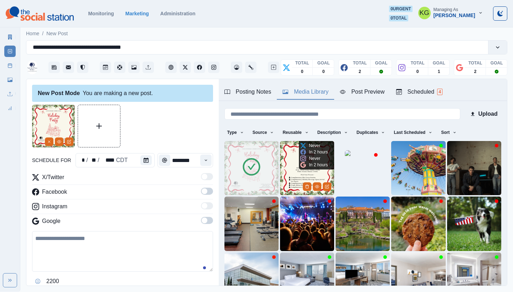
click at [301, 165] on icon at bounding box center [303, 165] width 6 height 6
click at [286, 164] on img at bounding box center [307, 168] width 54 height 54
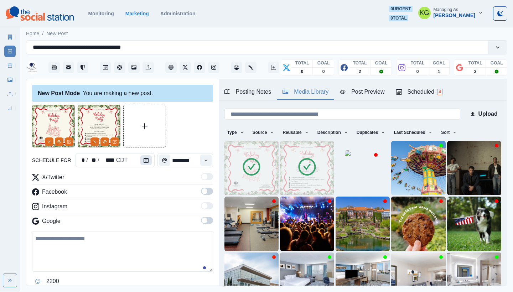
click at [143, 158] on icon "Calendar" at bounding box center [145, 160] width 5 height 5
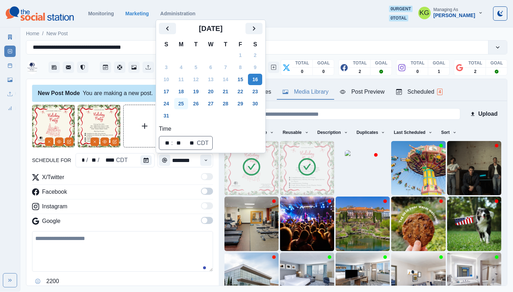
click at [180, 108] on button "25" at bounding box center [181, 103] width 14 height 11
click at [124, 181] on div "X/Twitter" at bounding box center [122, 178] width 181 height 11
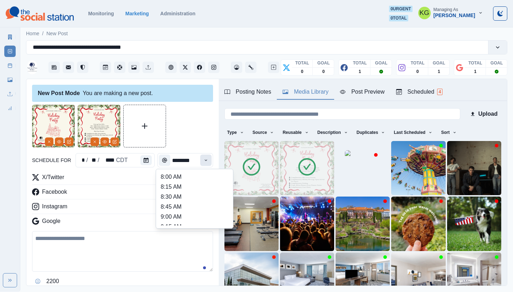
click at [203, 161] on icon "Time" at bounding box center [205, 160] width 5 height 5
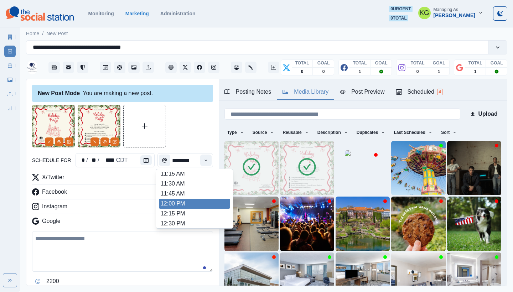
click at [174, 204] on li "12:00 PM" at bounding box center [194, 204] width 71 height 10
type input "********"
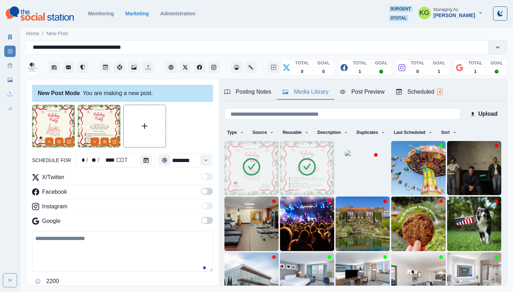
click at [202, 218] on span at bounding box center [205, 221] width 6 height 6
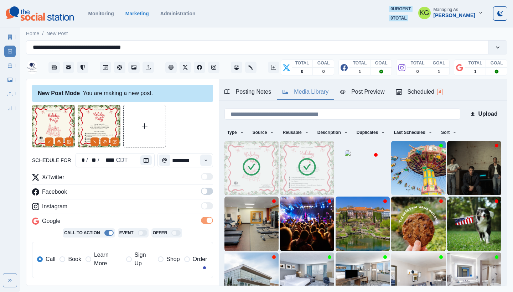
click at [201, 195] on label at bounding box center [207, 193] width 12 height 11
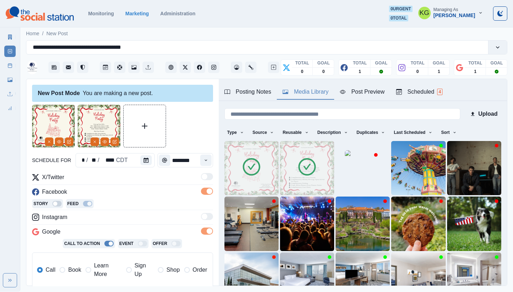
scroll to position [132, 0]
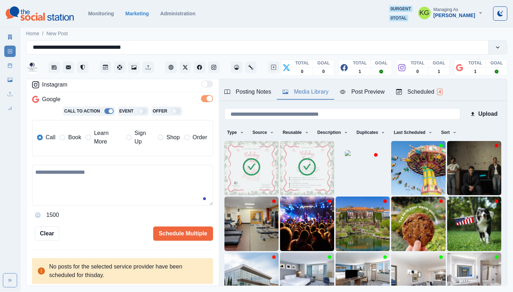
click at [66, 134] on label "Book" at bounding box center [69, 137] width 21 height 17
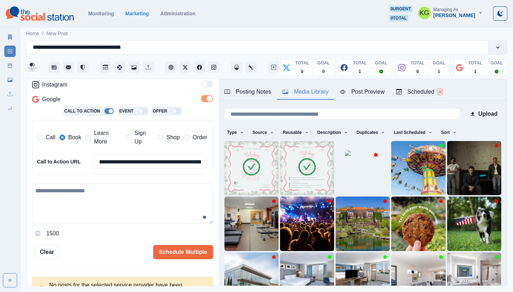
click at [115, 194] on textarea at bounding box center [122, 203] width 181 height 41
paste textarea "**********"
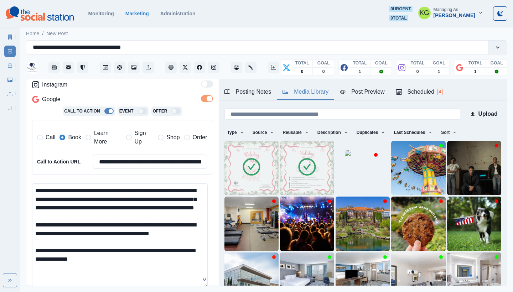
scroll to position [0, 0]
click at [201, 292] on html "**********" at bounding box center [256, 146] width 513 height 292
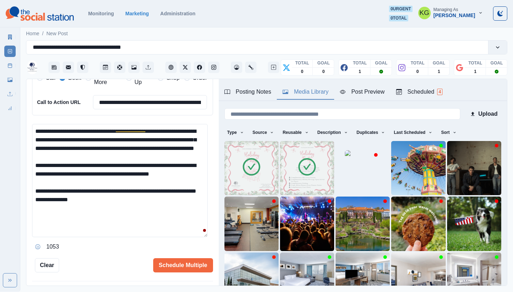
scroll to position [224, 0]
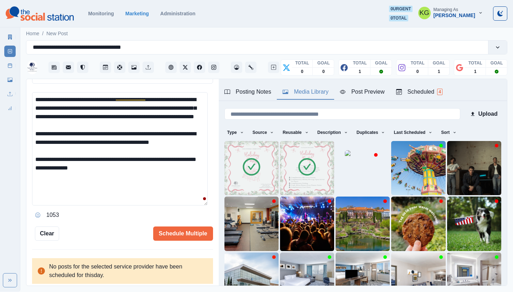
click at [46, 172] on textarea "**********" at bounding box center [120, 148] width 176 height 113
click at [101, 178] on textarea "**********" at bounding box center [120, 148] width 176 height 113
click at [138, 174] on textarea "**********" at bounding box center [120, 148] width 176 height 113
paste textarea "**********"
click at [34, 182] on textarea "**********" at bounding box center [120, 148] width 176 height 113
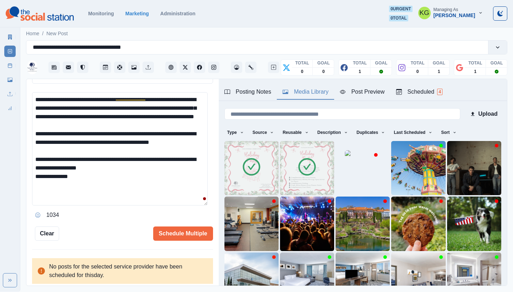
drag, startPoint x: 30, startPoint y: 192, endPoint x: 18, endPoint y: 192, distance: 11.8
click at [18, 192] on div "**********" at bounding box center [256, 146] width 513 height 292
click at [203, 175] on textarea "**********" at bounding box center [120, 148] width 176 height 113
drag, startPoint x: 45, startPoint y: 191, endPoint x: 81, endPoint y: 190, distance: 36.7
click at [81, 190] on textarea "**********" at bounding box center [120, 148] width 176 height 113
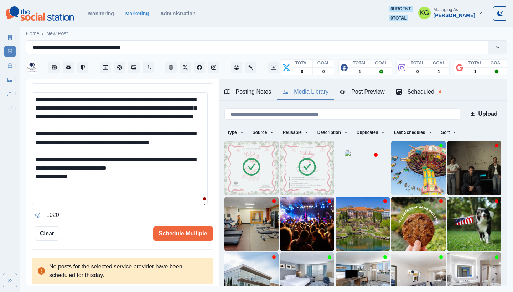
click at [66, 182] on textarea "**********" at bounding box center [120, 148] width 176 height 113
paste textarea "**********"
drag, startPoint x: 94, startPoint y: 190, endPoint x: 24, endPoint y: 189, distance: 70.2
click at [24, 189] on main "**********" at bounding box center [266, 159] width 492 height 266
click at [68, 183] on textarea "**********" at bounding box center [120, 148] width 176 height 113
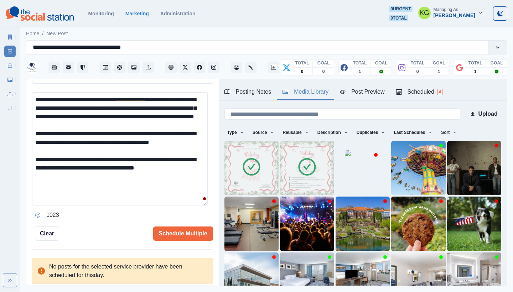
drag, startPoint x: 189, startPoint y: 183, endPoint x: 34, endPoint y: 92, distance: 180.3
click at [34, 92] on textarea "**********" at bounding box center [120, 148] width 176 height 113
click at [134, 123] on textarea "**********" at bounding box center [120, 148] width 176 height 113
click at [116, 93] on textarea "**********" at bounding box center [120, 148] width 176 height 113
click at [168, 164] on textarea "**********" at bounding box center [120, 148] width 176 height 113
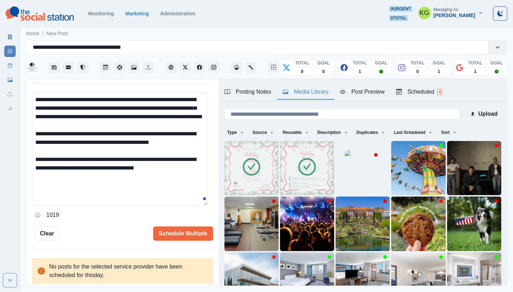
drag, startPoint x: 178, startPoint y: 179, endPoint x: 43, endPoint y: 90, distance: 161.7
click at [43, 92] on textarea "**********" at bounding box center [120, 148] width 176 height 113
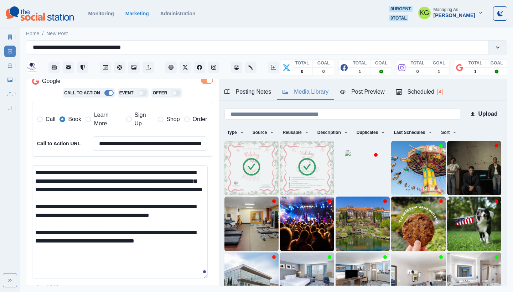
scroll to position [219, 0]
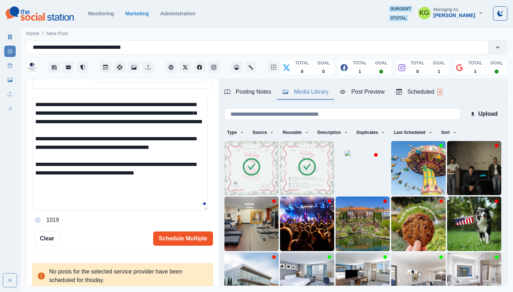
type textarea "**********"
click at [173, 232] on button "Schedule Multiple" at bounding box center [183, 238] width 60 height 14
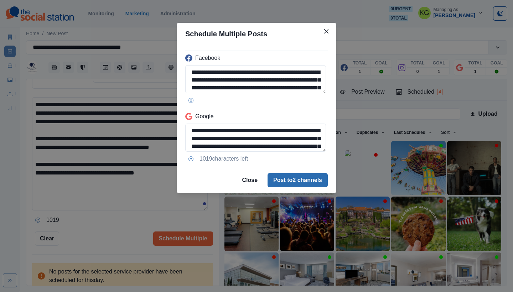
click at [307, 180] on button "Post to 2 channels" at bounding box center [297, 180] width 60 height 14
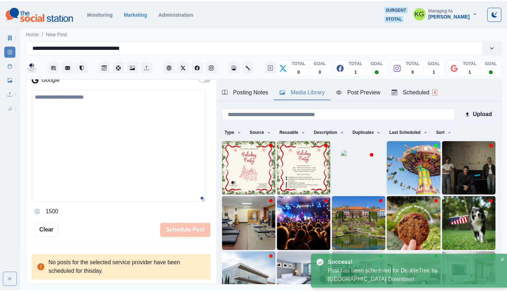
scroll to position [116, 0]
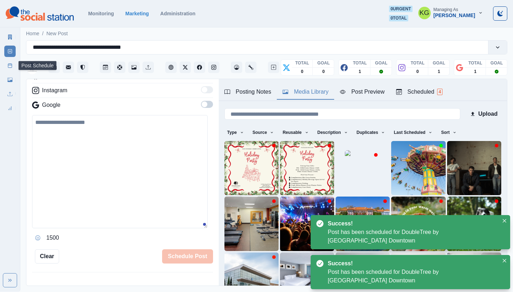
click at [11, 67] on icon at bounding box center [9, 65] width 5 height 5
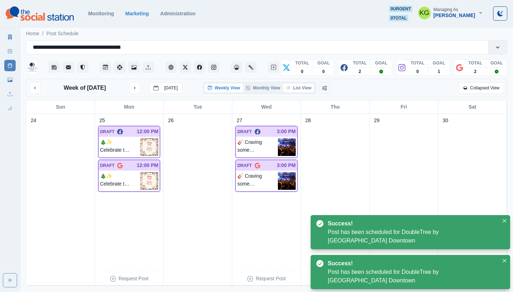
click at [304, 85] on button "List View" at bounding box center [298, 88] width 31 height 9
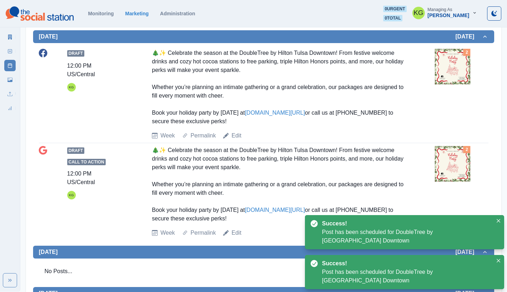
scroll to position [162, 0]
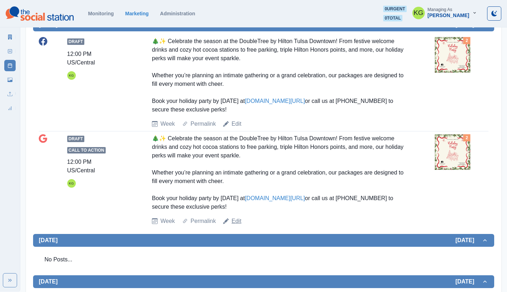
click at [237, 222] on link "Edit" at bounding box center [237, 221] width 10 height 9
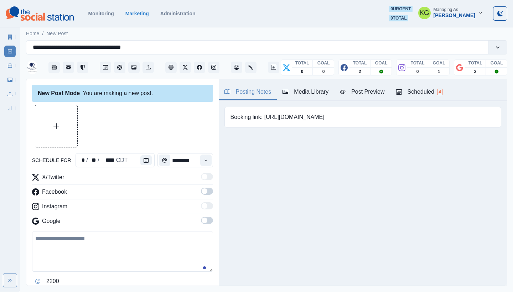
type input "********"
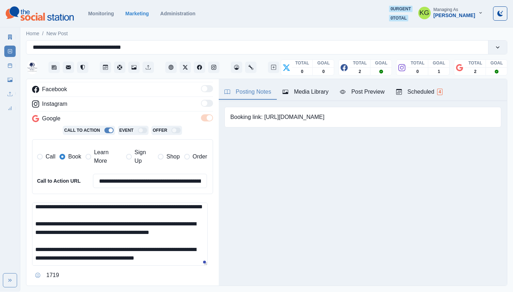
scroll to position [41, 0]
click at [199, 263] on textarea "**********" at bounding box center [120, 234] width 176 height 63
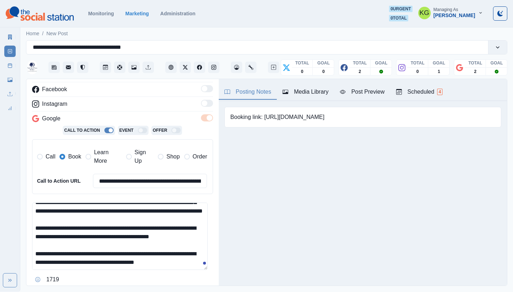
drag, startPoint x: 95, startPoint y: 251, endPoint x: 136, endPoint y: 242, distance: 41.6
click at [136, 242] on textarea "**********" at bounding box center [120, 236] width 176 height 67
drag, startPoint x: 146, startPoint y: 237, endPoint x: 141, endPoint y: 238, distance: 5.0
click at [146, 237] on textarea "**********" at bounding box center [120, 236] width 176 height 67
drag, startPoint x: 143, startPoint y: 242, endPoint x: 95, endPoint y: 250, distance: 48.5
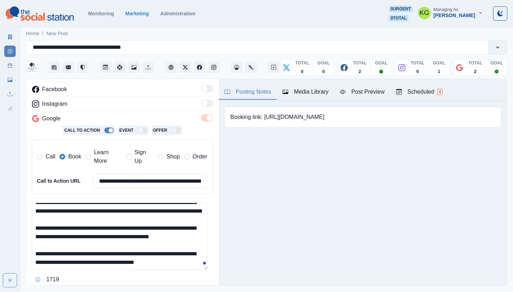
click at [95, 250] on textarea "**********" at bounding box center [120, 236] width 176 height 67
drag, startPoint x: 140, startPoint y: 251, endPoint x: 72, endPoint y: 258, distance: 68.4
click at [72, 258] on textarea "**********" at bounding box center [120, 236] width 176 height 67
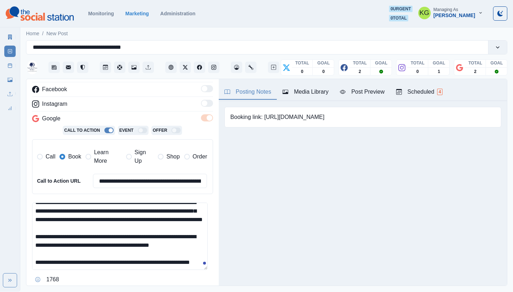
click at [82, 263] on textarea "**********" at bounding box center [120, 236] width 176 height 67
paste textarea "**********"
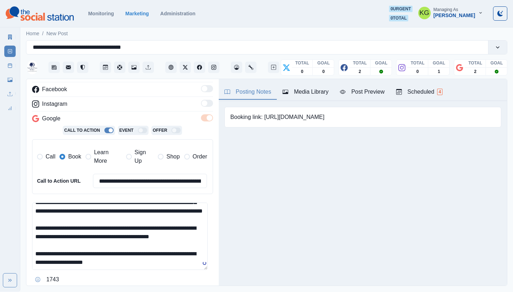
click at [80, 258] on textarea "**********" at bounding box center [120, 236] width 176 height 67
click at [161, 258] on textarea "**********" at bounding box center [120, 236] width 176 height 67
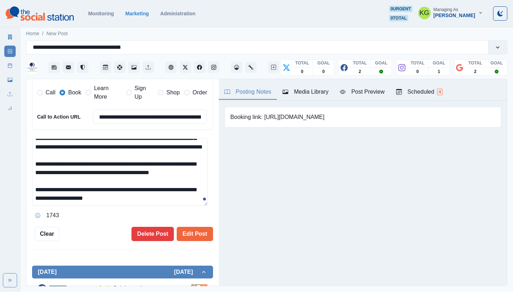
type textarea "**********"
click at [184, 222] on div "**********" at bounding box center [122, 89] width 181 height 303
click at [183, 227] on button "Edit Post" at bounding box center [195, 234] width 36 height 14
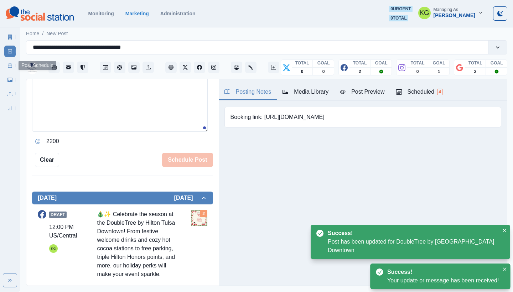
click at [4, 65] on div "Marketing Summary New Post Post Schedule Media Library Uploads Review Summary" at bounding box center [10, 70] width 20 height 85
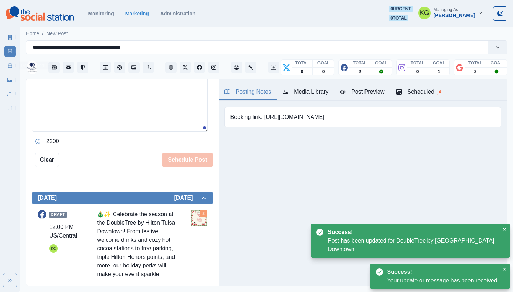
click at [12, 63] on link "Post Schedule" at bounding box center [9, 65] width 11 height 11
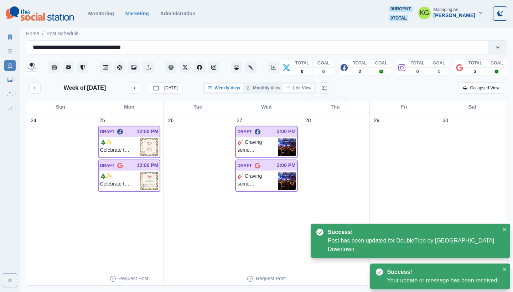
click at [302, 85] on button "List View" at bounding box center [298, 88] width 31 height 9
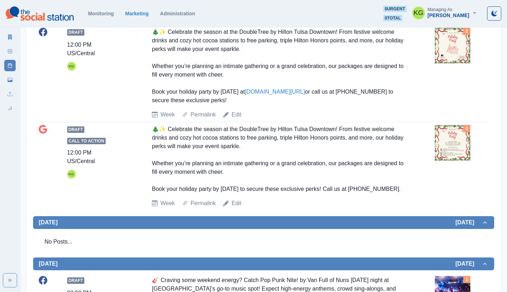
scroll to position [121, 0]
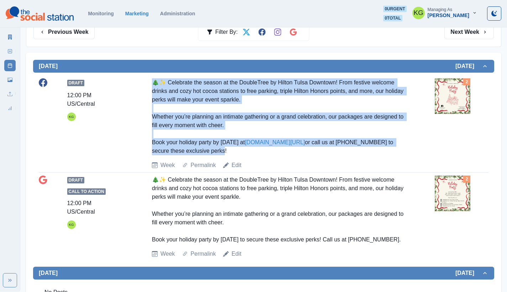
drag, startPoint x: 237, startPoint y: 148, endPoint x: 155, endPoint y: 82, distance: 105.1
click at [155, 82] on div "🎄✨ Celebrate the season at the DoubleTree by Hilton Tulsa Downtown! From festiv…" at bounding box center [278, 116] width 252 height 77
copy div "🎄✨ Celebrate the season at the DoubleTree by Hilton Tulsa Downtown! From festiv…"
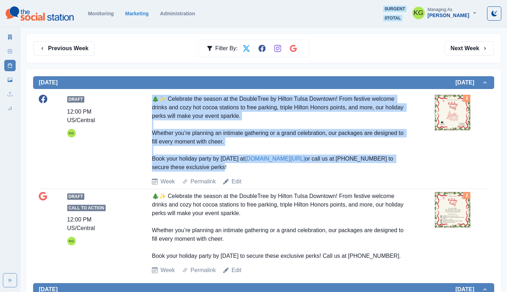
scroll to position [31, 0]
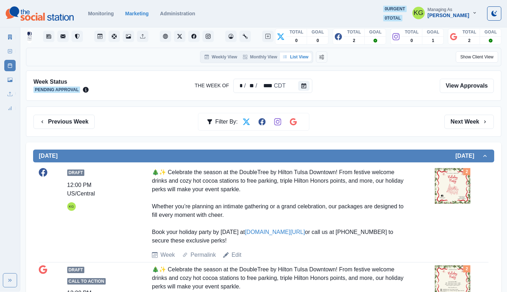
click at [474, 129] on div "Previous Week Filter By: Next Week" at bounding box center [264, 121] width 476 height 30
click at [473, 121] on button "Next Week" at bounding box center [469, 122] width 49 height 14
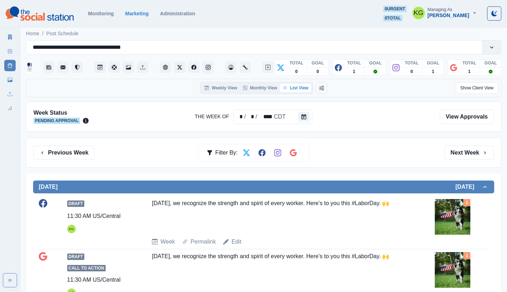
scroll to position [1, 0]
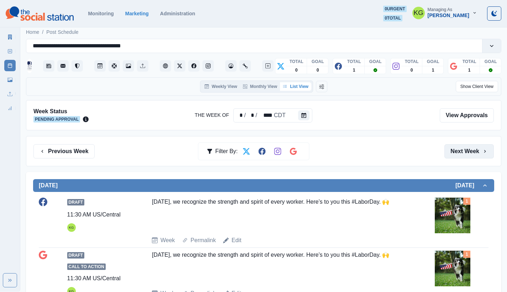
click at [472, 145] on button "Next Week" at bounding box center [469, 151] width 49 height 14
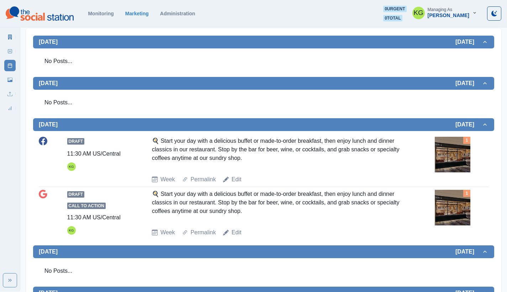
scroll to position [76, 0]
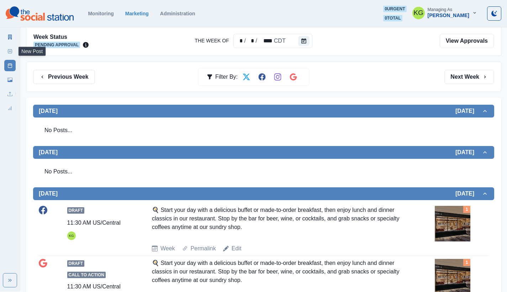
click at [10, 50] on icon at bounding box center [9, 51] width 5 height 5
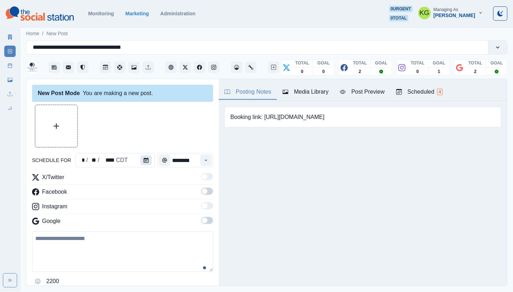
click at [140, 160] on button "Calendar" at bounding box center [145, 160] width 11 height 10
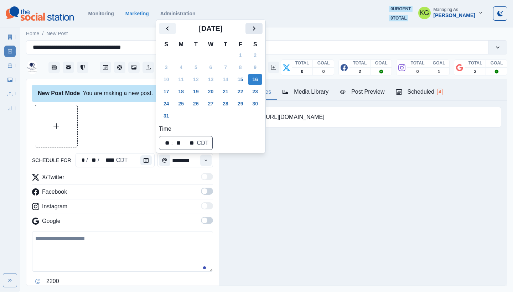
click at [258, 32] on icon "Next" at bounding box center [254, 28] width 9 height 9
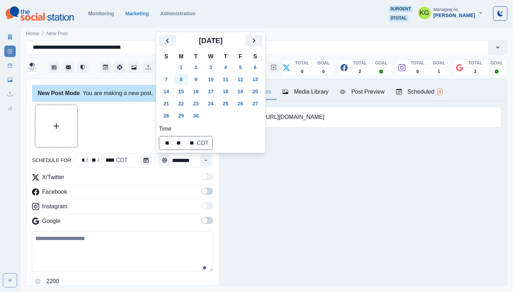
click at [180, 79] on button "8" at bounding box center [181, 79] width 14 height 11
click at [98, 119] on div at bounding box center [122, 126] width 181 height 43
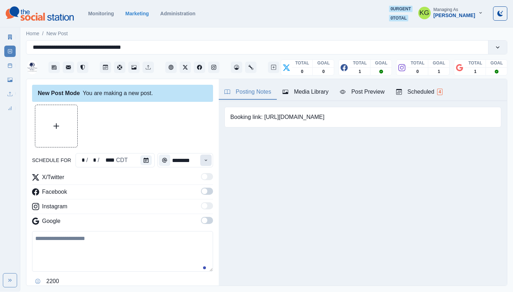
click at [203, 159] on icon "Time" at bounding box center [205, 160] width 5 height 5
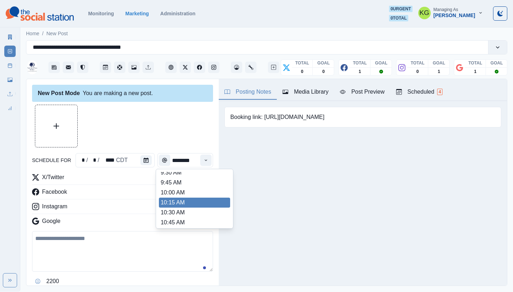
scroll to position [129, 0]
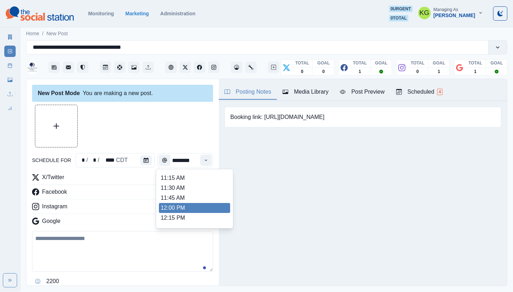
click at [181, 207] on li "12:00 PM" at bounding box center [194, 208] width 71 height 10
type input "********"
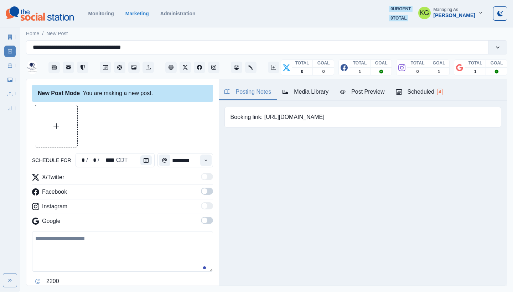
click at [202, 221] on span at bounding box center [205, 221] width 6 height 6
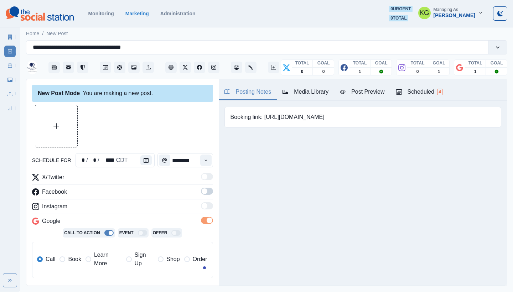
click at [202, 192] on span at bounding box center [205, 191] width 6 height 6
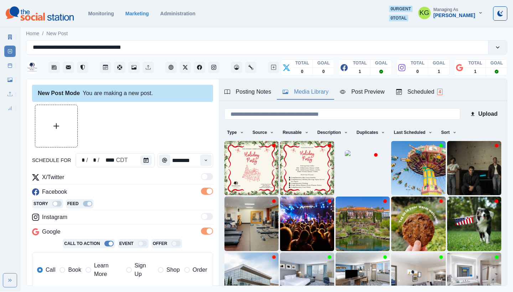
click at [297, 92] on div "Media Library" at bounding box center [305, 92] width 46 height 9
click at [223, 163] on div "Upload Type Any Image Video Source Any Upload Social Manager Found: Instagram F…" at bounding box center [363, 216] width 288 height 230
click at [230, 162] on img at bounding box center [251, 168] width 54 height 54
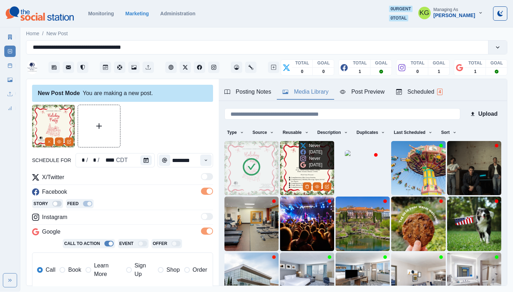
click at [286, 163] on img at bounding box center [307, 168] width 54 height 54
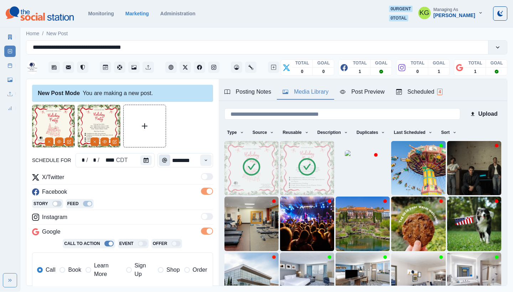
scroll to position [132, 0]
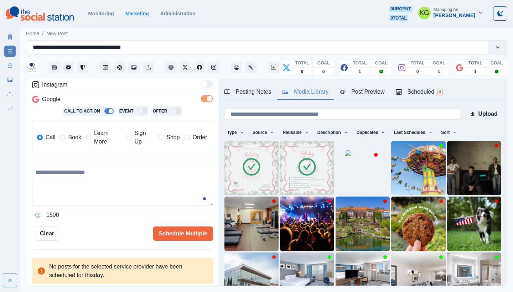
click at [70, 140] on span "Book" at bounding box center [74, 137] width 13 height 9
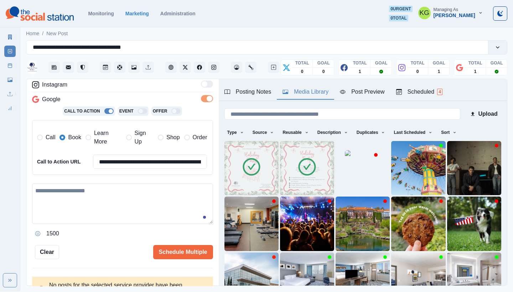
click at [149, 195] on textarea at bounding box center [122, 203] width 181 height 41
paste textarea "**********"
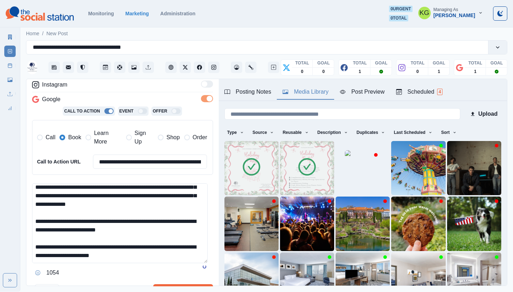
scroll to position [0, 0]
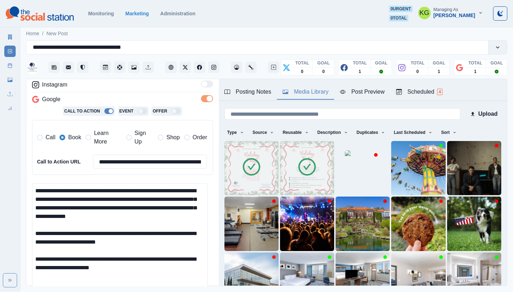
click at [199, 292] on html "**********" at bounding box center [256, 146] width 513 height 292
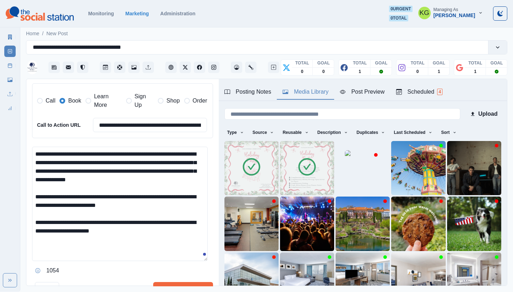
scroll to position [183, 0]
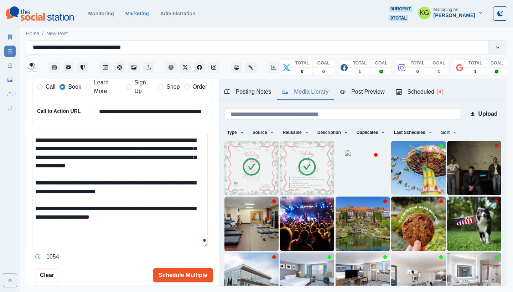
type textarea "**********"
click at [190, 269] on button "Schedule Multiple" at bounding box center [183, 275] width 60 height 14
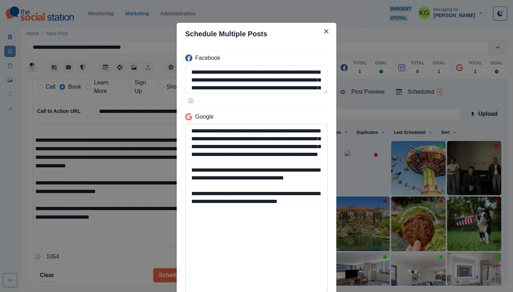
click at [296, 292] on textarea "**********" at bounding box center [256, 209] width 142 height 171
drag, startPoint x: 257, startPoint y: 216, endPoint x: 283, endPoint y: 217, distance: 25.3
click at [283, 217] on textarea "**********" at bounding box center [256, 209] width 142 height 171
click at [260, 218] on textarea "**********" at bounding box center [256, 209] width 142 height 171
drag, startPoint x: 255, startPoint y: 216, endPoint x: 314, endPoint y: 214, distance: 59.5
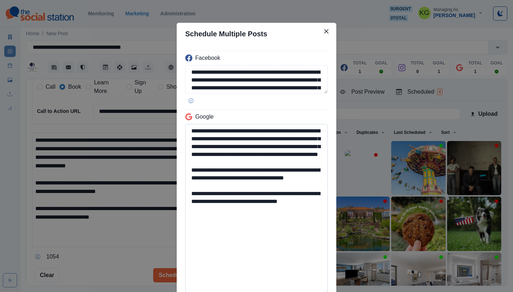
click at [314, 214] on textarea "**********" at bounding box center [256, 209] width 142 height 171
drag, startPoint x: 303, startPoint y: 217, endPoint x: 259, endPoint y: 217, distance: 44.2
click at [259, 217] on textarea "**********" at bounding box center [256, 209] width 142 height 171
click at [249, 226] on textarea "**********" at bounding box center [256, 209] width 142 height 171
paste textarea "**********"
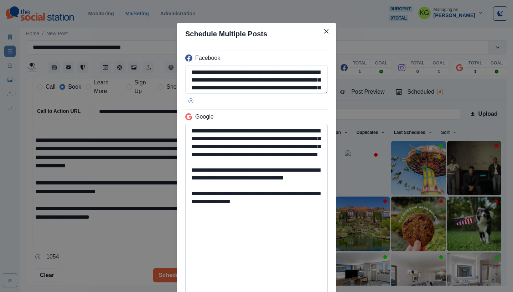
click at [235, 224] on textarea "**********" at bounding box center [256, 209] width 142 height 171
click at [289, 227] on textarea "**********" at bounding box center [256, 209] width 142 height 171
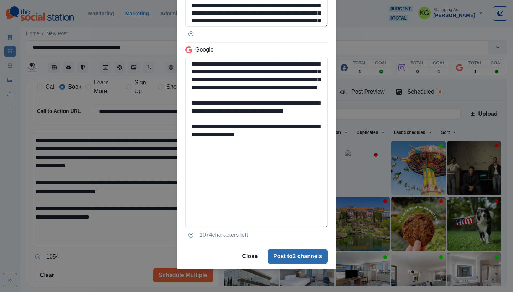
type textarea "**********"
click at [294, 252] on button "Post to 2 channels" at bounding box center [297, 256] width 60 height 14
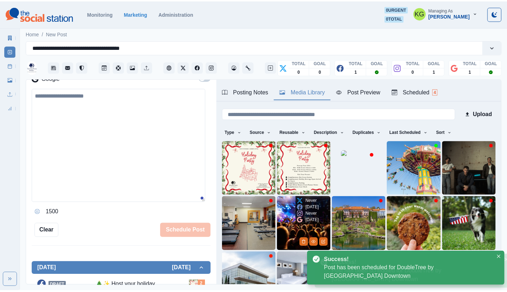
scroll to position [117, 0]
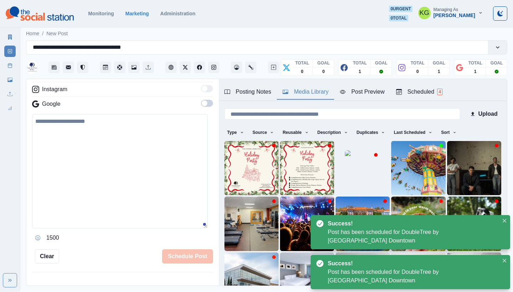
click at [4, 72] on div "Marketing Summary New Post Post Schedule Media Library Uploads Review Summary" at bounding box center [10, 70] width 20 height 85
click at [10, 65] on line at bounding box center [10, 65] width 4 height 0
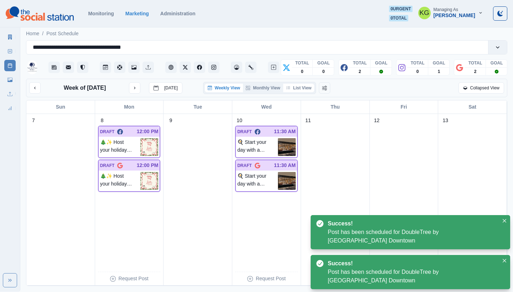
click at [298, 85] on button "List View" at bounding box center [298, 88] width 31 height 9
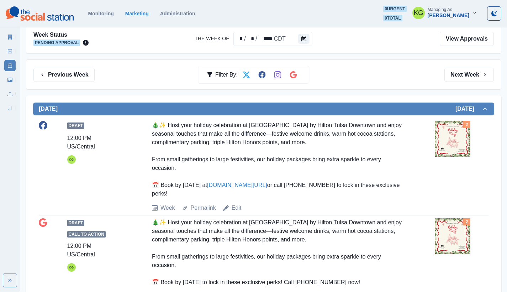
scroll to position [15, 0]
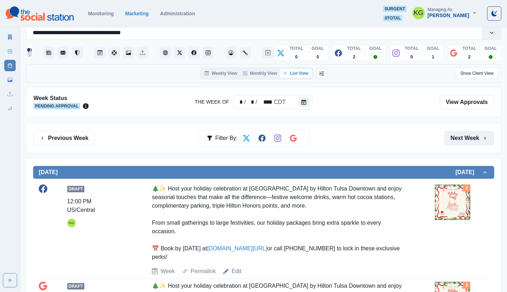
click at [460, 136] on button "Next Week" at bounding box center [469, 138] width 49 height 14
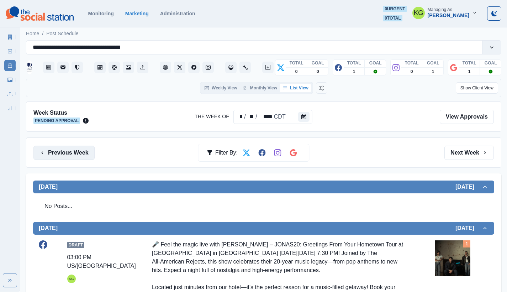
click at [68, 146] on button "Previous Week" at bounding box center [63, 153] width 61 height 14
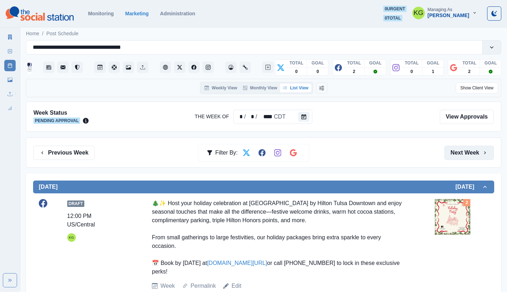
click at [472, 148] on button "Next Week" at bounding box center [469, 153] width 49 height 14
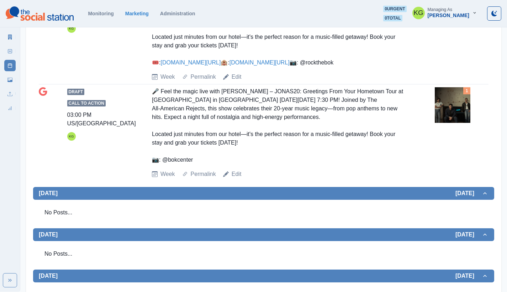
scroll to position [119, 0]
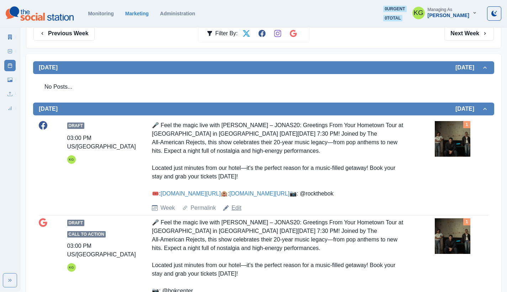
click at [233, 212] on link "Edit" at bounding box center [237, 208] width 10 height 9
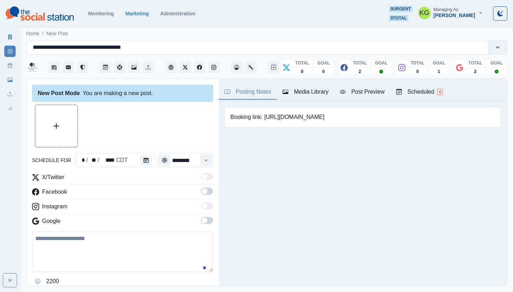
type input "*******"
type textarea "**********"
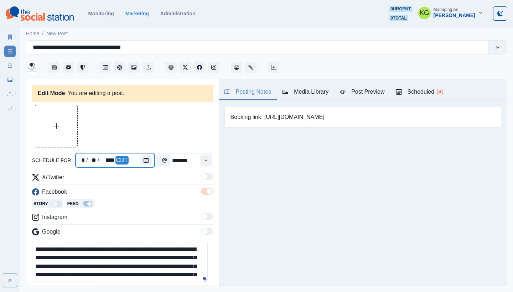
click at [150, 164] on div at bounding box center [147, 160] width 14 height 14
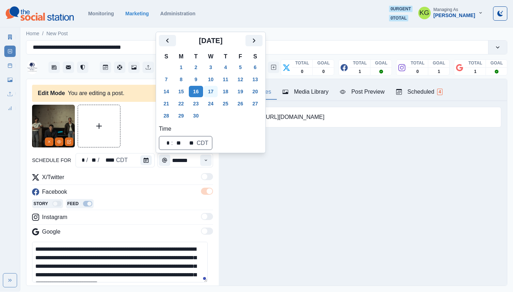
click at [212, 93] on button "17" at bounding box center [211, 91] width 14 height 11
click at [283, 225] on div "Posting Notes Media Library Post Preview Scheduled 4 Booking link: https://bit.…" at bounding box center [363, 182] width 288 height 207
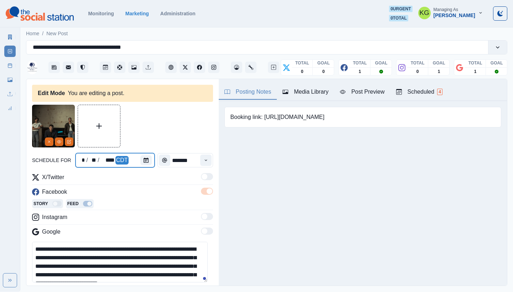
scroll to position [80, 0]
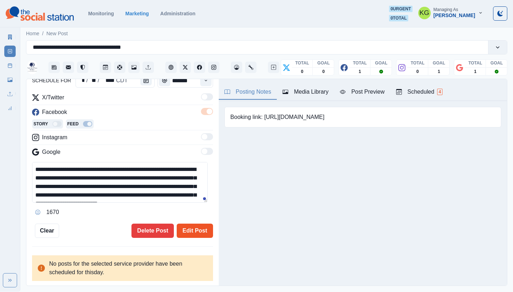
click at [187, 228] on button "Edit Post" at bounding box center [195, 231] width 36 height 14
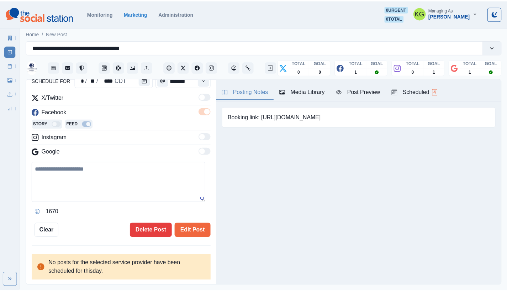
scroll to position [69, 0]
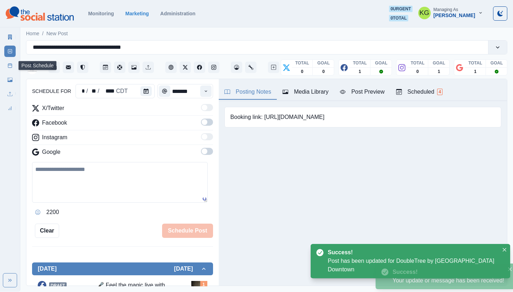
click at [10, 66] on icon at bounding box center [9, 65] width 5 height 5
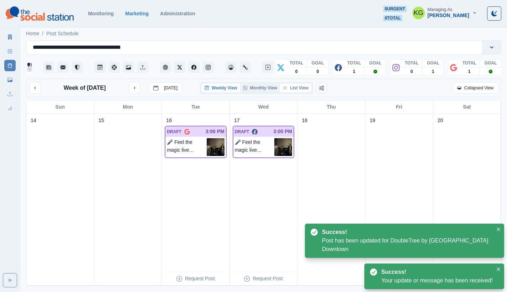
click at [304, 90] on button "List View" at bounding box center [295, 88] width 31 height 9
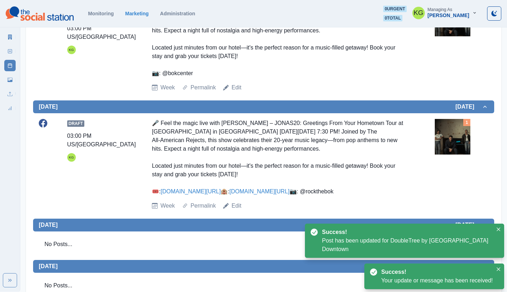
scroll to position [173, 0]
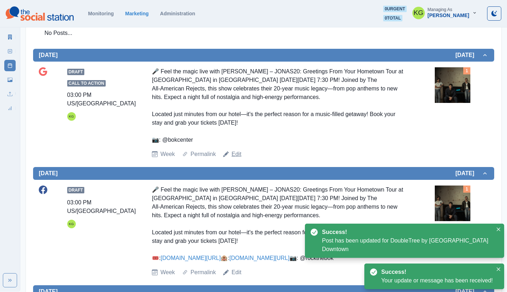
click at [232, 154] on link "Edit" at bounding box center [237, 154] width 10 height 9
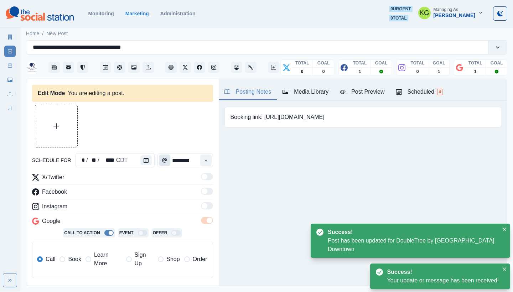
type input "*******"
type textarea "**********"
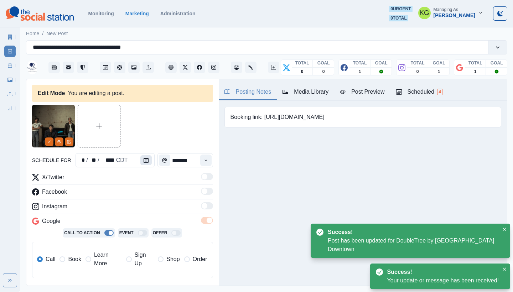
click at [148, 161] on button "Calendar" at bounding box center [145, 160] width 11 height 10
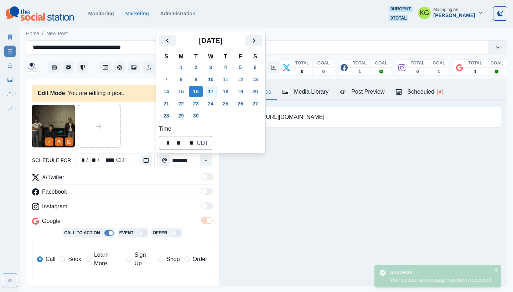
click at [212, 91] on button "17" at bounding box center [211, 91] width 14 height 11
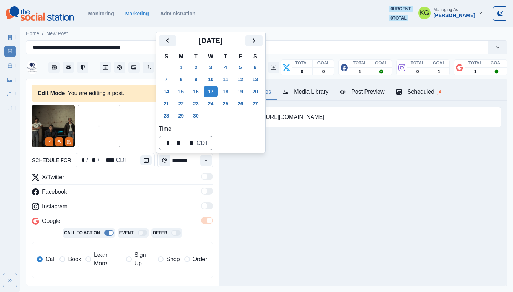
click at [287, 190] on div "Posting Notes Media Library Post Preview Scheduled 4 Booking link: https://bit.…" at bounding box center [363, 182] width 288 height 207
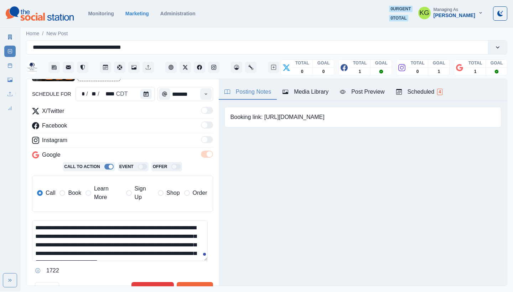
scroll to position [68, 0]
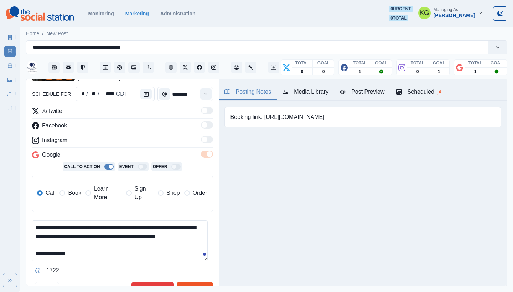
click at [193, 283] on button "Edit Post" at bounding box center [195, 289] width 36 height 14
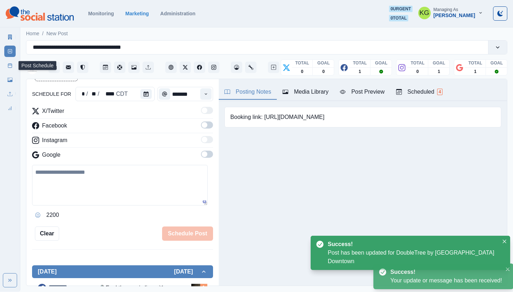
click at [5, 66] on link "Post Schedule" at bounding box center [9, 65] width 11 height 11
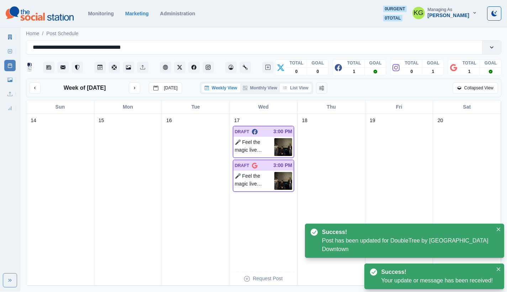
click at [298, 92] on button "List View" at bounding box center [295, 88] width 31 height 9
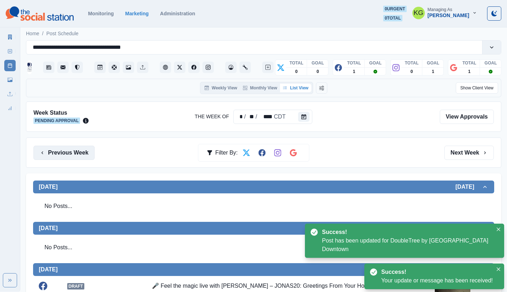
click at [79, 155] on button "Previous Week" at bounding box center [63, 153] width 61 height 14
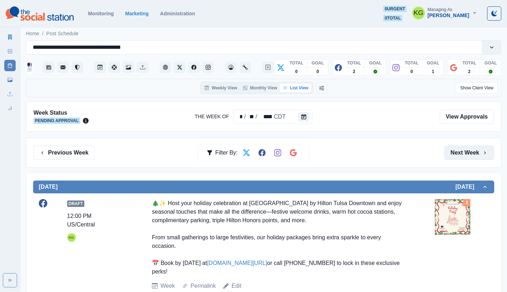
click at [476, 154] on button "Next Week" at bounding box center [469, 153] width 49 height 14
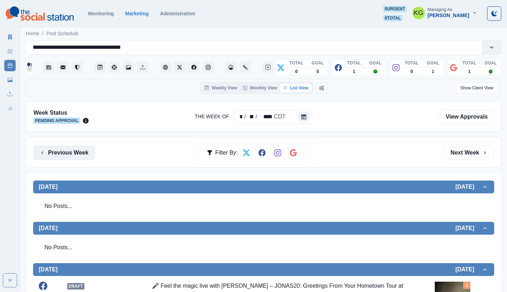
click at [71, 148] on button "Previous Week" at bounding box center [63, 153] width 61 height 14
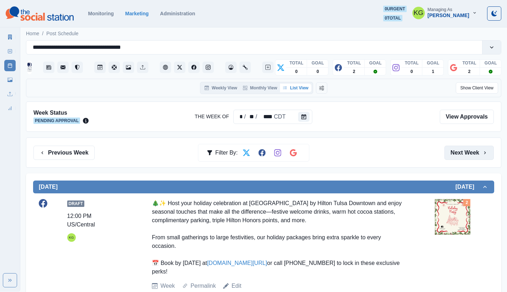
click at [475, 156] on button "Next Week" at bounding box center [469, 153] width 49 height 14
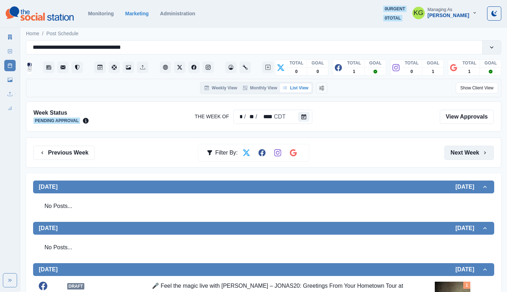
click at [475, 156] on button "Next Week" at bounding box center [469, 153] width 49 height 14
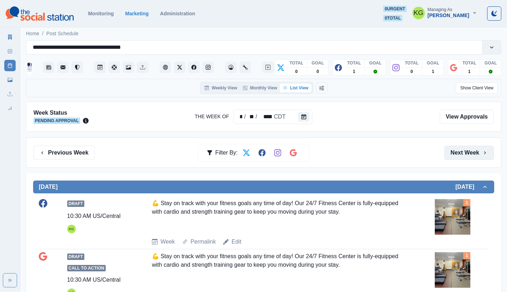
click at [469, 158] on button "Next Week" at bounding box center [469, 153] width 49 height 14
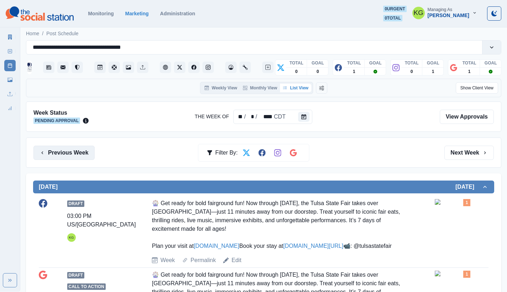
click at [57, 148] on button "Previous Week" at bounding box center [63, 153] width 61 height 14
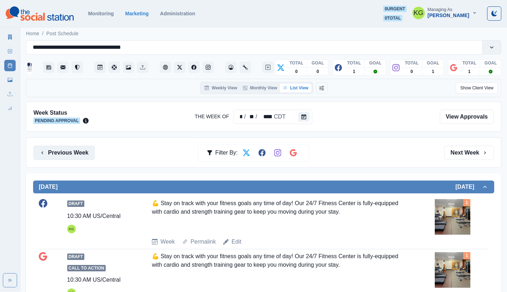
click at [77, 149] on button "Previous Week" at bounding box center [63, 153] width 61 height 14
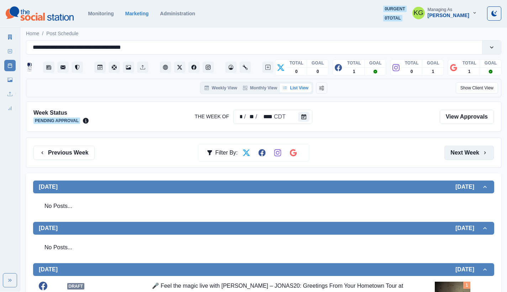
click at [476, 154] on button "Next Week" at bounding box center [469, 153] width 49 height 14
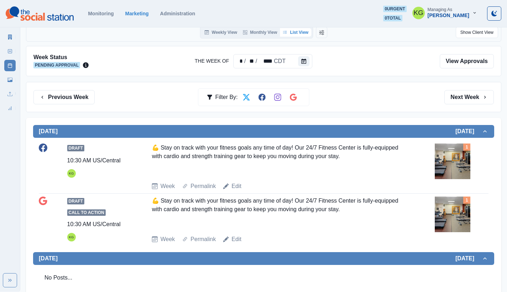
scroll to position [114, 0]
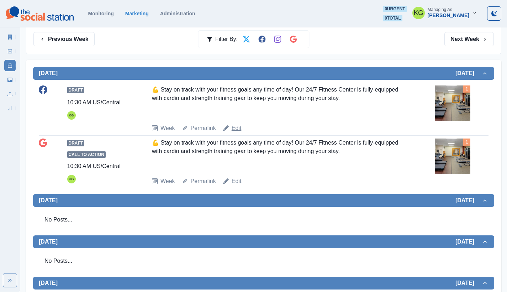
click at [233, 129] on link "Edit" at bounding box center [237, 128] width 10 height 9
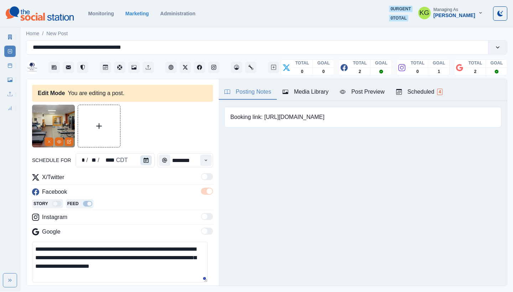
click at [141, 162] on button "Calendar" at bounding box center [145, 160] width 11 height 10
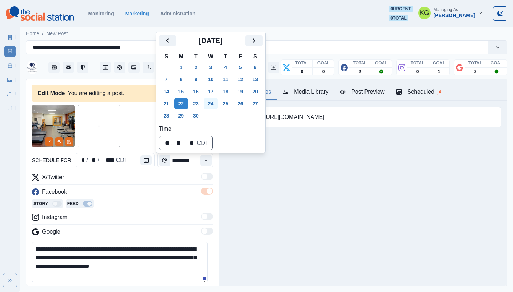
click at [218, 107] on button "24" at bounding box center [211, 103] width 14 height 11
click at [276, 188] on div "Posting Notes Media Library Post Preview Scheduled 4 Booking link: https://bit.…" at bounding box center [363, 182] width 288 height 207
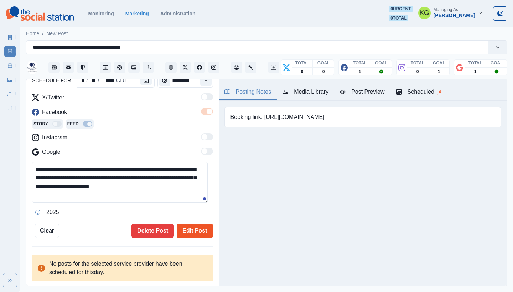
click at [199, 225] on button "Edit Post" at bounding box center [195, 231] width 36 height 14
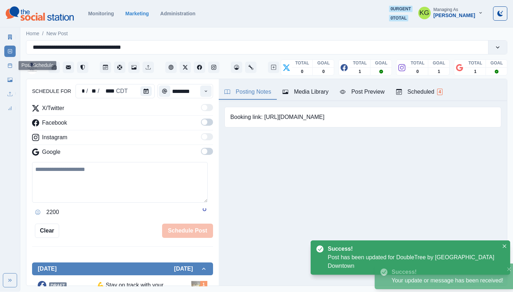
click at [10, 67] on icon at bounding box center [9, 65] width 5 height 5
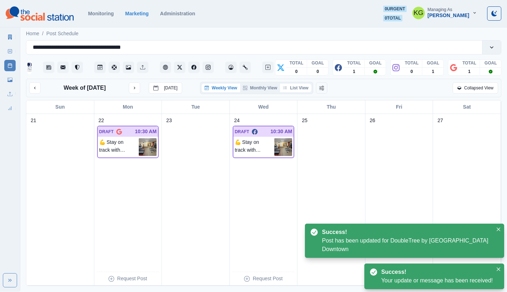
click at [297, 90] on button "List View" at bounding box center [295, 88] width 31 height 9
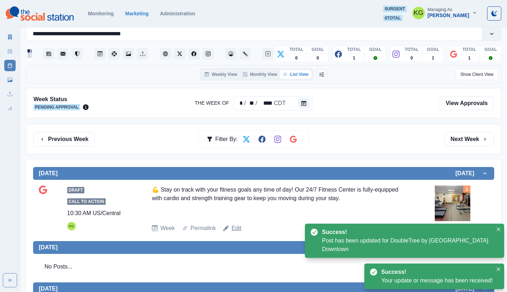
click at [232, 233] on link "Edit" at bounding box center [237, 228] width 10 height 9
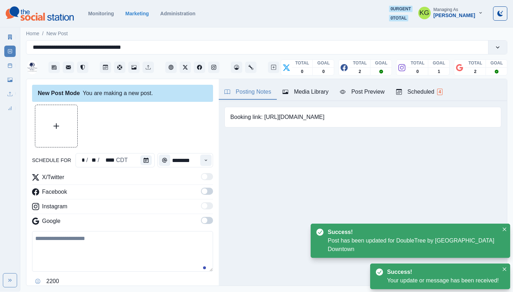
type input "********"
type textarea "**********"
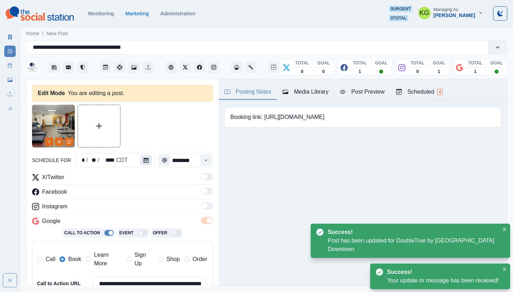
click at [148, 162] on button "Calendar" at bounding box center [145, 160] width 11 height 10
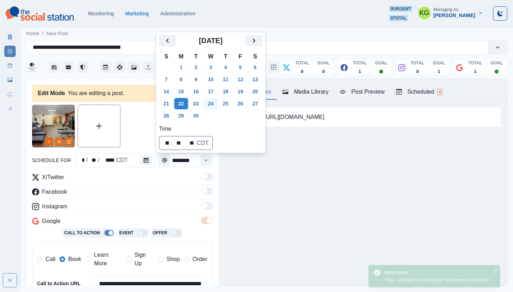
click at [216, 107] on button "24" at bounding box center [211, 103] width 14 height 11
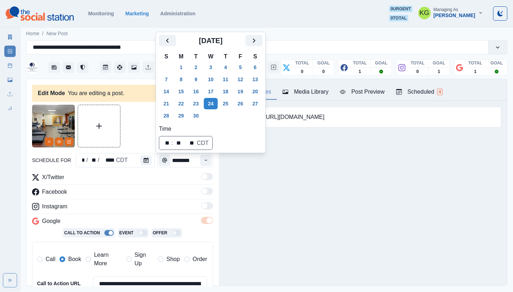
click at [278, 183] on div "Posting Notes Media Library Post Preview Scheduled 4 Booking link: https://bit.…" at bounding box center [363, 182] width 288 height 207
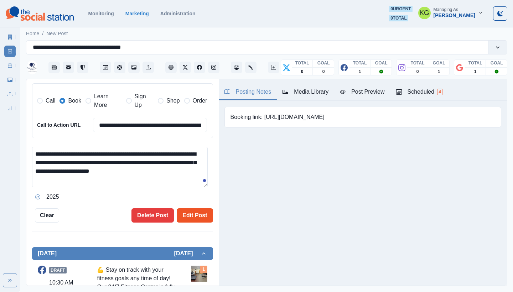
click at [194, 217] on button "Edit Post" at bounding box center [195, 215] width 36 height 14
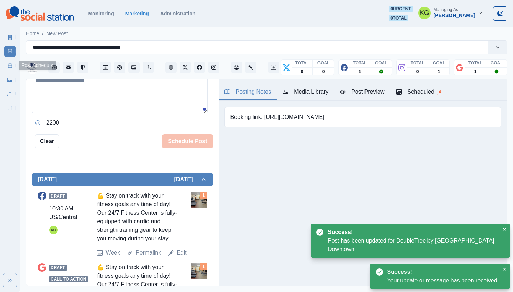
click at [10, 65] on icon at bounding box center [9, 65] width 5 height 5
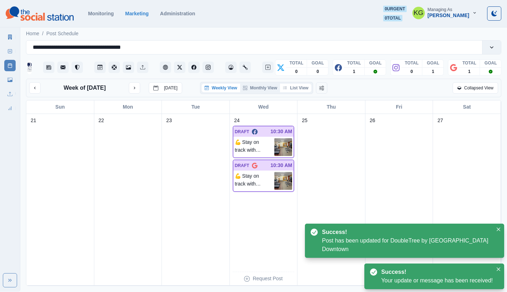
click at [298, 89] on button "List View" at bounding box center [295, 88] width 31 height 9
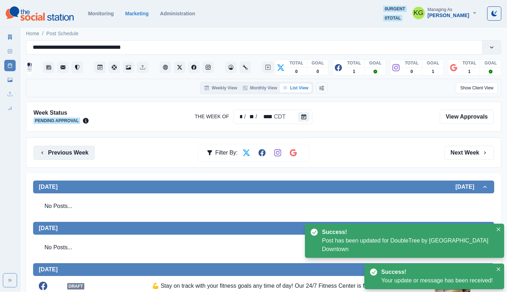
click at [78, 151] on button "Previous Week" at bounding box center [63, 153] width 61 height 14
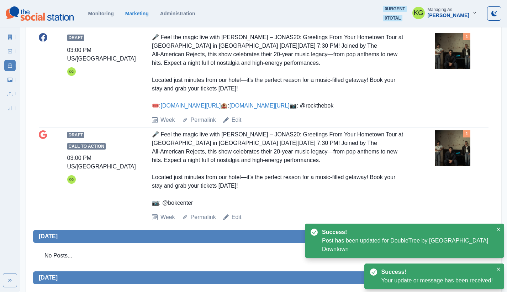
scroll to position [10, 0]
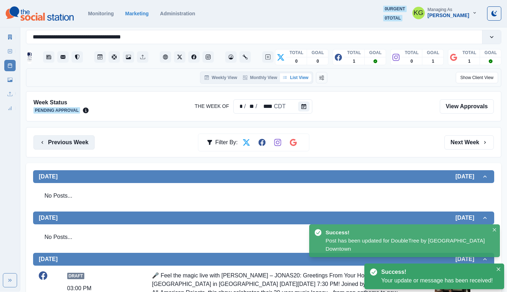
click at [85, 145] on button "Previous Week" at bounding box center [63, 142] width 61 height 14
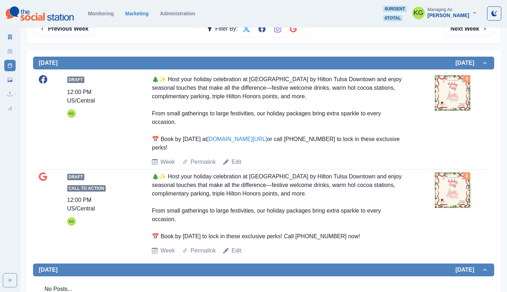
scroll to position [59, 0]
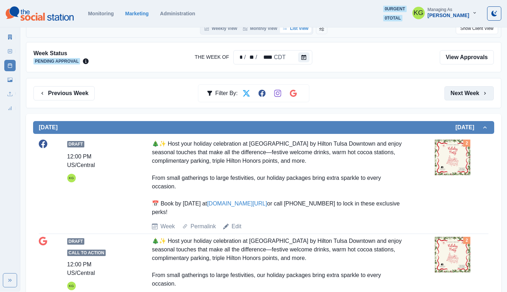
click at [473, 94] on button "Next Week" at bounding box center [469, 93] width 49 height 14
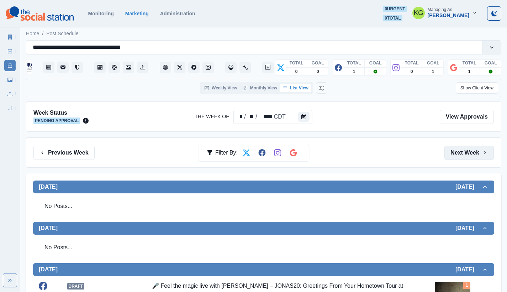
click at [462, 148] on button "Next Week" at bounding box center [469, 153] width 49 height 14
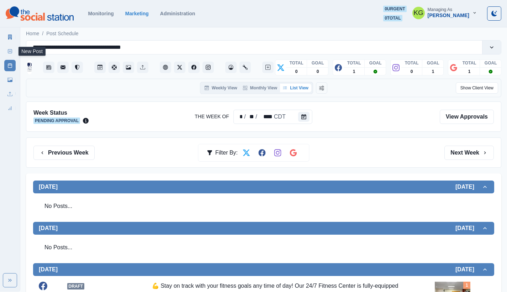
click at [10, 51] on icon at bounding box center [9, 51] width 5 height 5
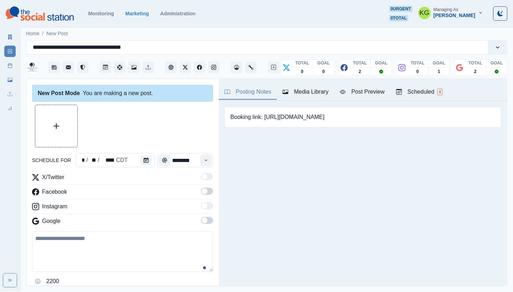
click at [301, 89] on div "Media Library" at bounding box center [305, 92] width 46 height 9
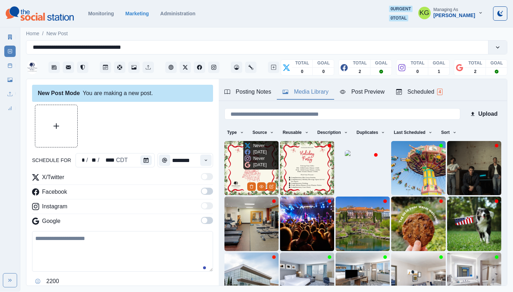
click at [245, 167] on icon at bounding box center [248, 165] width 6 height 6
click at [246, 168] on div "Never In 24 days Never In 24 days" at bounding box center [255, 155] width 25 height 28
click at [235, 168] on img at bounding box center [251, 168] width 54 height 54
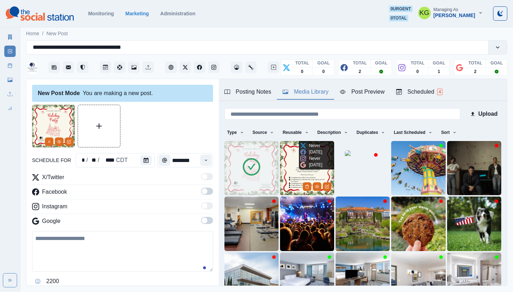
click at [287, 169] on img at bounding box center [307, 168] width 54 height 54
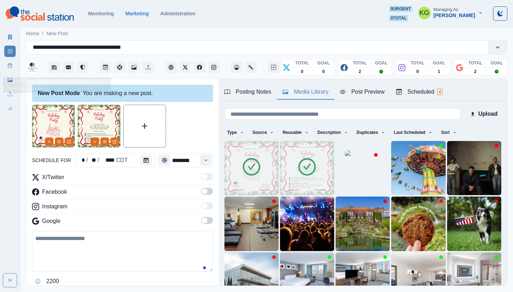
click at [14, 66] on link "Post Schedule" at bounding box center [9, 65] width 11 height 11
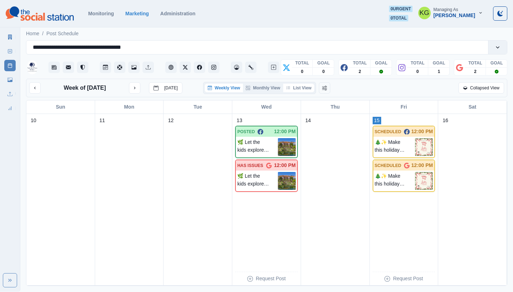
click at [303, 88] on button "List View" at bounding box center [298, 88] width 31 height 9
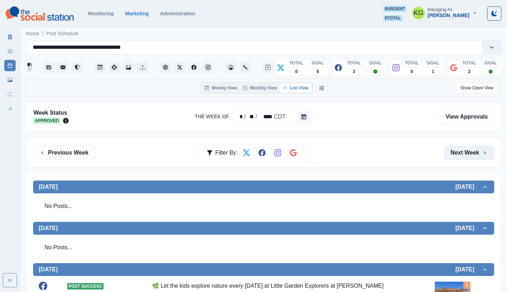
click at [473, 156] on button "Next Week" at bounding box center [469, 153] width 49 height 14
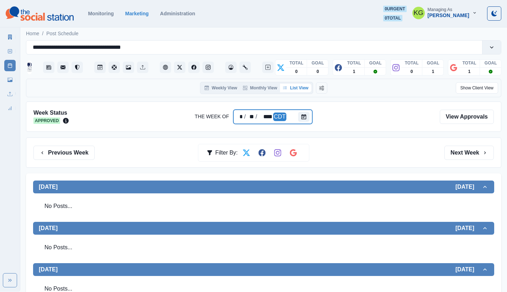
click at [295, 113] on div "* / ** / **** CDT" at bounding box center [273, 117] width 79 height 14
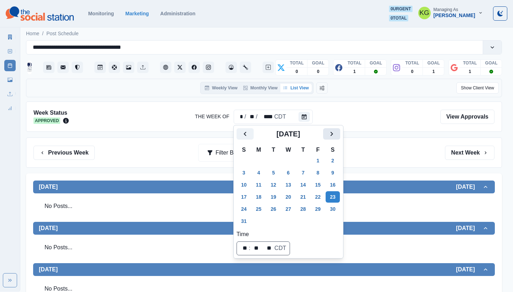
click at [336, 134] on icon "Next" at bounding box center [331, 134] width 9 height 9
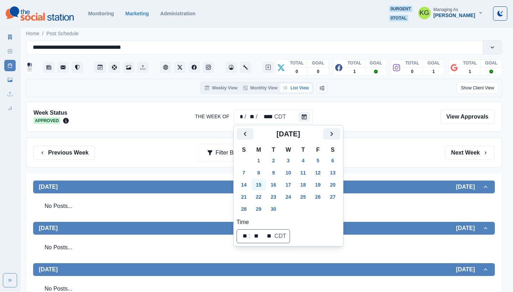
click at [260, 187] on button "15" at bounding box center [258, 184] width 14 height 11
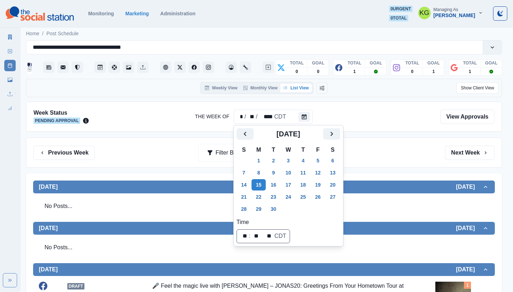
click at [384, 150] on div "Previous Week Filter By: Next Week" at bounding box center [263, 153] width 461 height 14
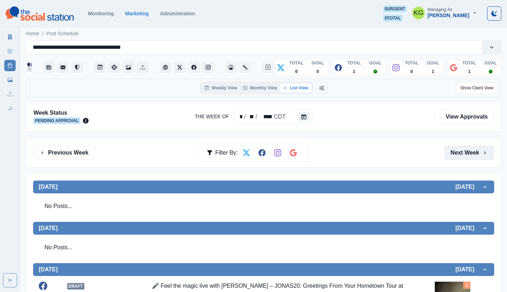
click at [460, 151] on button "Next Week" at bounding box center [469, 153] width 49 height 14
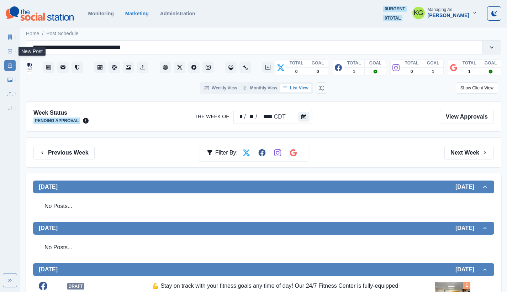
click at [11, 52] on icon at bounding box center [9, 51] width 5 height 5
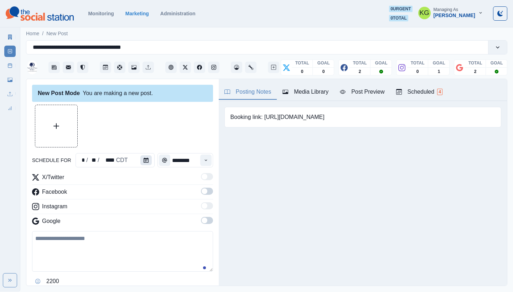
click at [140, 159] on button "Calendar" at bounding box center [145, 160] width 11 height 10
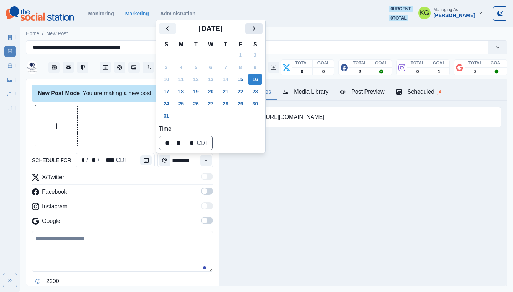
click at [257, 32] on icon "Next" at bounding box center [254, 28] width 9 height 9
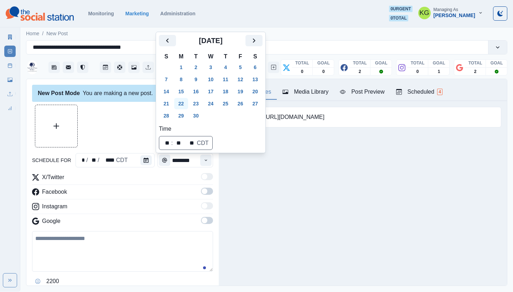
click at [182, 104] on button "22" at bounding box center [181, 103] width 14 height 11
click at [110, 111] on div at bounding box center [122, 126] width 181 height 43
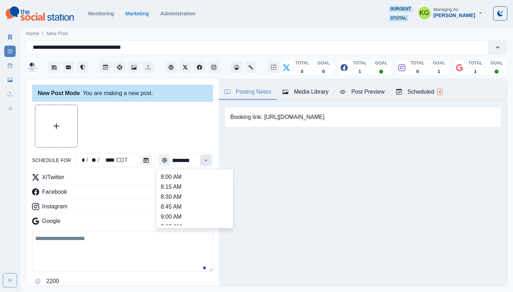
click at [200, 155] on button "Time" at bounding box center [205, 160] width 11 height 11
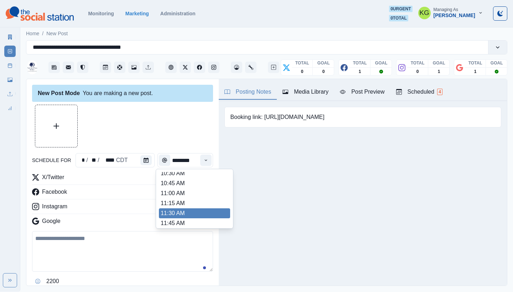
scroll to position [117, 0]
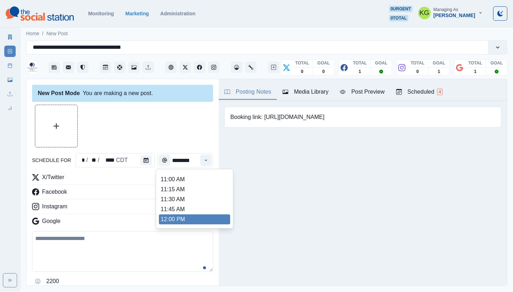
click at [174, 216] on li "12:00 PM" at bounding box center [194, 219] width 71 height 10
type input "********"
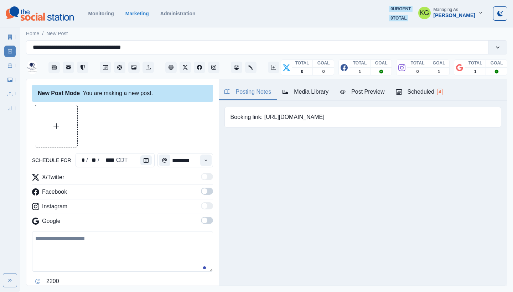
click at [201, 225] on label at bounding box center [207, 222] width 12 height 11
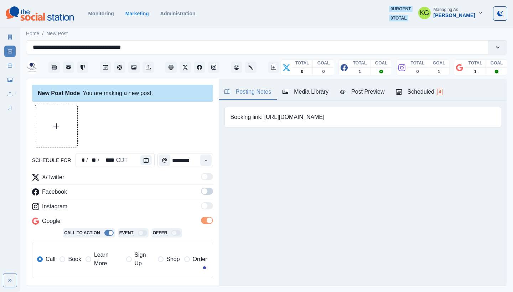
click at [201, 188] on span at bounding box center [207, 191] width 12 height 7
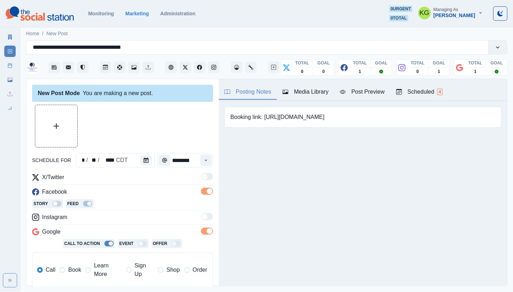
click at [296, 88] on div "Media Library" at bounding box center [305, 92] width 46 height 9
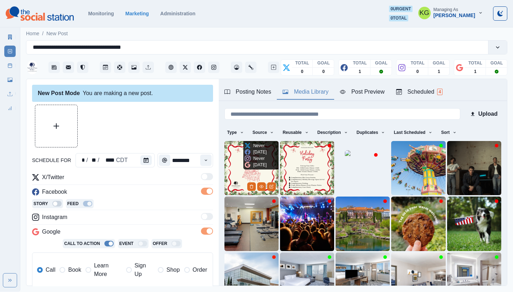
click at [230, 160] on img at bounding box center [251, 168] width 54 height 54
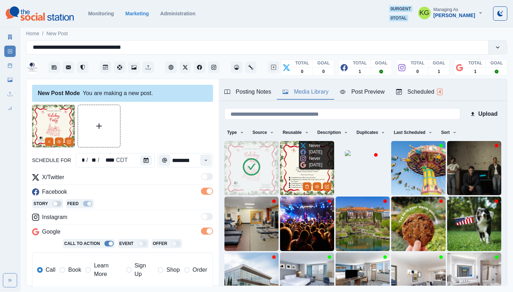
click at [292, 170] on img at bounding box center [307, 168] width 54 height 54
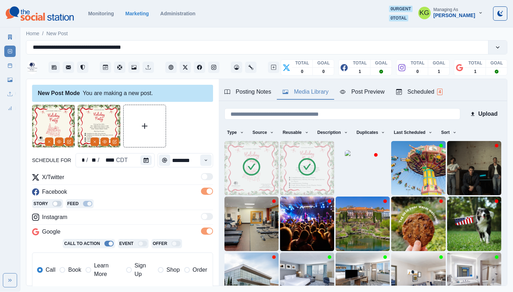
scroll to position [132, 0]
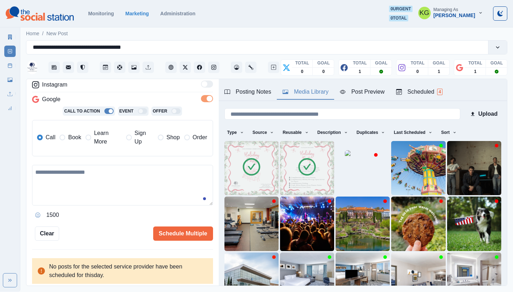
click at [71, 138] on span "Book" at bounding box center [74, 137] width 13 height 9
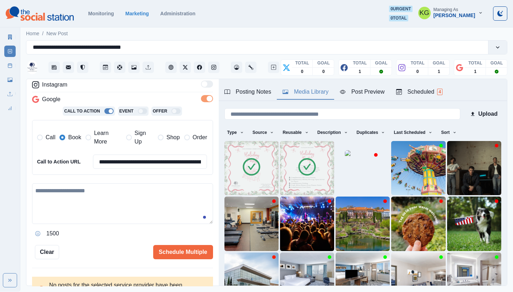
click at [95, 191] on textarea at bounding box center [122, 203] width 181 height 41
paste textarea "**********"
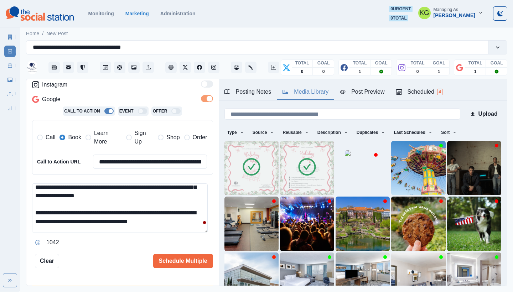
scroll to position [0, 0]
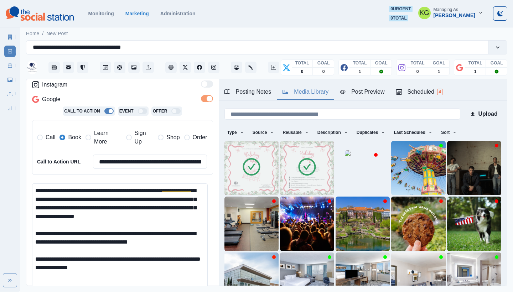
click at [191, 292] on html "**********" at bounding box center [256, 146] width 513 height 292
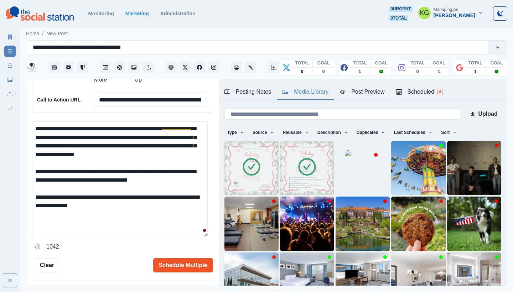
type textarea "**********"
click at [181, 260] on button "Schedule Multiple" at bounding box center [183, 265] width 60 height 14
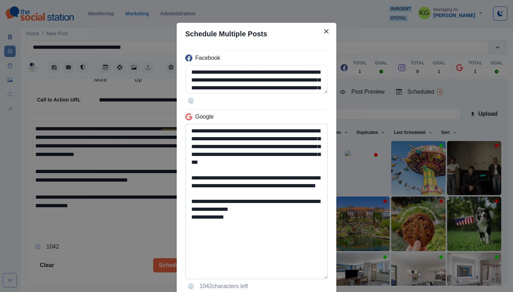
click at [307, 277] on textarea "**********" at bounding box center [256, 201] width 142 height 155
drag, startPoint x: 242, startPoint y: 232, endPoint x: 178, endPoint y: 220, distance: 65.5
click at [178, 220] on div "**********" at bounding box center [257, 170] width 160 height 250
drag, startPoint x: 208, startPoint y: 220, endPoint x: 273, endPoint y: 234, distance: 66.9
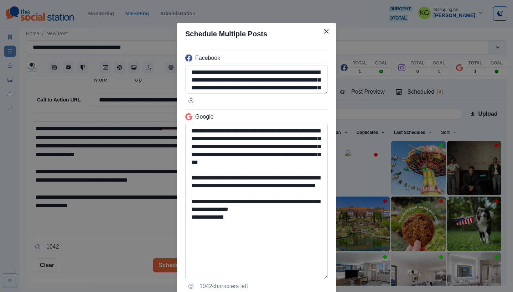
click at [273, 234] on textarea "**********" at bounding box center [256, 201] width 142 height 155
paste textarea
click at [188, 234] on textarea "**********" at bounding box center [256, 201] width 142 height 155
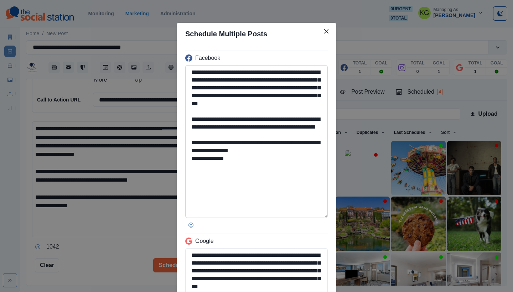
click at [293, 214] on textarea "**********" at bounding box center [256, 141] width 142 height 153
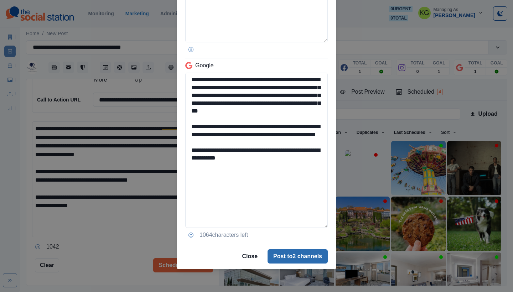
type textarea "**********"
click at [303, 257] on button "Post to 2 channels" at bounding box center [297, 256] width 60 height 14
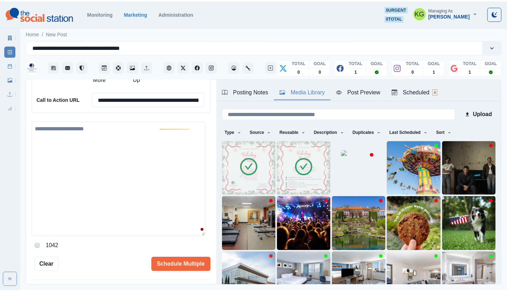
scroll to position [144, 0]
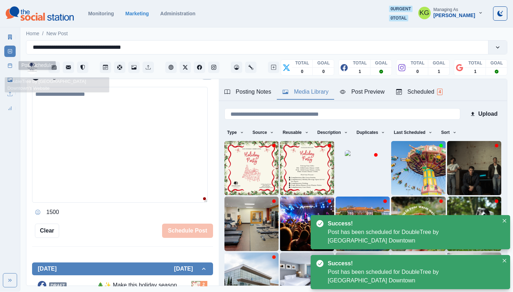
click at [7, 66] on link "Post Schedule" at bounding box center [9, 65] width 11 height 11
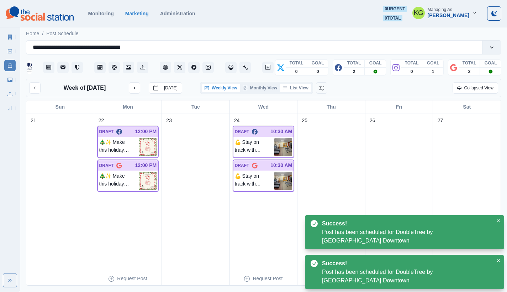
click at [296, 88] on button "List View" at bounding box center [295, 88] width 31 height 9
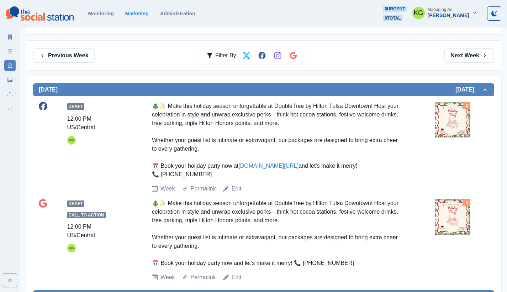
scroll to position [84, 0]
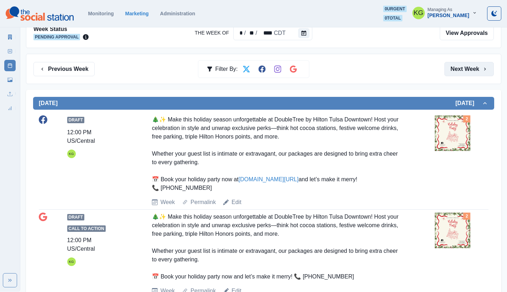
click at [469, 71] on button "Next Week" at bounding box center [469, 69] width 49 height 14
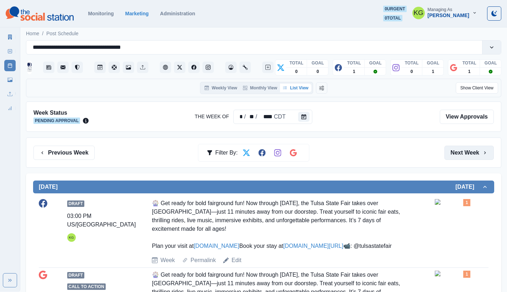
click at [471, 152] on button "Next Week" at bounding box center [469, 153] width 49 height 14
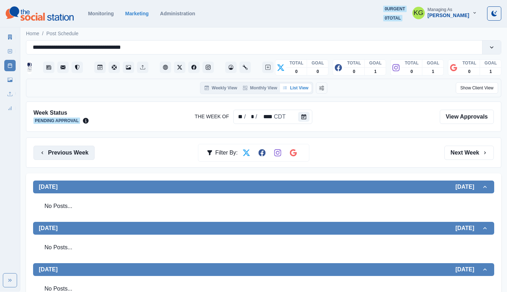
click at [63, 150] on button "Previous Week" at bounding box center [63, 153] width 61 height 14
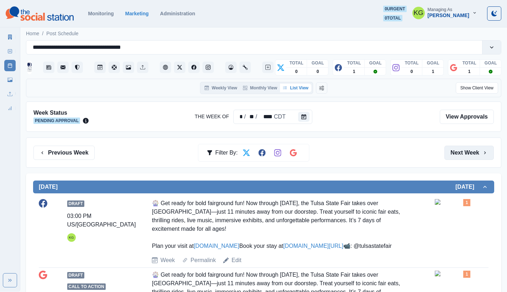
click at [458, 155] on button "Next Week" at bounding box center [469, 153] width 49 height 14
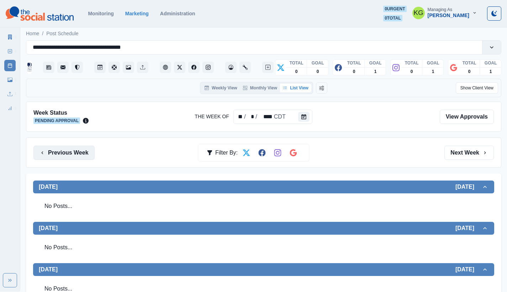
click at [75, 153] on button "Previous Week" at bounding box center [63, 153] width 61 height 14
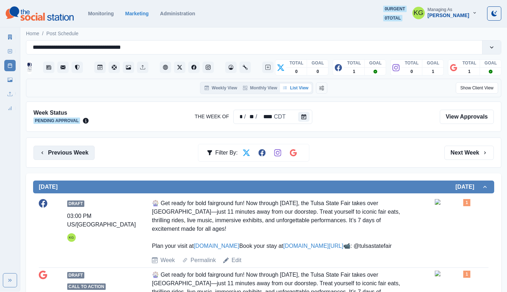
click at [64, 150] on button "Previous Week" at bounding box center [63, 153] width 61 height 14
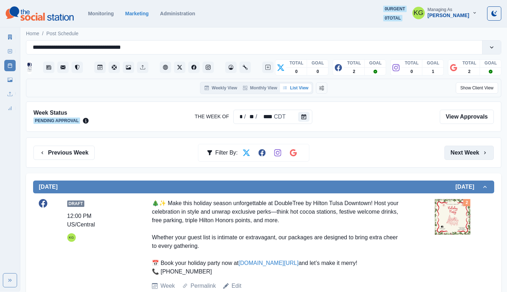
click at [458, 154] on button "Next Week" at bounding box center [469, 153] width 49 height 14
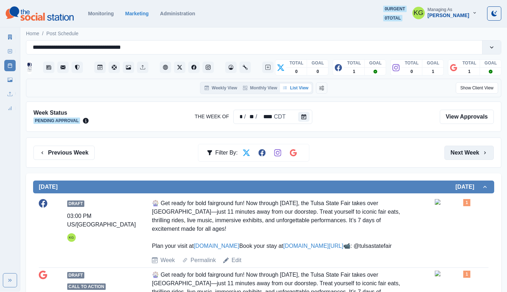
click at [458, 154] on button "Next Week" at bounding box center [469, 153] width 49 height 14
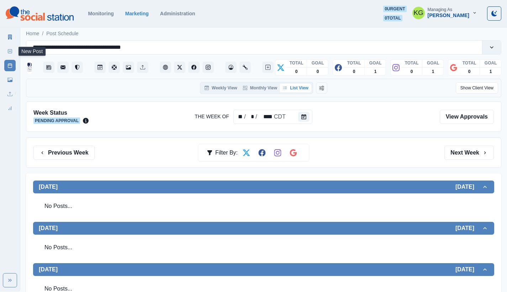
click at [11, 49] on icon at bounding box center [9, 51] width 5 height 5
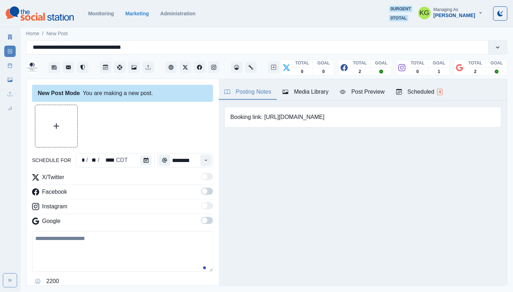
click at [307, 88] on div "Media Library" at bounding box center [305, 92] width 46 height 9
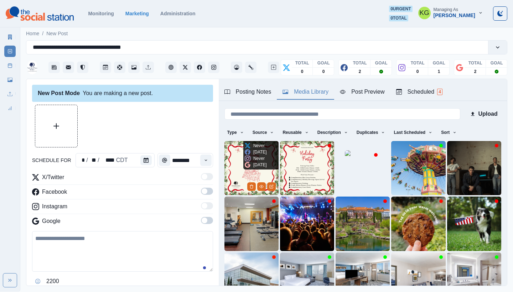
click at [236, 158] on img at bounding box center [251, 168] width 54 height 54
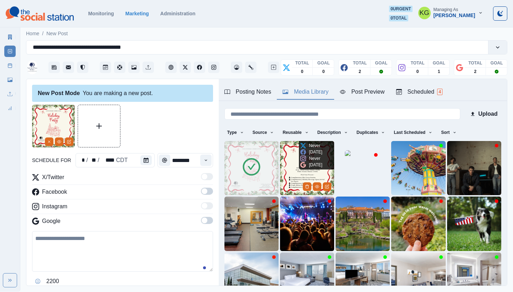
click at [289, 165] on img at bounding box center [307, 168] width 54 height 54
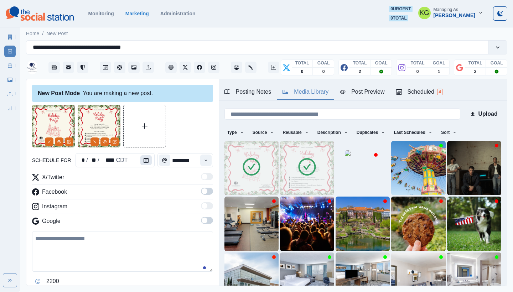
click at [140, 164] on button "Calendar" at bounding box center [145, 160] width 11 height 10
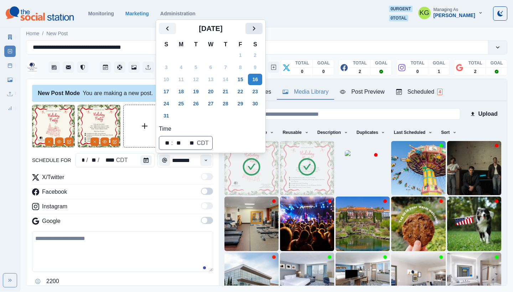
click at [258, 29] on icon "Next" at bounding box center [254, 28] width 9 height 9
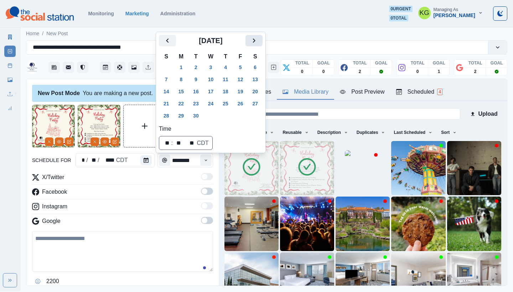
click at [258, 41] on icon "Next" at bounding box center [254, 40] width 9 height 9
click at [182, 79] on button "6" at bounding box center [181, 79] width 14 height 11
click at [106, 199] on div "X/Twitter Facebook Instagram Google" at bounding box center [122, 200] width 181 height 55
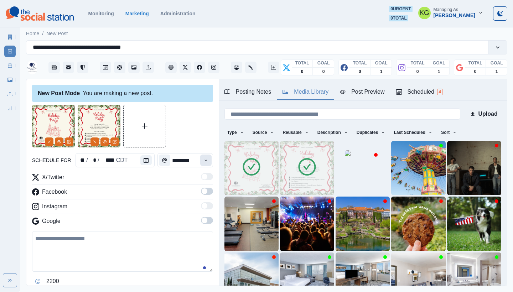
click at [199, 163] on div "Time" at bounding box center [206, 160] width 14 height 14
click at [202, 157] on button "Time" at bounding box center [205, 160] width 11 height 11
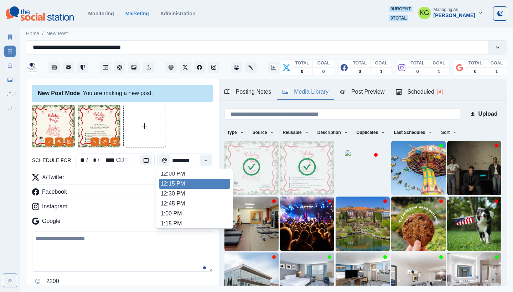
scroll to position [160, 0]
click at [176, 176] on li "12:00 PM" at bounding box center [194, 177] width 71 height 10
type input "********"
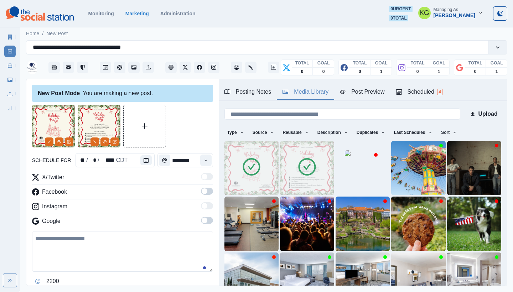
drag, startPoint x: 201, startPoint y: 223, endPoint x: 202, endPoint y: 218, distance: 4.7
click at [201, 223] on span at bounding box center [207, 220] width 12 height 7
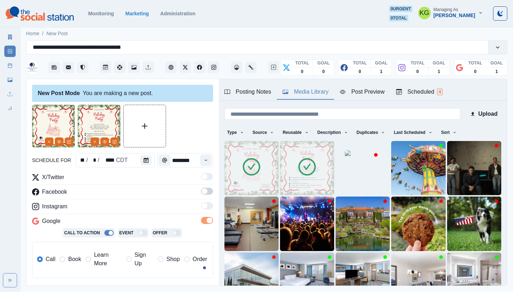
click at [201, 186] on div "X/Twitter Facebook Instagram Google Call To Action Event Offer Call Book Learn …" at bounding box center [122, 228] width 181 height 111
click at [202, 189] on span at bounding box center [207, 191] width 12 height 7
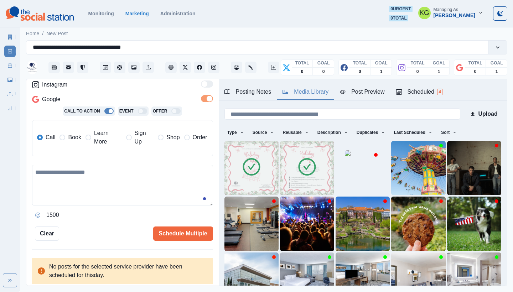
scroll to position [132, 0]
click at [60, 136] on span at bounding box center [62, 138] width 6 height 6
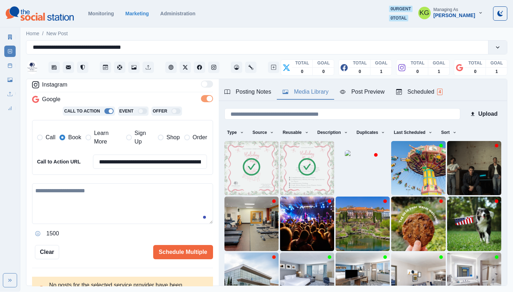
click at [104, 189] on textarea at bounding box center [122, 203] width 181 height 41
paste textarea "**********"
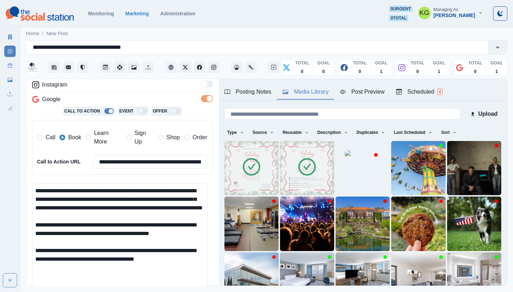
scroll to position [0, 0]
click at [181, 292] on html "**********" at bounding box center [256, 146] width 513 height 292
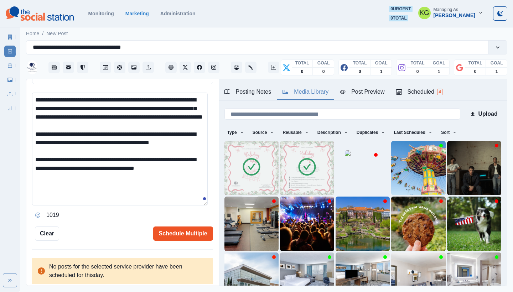
type textarea "**********"
click at [178, 229] on button "Schedule Multiple" at bounding box center [183, 233] width 60 height 14
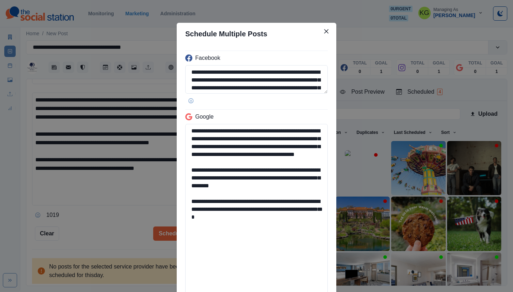
click at [304, 292] on textarea "**********" at bounding box center [256, 210] width 142 height 172
drag, startPoint x: 271, startPoint y: 223, endPoint x: 246, endPoint y: 223, distance: 24.9
click at [246, 223] on textarea "**********" at bounding box center [256, 210] width 142 height 172
drag, startPoint x: 278, startPoint y: 225, endPoint x: 189, endPoint y: 210, distance: 90.3
click at [189, 210] on textarea "**********" at bounding box center [256, 210] width 142 height 172
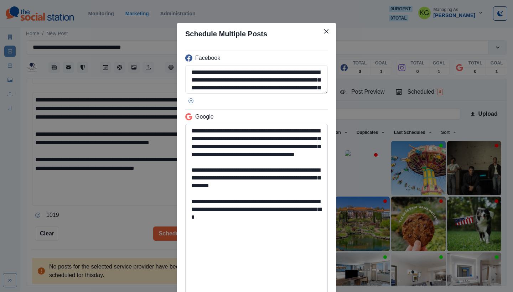
paste textarea
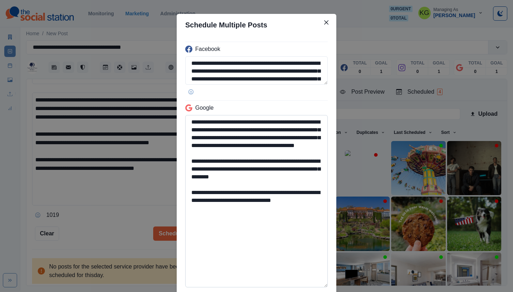
scroll to position [68, 0]
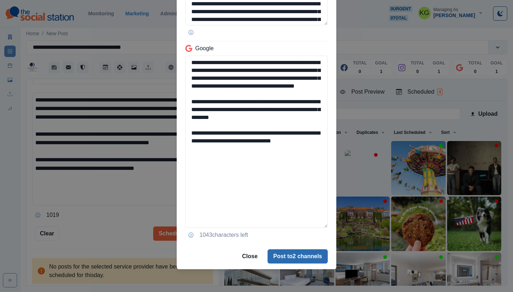
type textarea "**********"
click at [294, 254] on button "Post to 2 channels" at bounding box center [297, 256] width 60 height 14
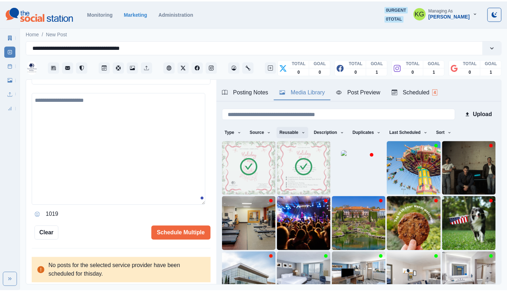
scroll to position [141, 0]
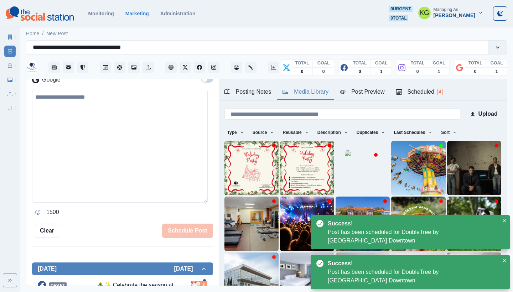
click at [5, 66] on link "Post Schedule" at bounding box center [9, 65] width 11 height 11
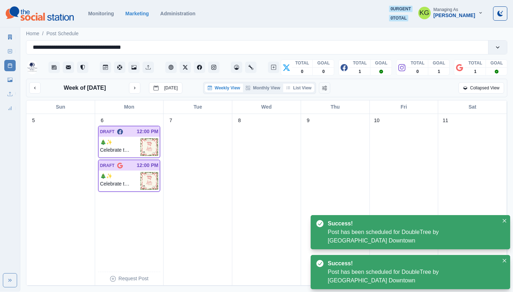
click at [293, 88] on button "List View" at bounding box center [298, 88] width 31 height 9
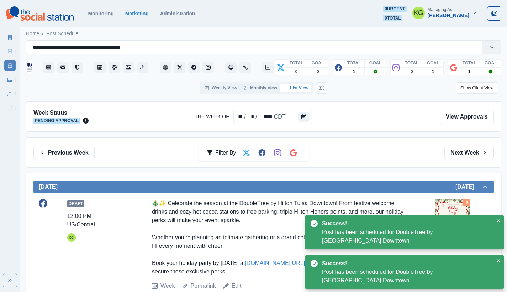
scroll to position [146, 0]
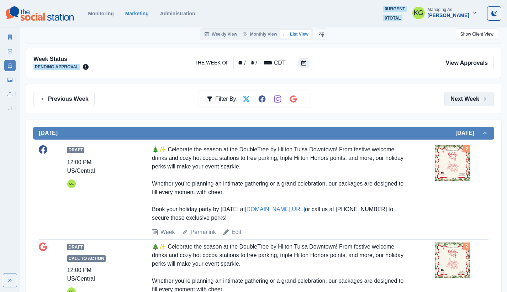
click at [485, 102] on button "Next Week" at bounding box center [469, 99] width 49 height 14
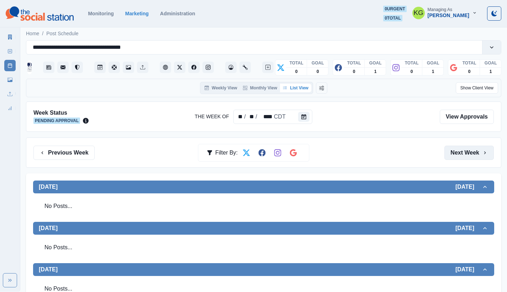
click at [464, 148] on button "Next Week" at bounding box center [469, 153] width 49 height 14
click at [240, 1] on section "Monitoring Marketing Administration 0 urgent 0 total KG Managing As Katrina Gal…" at bounding box center [253, 13] width 507 height 27
click at [13, 50] on link "New Post" at bounding box center [9, 51] width 11 height 11
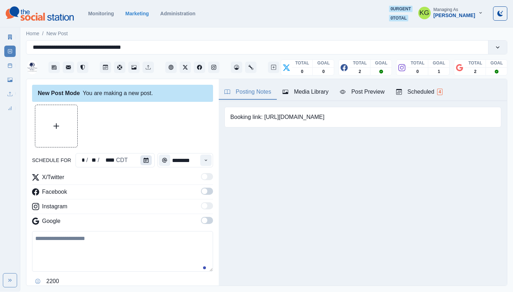
click at [140, 158] on button "Calendar" at bounding box center [145, 160] width 11 height 10
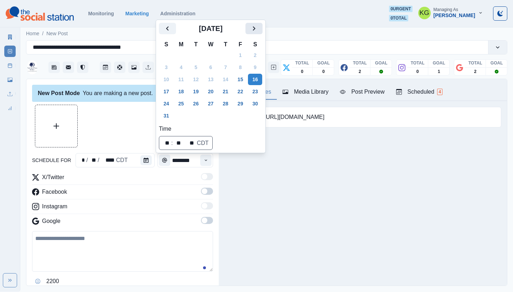
click at [258, 28] on icon "Next" at bounding box center [254, 28] width 9 height 9
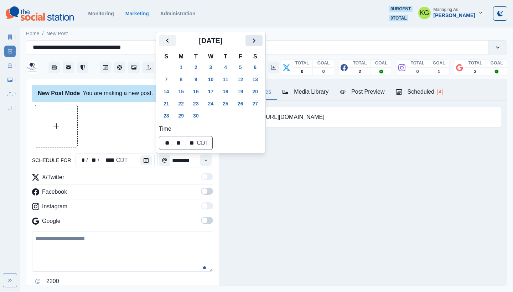
click at [258, 40] on icon "Next" at bounding box center [254, 40] width 9 height 9
click at [179, 104] on button "20" at bounding box center [181, 103] width 14 height 11
click at [257, 176] on div "Posting Notes Media Library Post Preview Scheduled 4 Booking link: https://bit.…" at bounding box center [363, 182] width 288 height 207
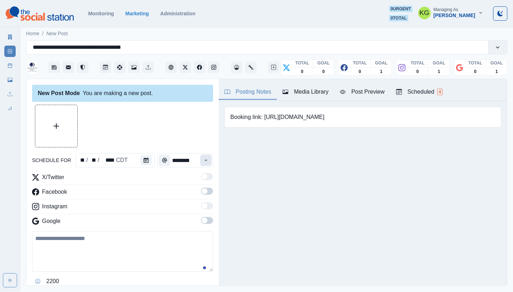
click at [200, 163] on button "Time" at bounding box center [205, 160] width 11 height 11
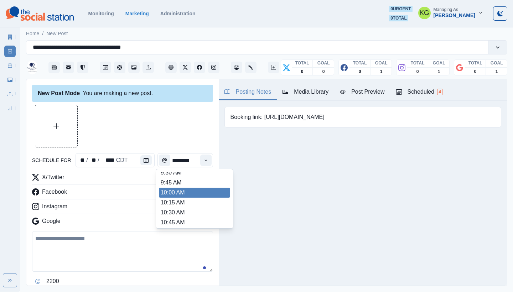
scroll to position [121, 0]
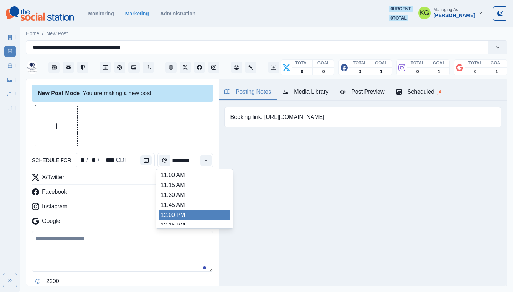
click at [183, 213] on li "12:00 PM" at bounding box center [194, 215] width 71 height 10
type input "********"
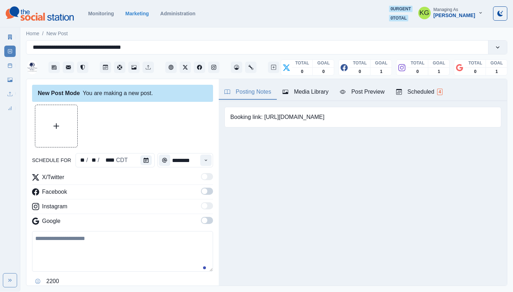
click at [202, 218] on span at bounding box center [205, 221] width 6 height 6
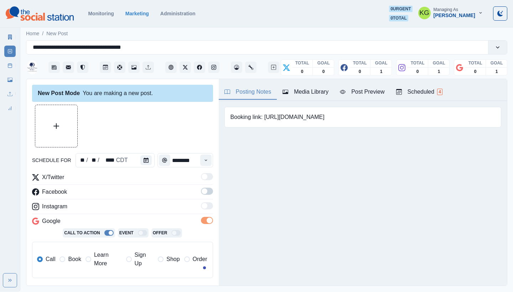
click at [202, 190] on span at bounding box center [205, 191] width 6 height 6
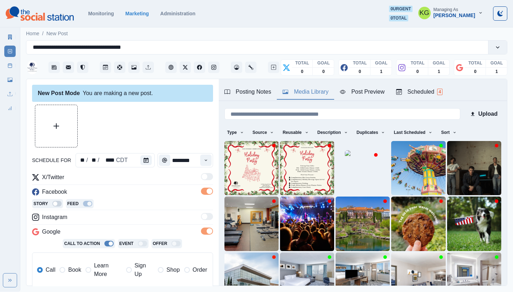
click at [307, 86] on button "Media Library" at bounding box center [305, 92] width 57 height 15
click at [240, 173] on img at bounding box center [251, 168] width 54 height 54
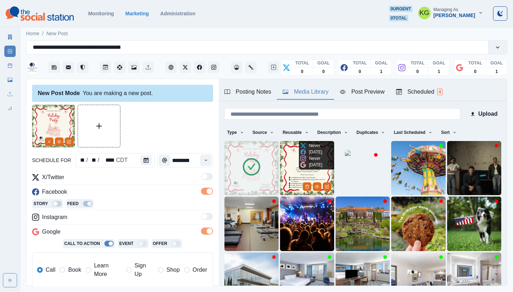
click at [285, 168] on img at bounding box center [307, 168] width 54 height 54
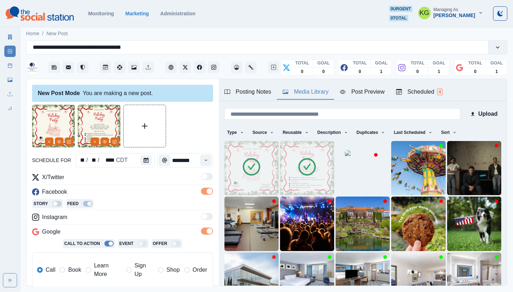
scroll to position [132, 0]
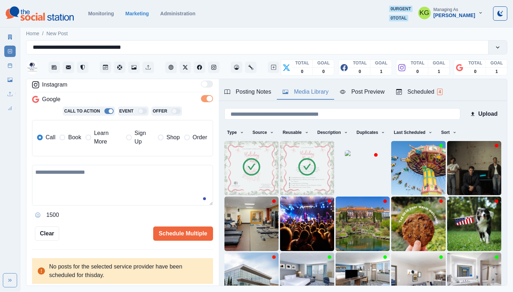
click at [66, 146] on div "Call Book Learn More Sign Up Shop Order" at bounding box center [122, 138] width 170 height 24
click at [63, 139] on span at bounding box center [62, 138] width 6 height 6
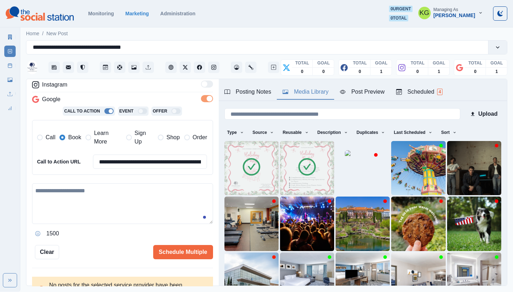
click at [84, 187] on textarea at bounding box center [122, 203] width 181 height 41
paste textarea "**********"
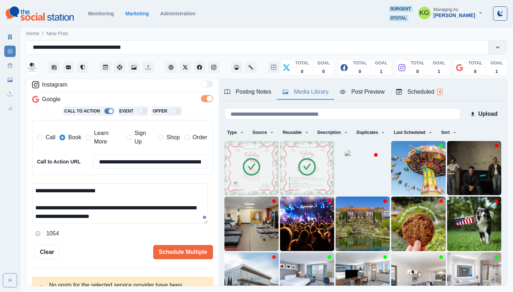
scroll to position [51, 0]
type textarea "**********"
click at [194, 246] on button "Schedule Multiple" at bounding box center [183, 252] width 60 height 14
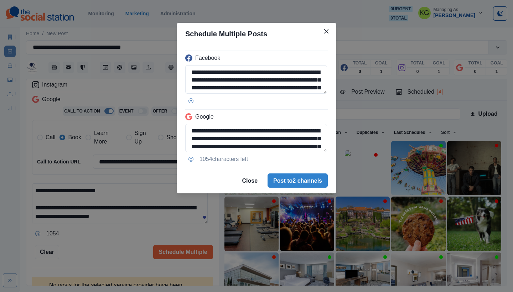
click at [284, 0] on div "**********" at bounding box center [256, 146] width 513 height 292
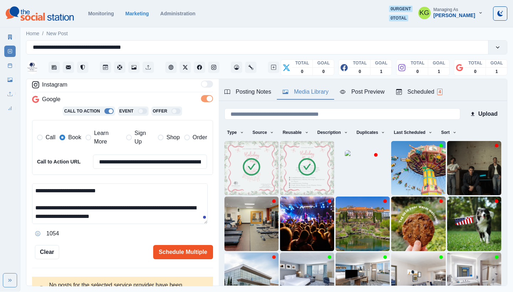
click at [182, 252] on button "Schedule Multiple" at bounding box center [183, 252] width 60 height 14
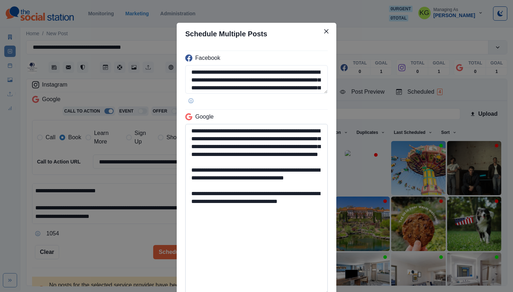
click at [298, 292] on textarea "**********" at bounding box center [256, 209] width 142 height 171
drag, startPoint x: 213, startPoint y: 231, endPoint x: 182, endPoint y: 213, distance: 35.3
click at [185, 213] on textarea "**********" at bounding box center [256, 209] width 142 height 171
paste textarea
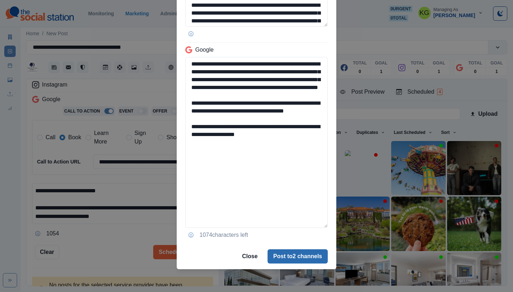
type textarea "**********"
click at [297, 262] on button "Post to 2 channels" at bounding box center [297, 256] width 60 height 14
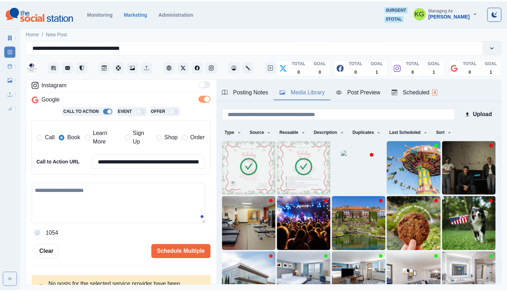
scroll to position [0, 0]
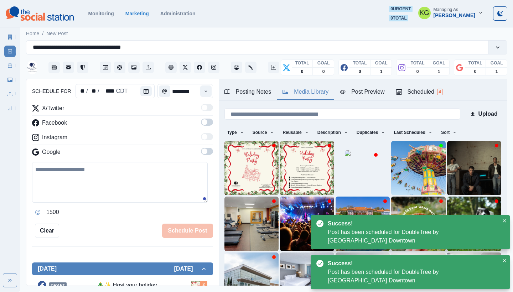
click at [3, 63] on div "Marketing Summary New Post Post Schedule Media Library Uploads Review Summary" at bounding box center [10, 70] width 20 height 85
drag, startPoint x: 6, startPoint y: 66, endPoint x: 17, endPoint y: 67, distance: 10.7
click at [6, 66] on link "Post Schedule" at bounding box center [9, 65] width 11 height 11
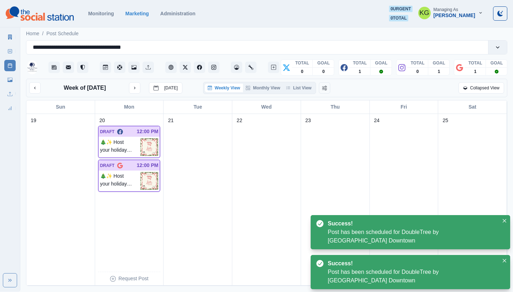
click at [295, 83] on div "Weekly View Monthly View List View" at bounding box center [259, 88] width 113 height 12
click at [303, 87] on button "List View" at bounding box center [298, 88] width 31 height 9
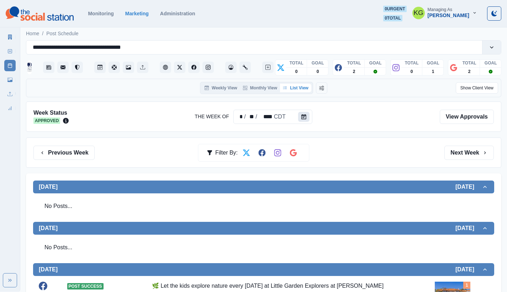
click at [304, 119] on icon "Calendar" at bounding box center [304, 116] width 5 height 5
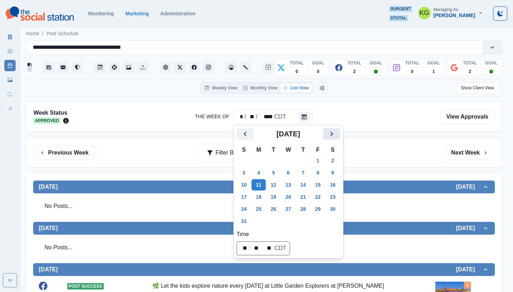
click at [339, 138] on button "Next" at bounding box center [331, 133] width 17 height 11
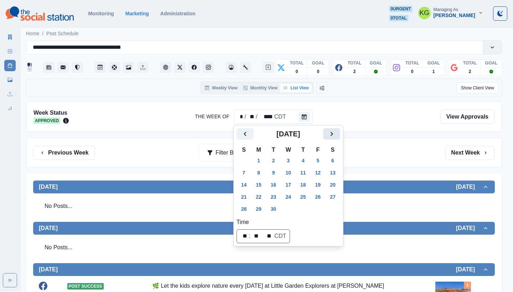
click at [336, 137] on icon "Next" at bounding box center [331, 134] width 9 height 9
click at [263, 195] on button "20" at bounding box center [258, 196] width 14 height 11
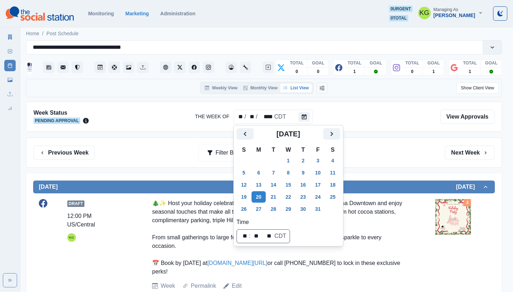
click at [395, 167] on div "Previous Week Filter By: Next Week" at bounding box center [264, 152] width 476 height 30
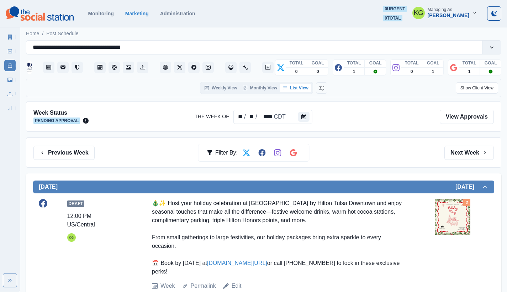
click at [458, 220] on img at bounding box center [453, 217] width 36 height 36
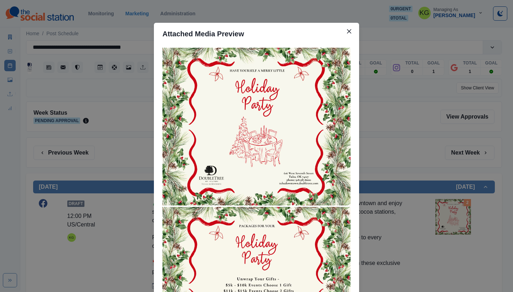
click at [407, 140] on div "Attached Media Preview" at bounding box center [256, 146] width 513 height 292
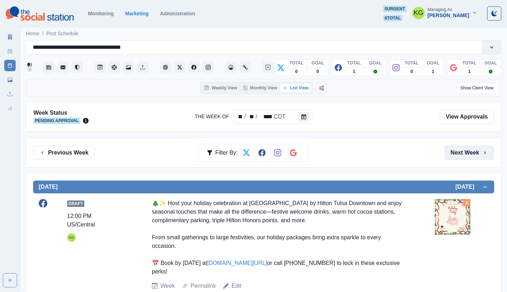
click at [475, 152] on button "Next Week" at bounding box center [469, 153] width 49 height 14
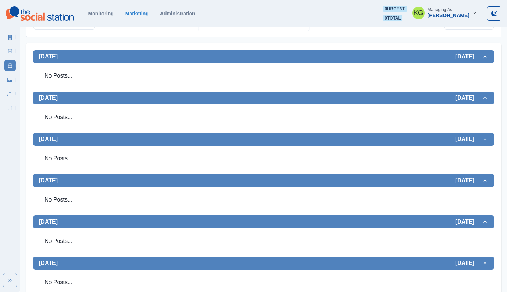
scroll to position [120, 0]
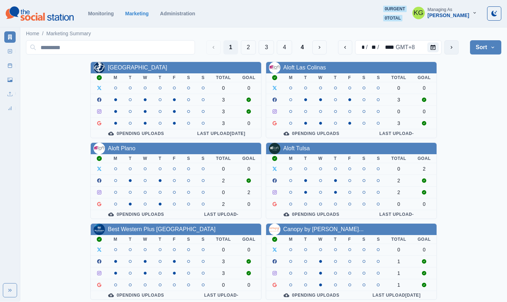
click at [455, 42] on button "next" at bounding box center [452, 47] width 14 height 14
click at [448, 52] on button "next" at bounding box center [452, 47] width 14 height 14
click at [453, 51] on button "next" at bounding box center [452, 47] width 14 height 14
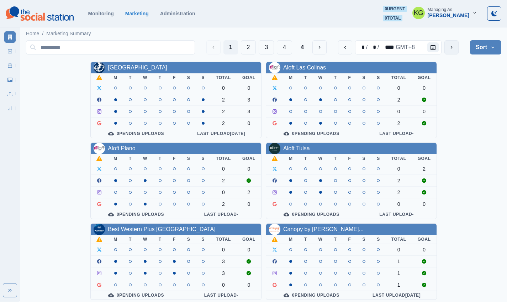
click at [453, 51] on button "next" at bounding box center [452, 47] width 14 height 14
click at [246, 50] on button "2" at bounding box center [248, 47] width 15 height 14
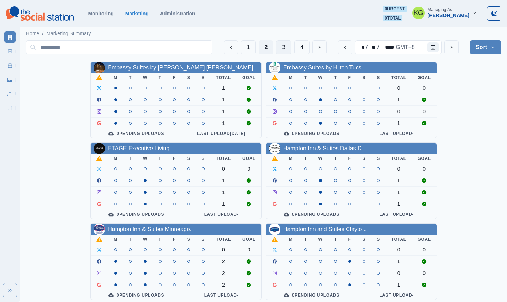
click at [284, 49] on button "3" at bounding box center [283, 47] width 15 height 14
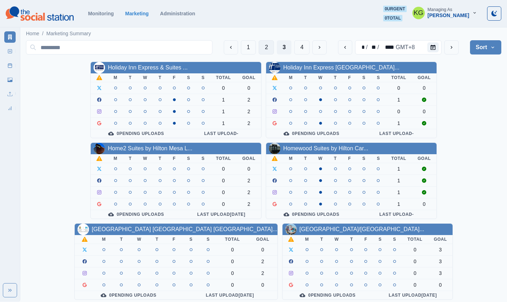
click at [270, 48] on button "2" at bounding box center [266, 47] width 15 height 14
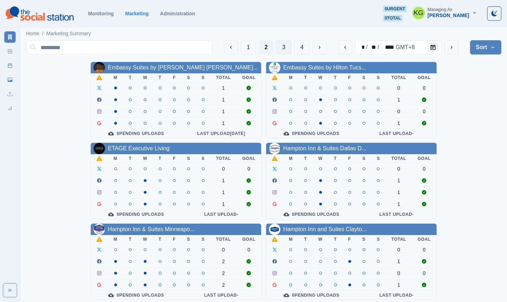
click at [279, 48] on button "3" at bounding box center [283, 47] width 15 height 14
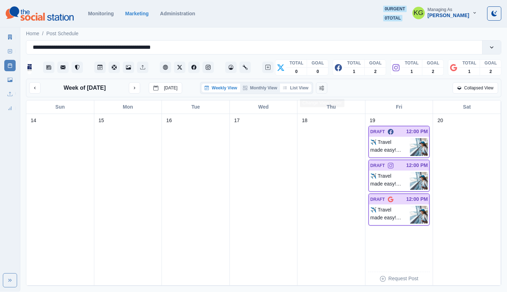
click at [302, 90] on button "List View" at bounding box center [295, 88] width 31 height 9
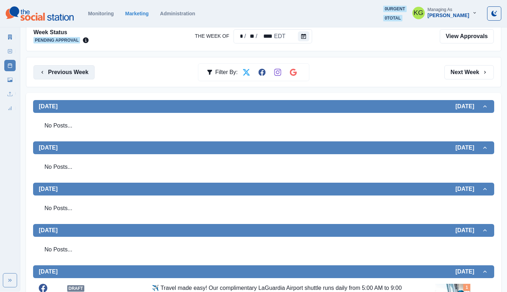
click at [74, 76] on button "Previous Week" at bounding box center [63, 72] width 61 height 14
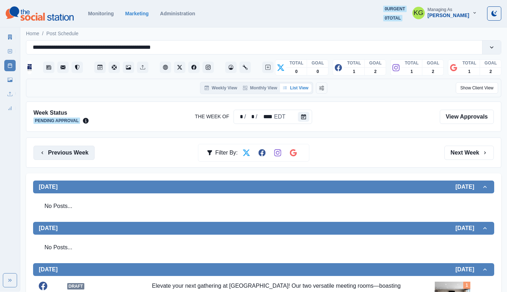
click at [64, 148] on button "Previous Week" at bounding box center [63, 153] width 61 height 14
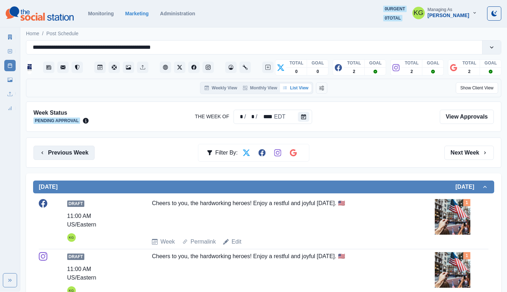
click at [83, 153] on button "Previous Week" at bounding box center [63, 153] width 61 height 14
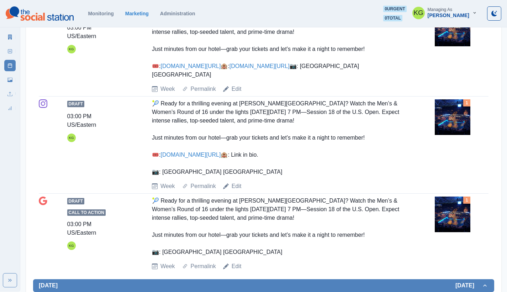
scroll to position [255, 0]
